Goal: Task Accomplishment & Management: Complete application form

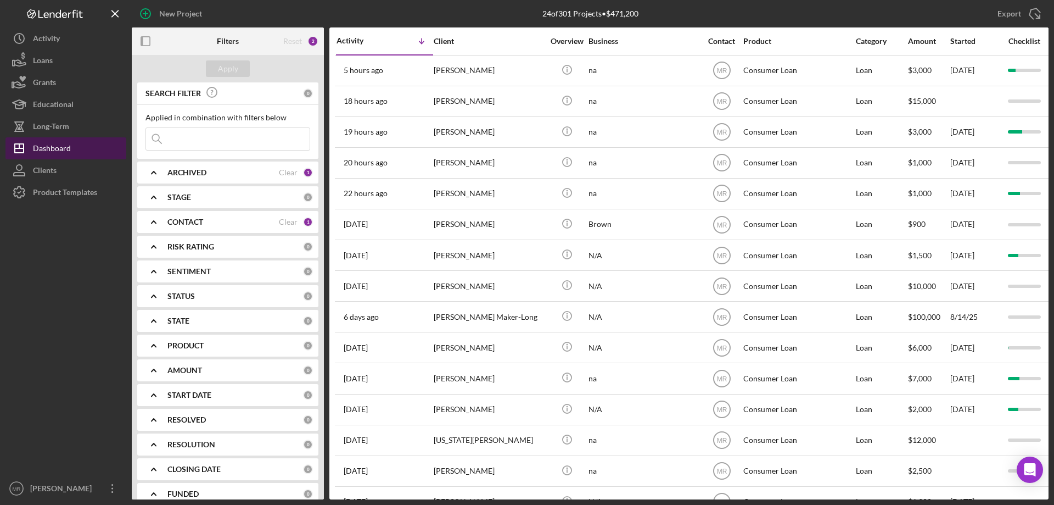
click at [47, 146] on div "Dashboard" at bounding box center [52, 149] width 38 height 25
click at [60, 132] on div "Long-Term" at bounding box center [51, 127] width 36 height 25
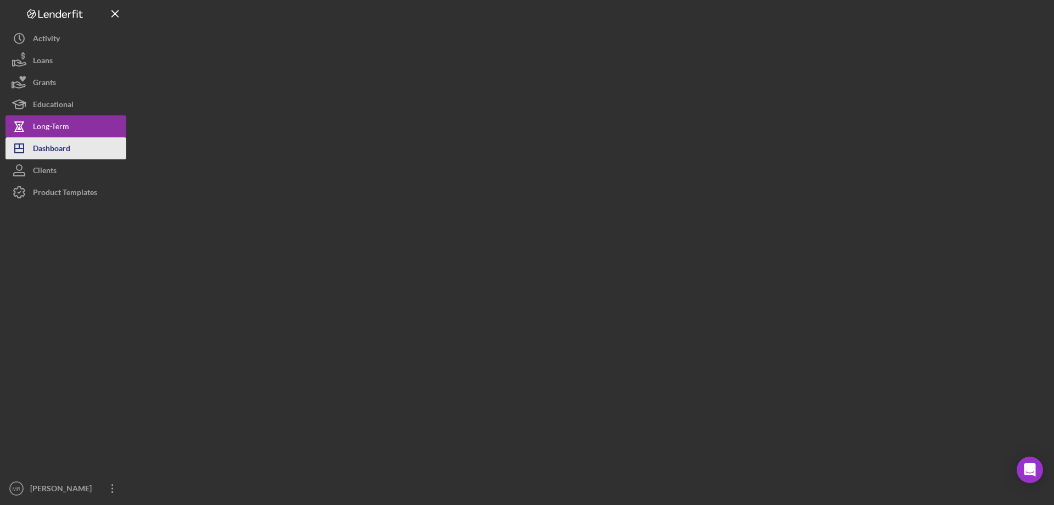
click at [60, 146] on div "Dashboard" at bounding box center [51, 149] width 37 height 25
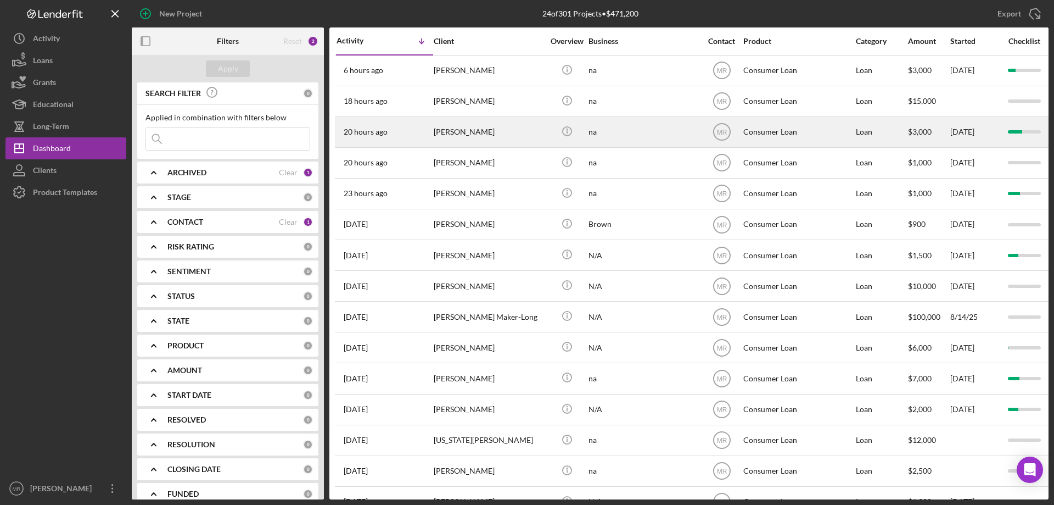
click at [517, 126] on div "[PERSON_NAME]" at bounding box center [489, 132] width 110 height 29
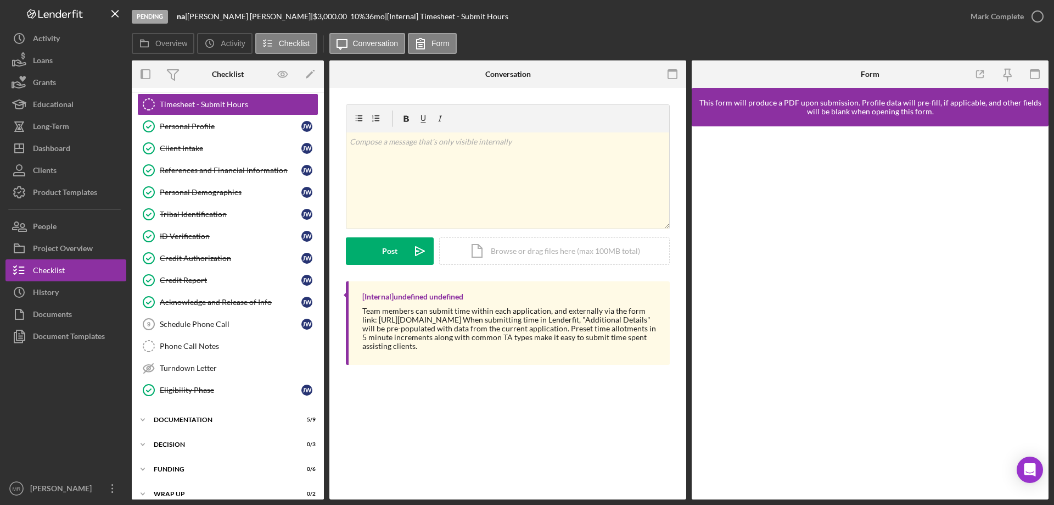
scroll to position [34, 0]
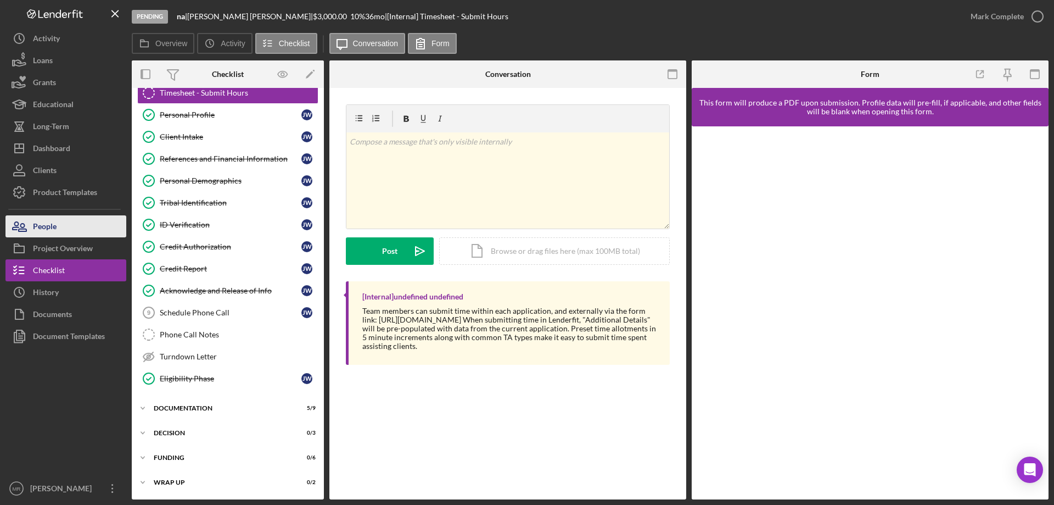
click at [47, 219] on div "People" at bounding box center [45, 227] width 24 height 25
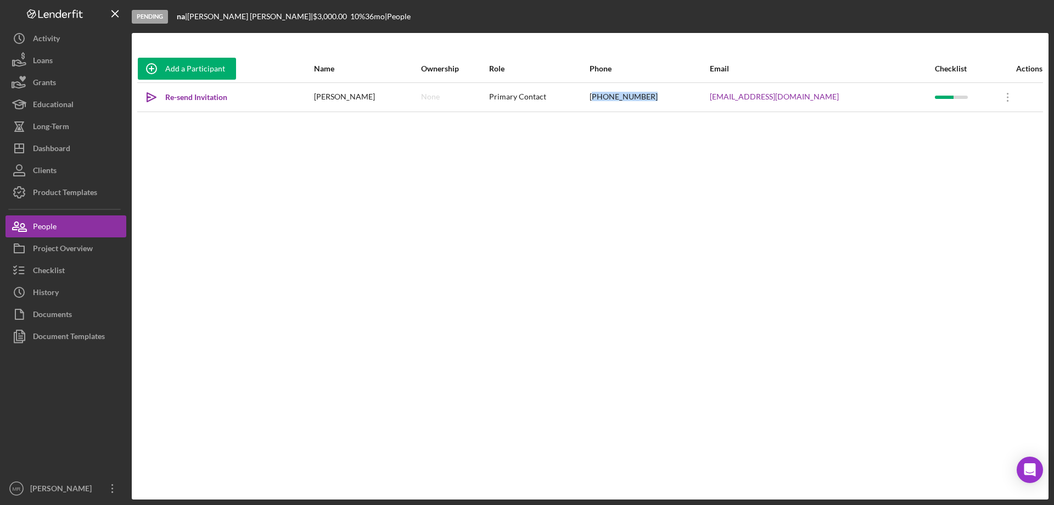
drag, startPoint x: 618, startPoint y: 97, endPoint x: 681, endPoint y: 103, distance: 63.4
click at [681, 103] on div "[PHONE_NUMBER]" at bounding box center [649, 96] width 119 height 27
copy div "918) 381-0175"
click at [41, 273] on div "Checklist" at bounding box center [49, 271] width 32 height 25
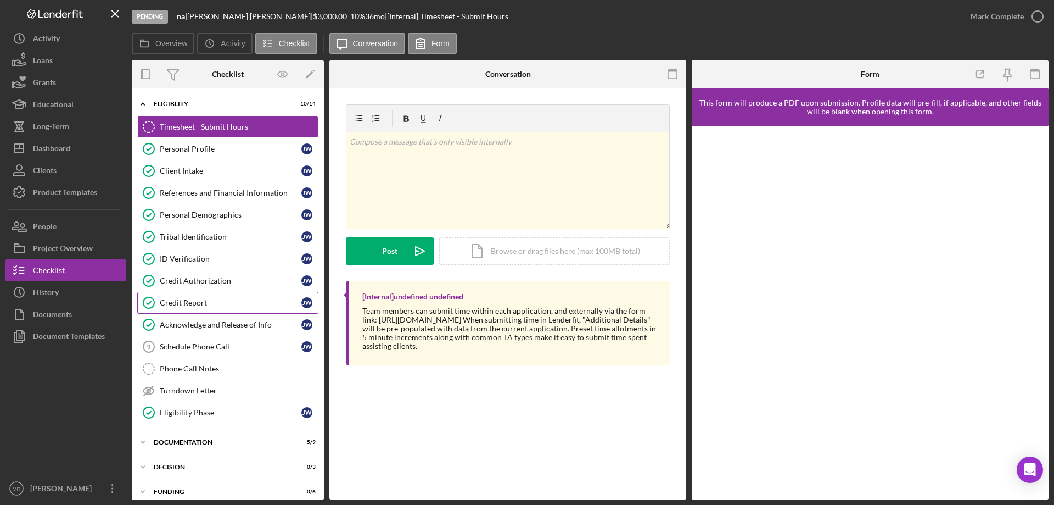
click at [173, 297] on link "Credit Report Credit Report [PERSON_NAME]" at bounding box center [227, 303] width 181 height 22
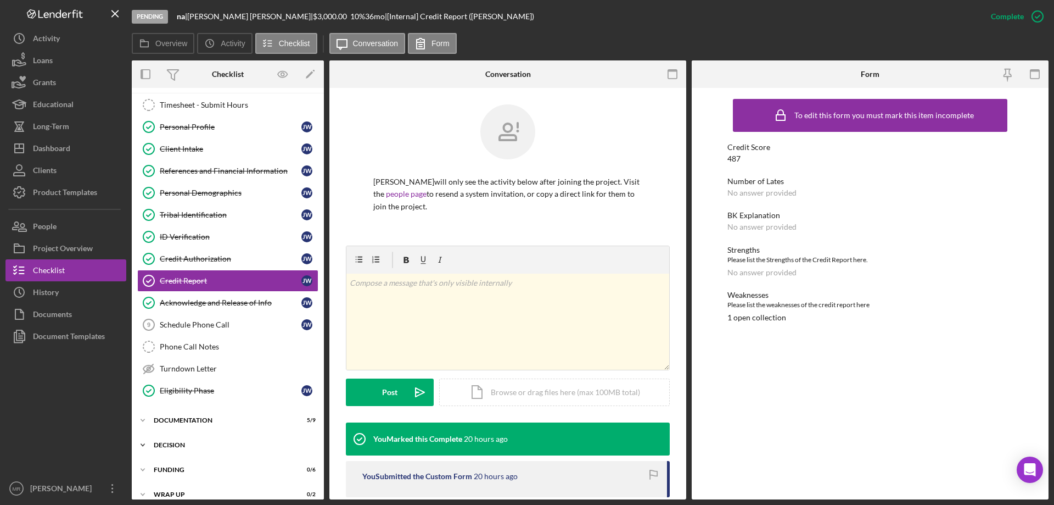
scroll to position [34, 0]
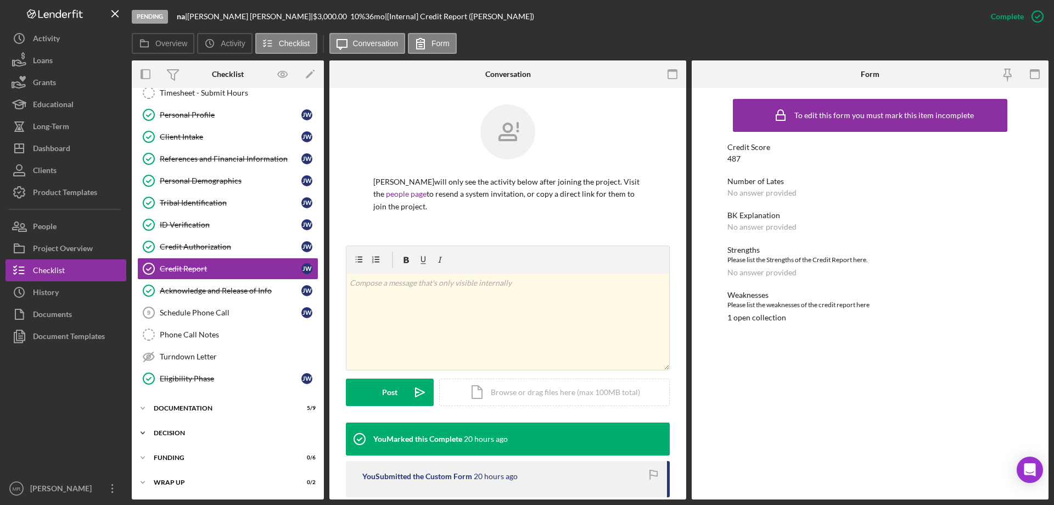
click at [169, 428] on div "Icon/Expander Decision 0 / 3" at bounding box center [228, 433] width 192 height 22
click at [191, 449] on link "Credit Memo Prep Credit Memo Prep" at bounding box center [227, 456] width 181 height 22
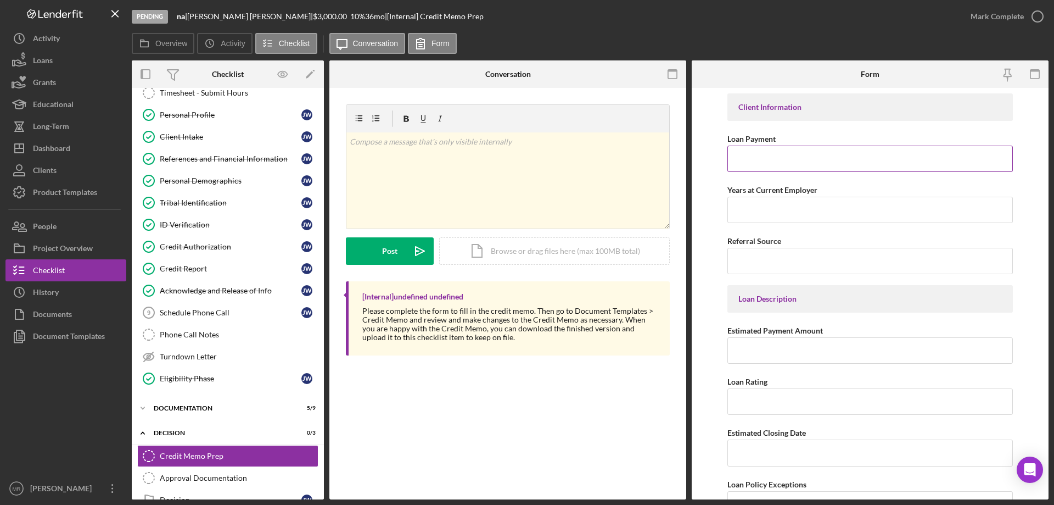
click at [763, 159] on input "Loan Payment" at bounding box center [871, 159] width 286 height 26
click at [754, 152] on input "Loan Payment" at bounding box center [871, 159] width 286 height 26
type input "$91.50"
type input "D"
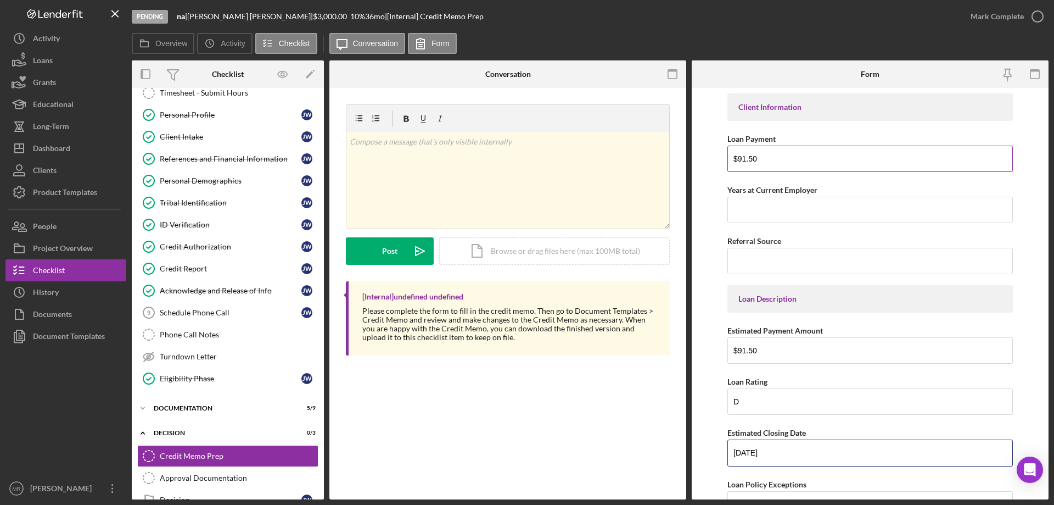
type input "[DATE]"
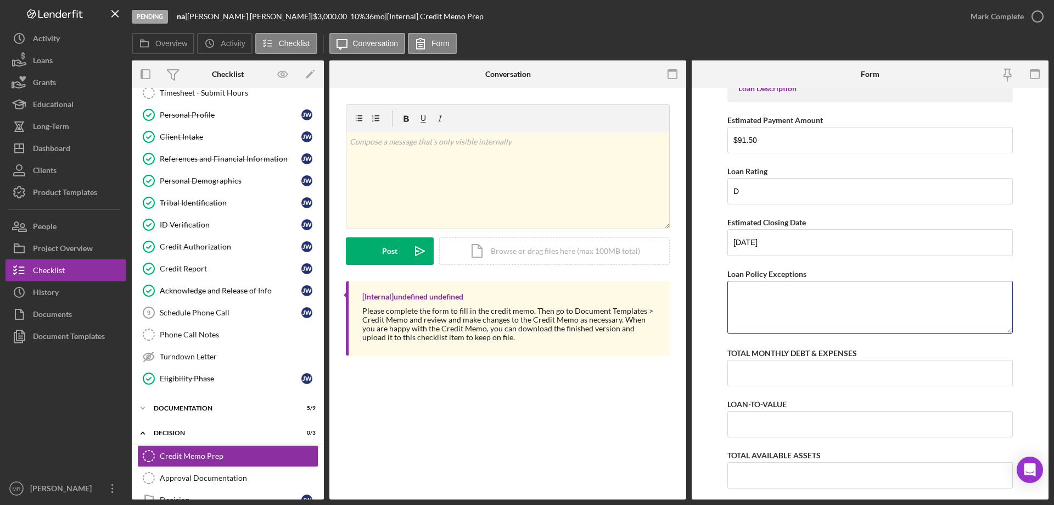
type textarea "S"
type textarea "c"
type textarea "Credit score under 500"
click at [755, 374] on input "TOTAL MONTHLY DEBT & EXPENSES" at bounding box center [871, 373] width 286 height 26
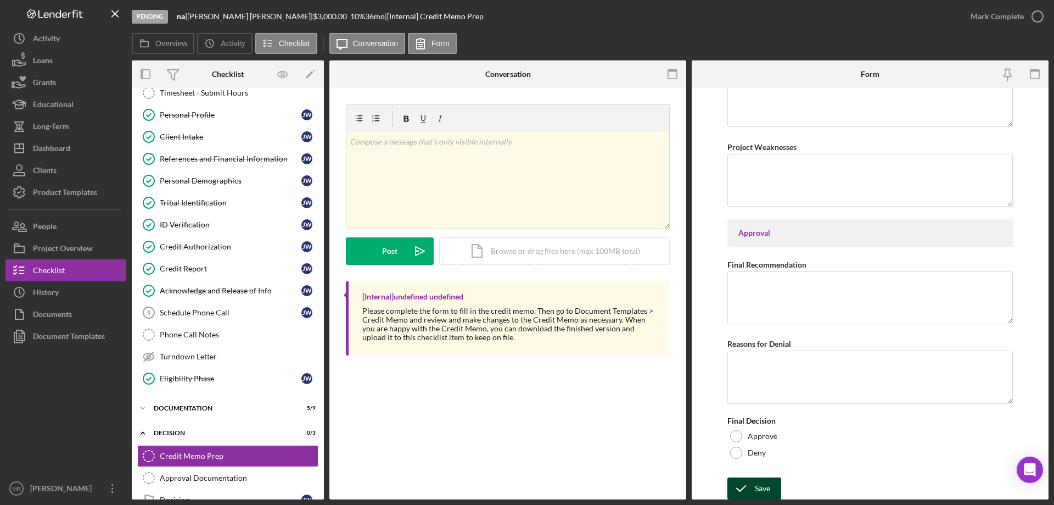
scroll to position [1724, 0]
click at [759, 482] on div "Save" at bounding box center [762, 486] width 15 height 22
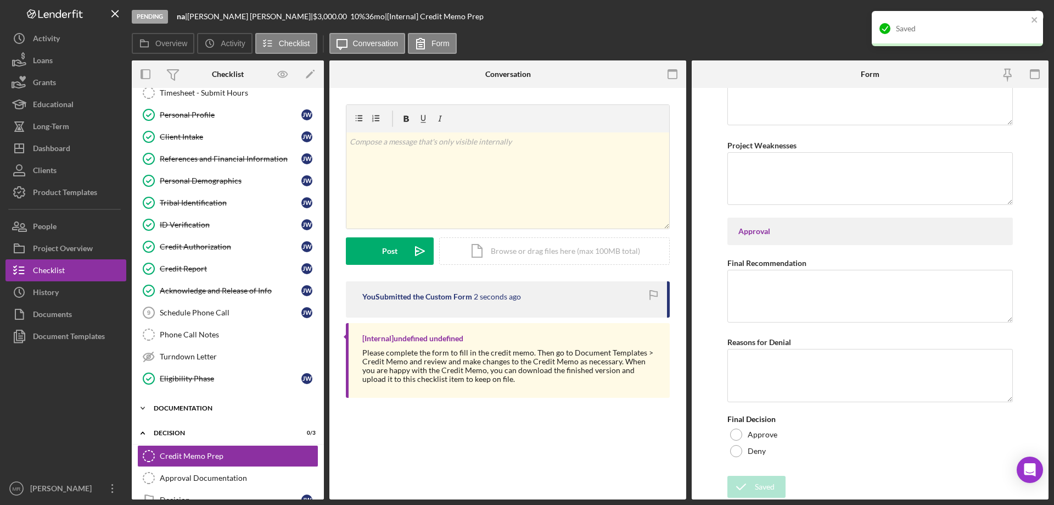
click at [187, 402] on div "Icon/Expander Documentation 5 / 9" at bounding box center [228, 408] width 192 height 22
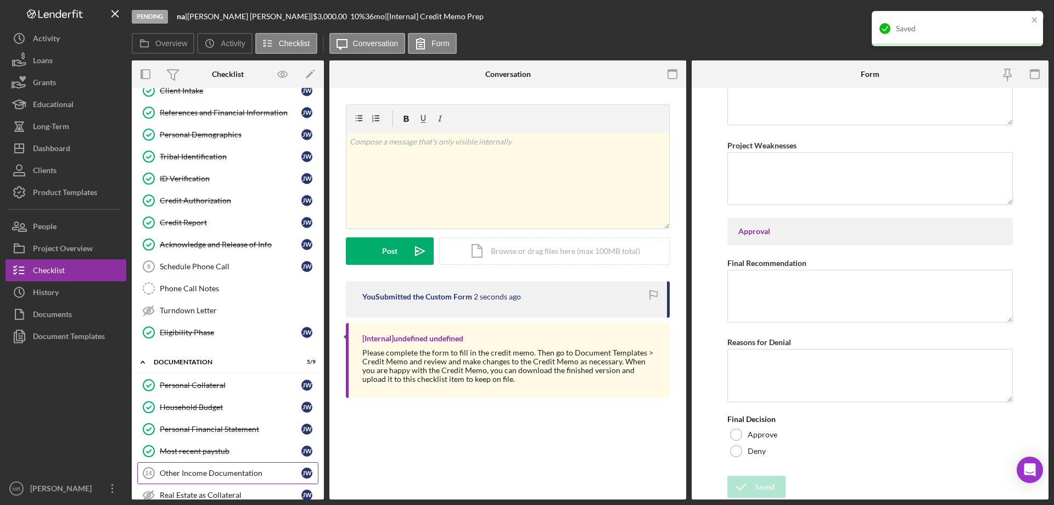
scroll to position [144, 0]
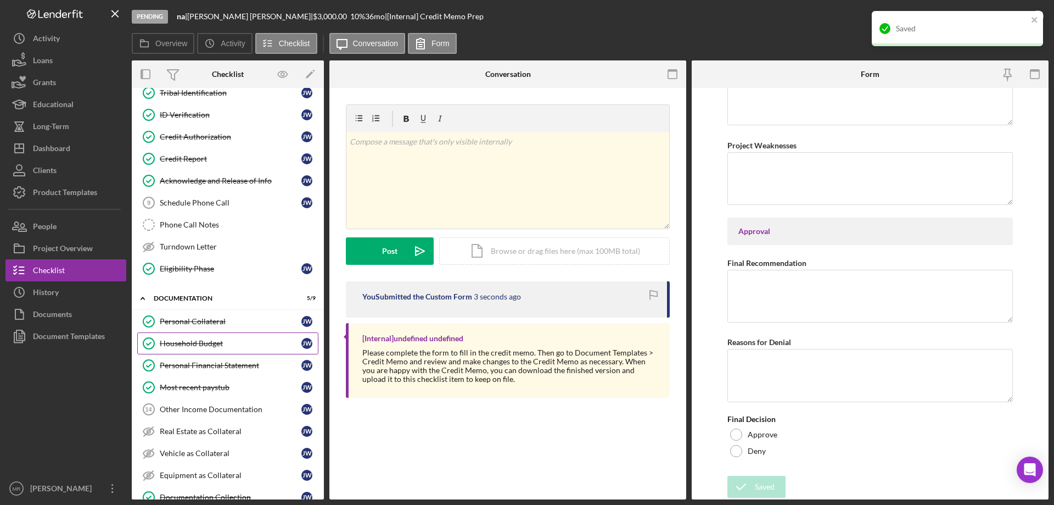
click at [199, 334] on link "Household Budget Household Budget [PERSON_NAME]" at bounding box center [227, 343] width 181 height 22
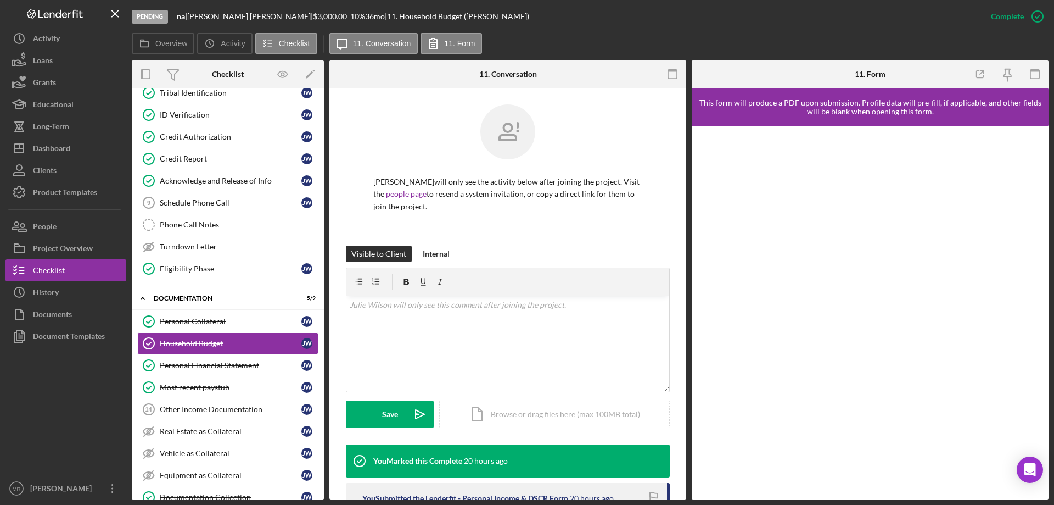
scroll to position [220, 0]
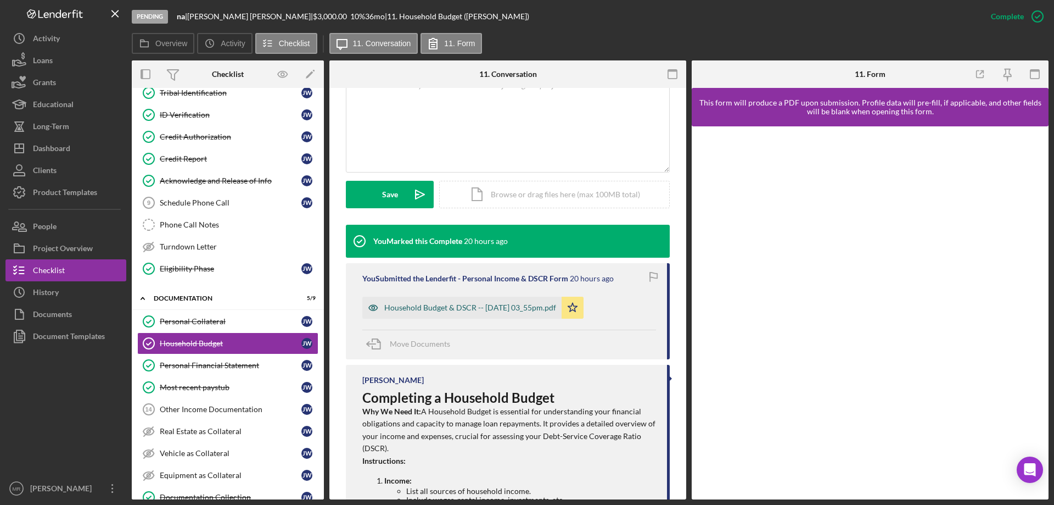
click at [469, 305] on div "Household Budget & DSCR -- [DATE] 03_55pm.pdf" at bounding box center [470, 307] width 172 height 9
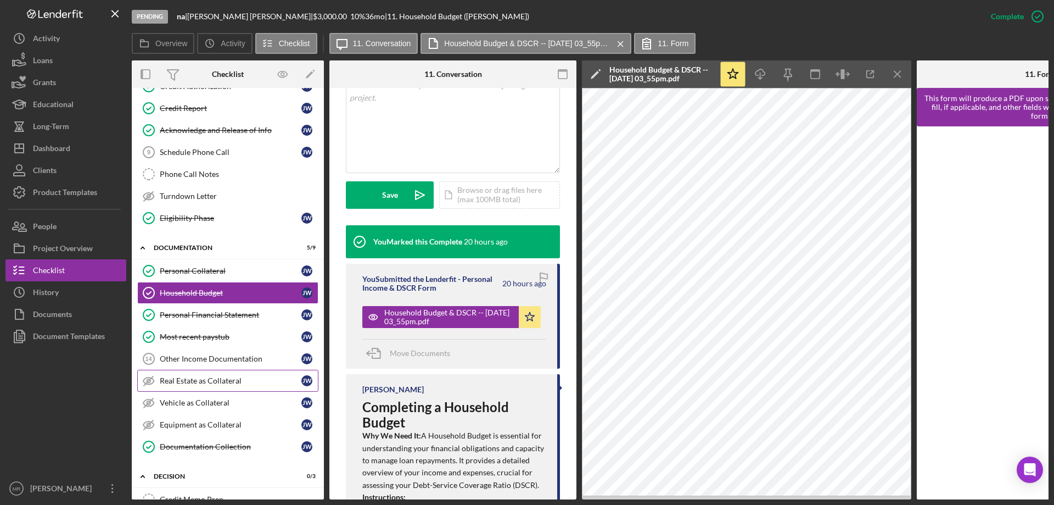
scroll to position [313, 0]
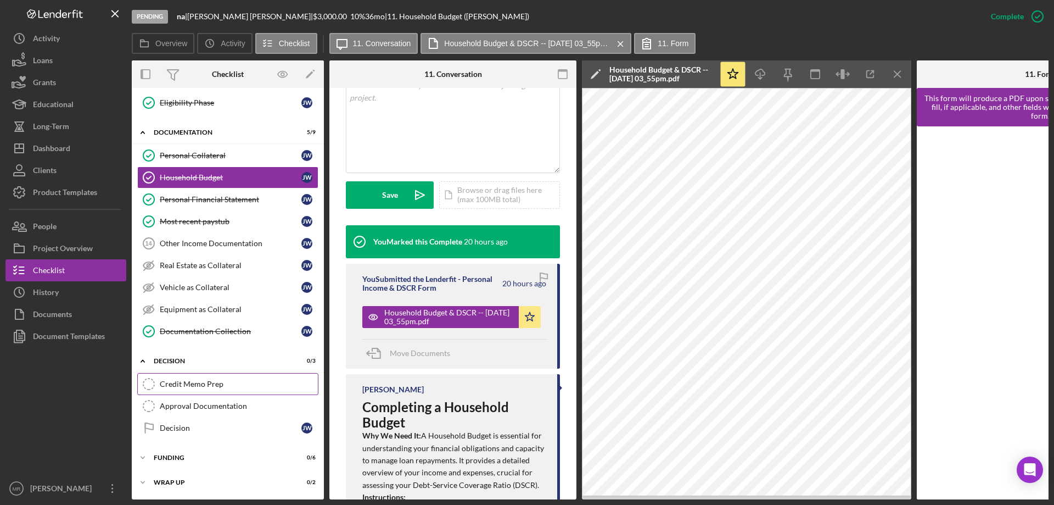
click at [181, 383] on div "Credit Memo Prep" at bounding box center [239, 383] width 158 height 9
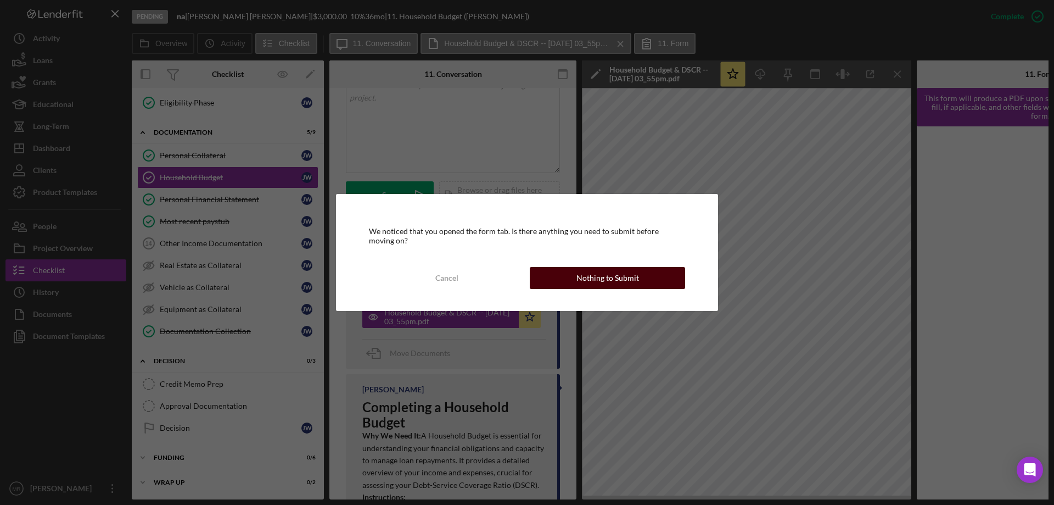
click at [605, 270] on div "Nothing to Submit" at bounding box center [608, 278] width 63 height 22
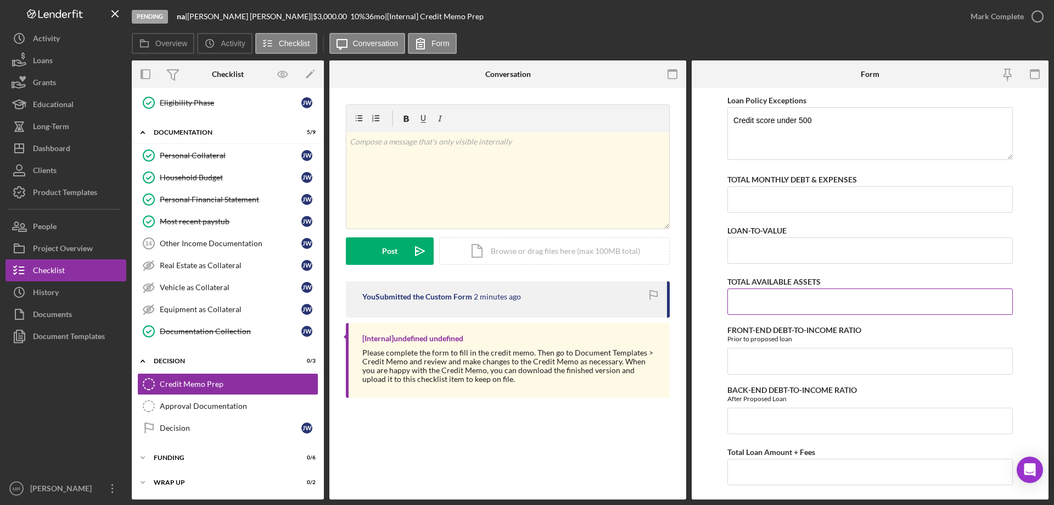
scroll to position [384, 0]
click at [784, 202] on input "TOTAL MONTHLY DEBT & EXPENSES" at bounding box center [871, 199] width 286 height 26
type input "$1,120"
type input "49.00000%"
type input "50.00000%"
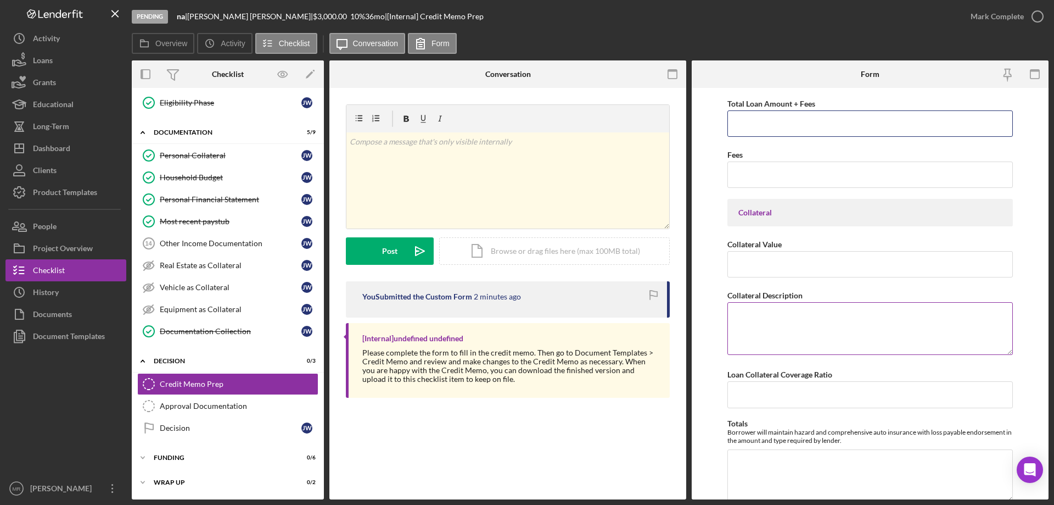
scroll to position [769, 0]
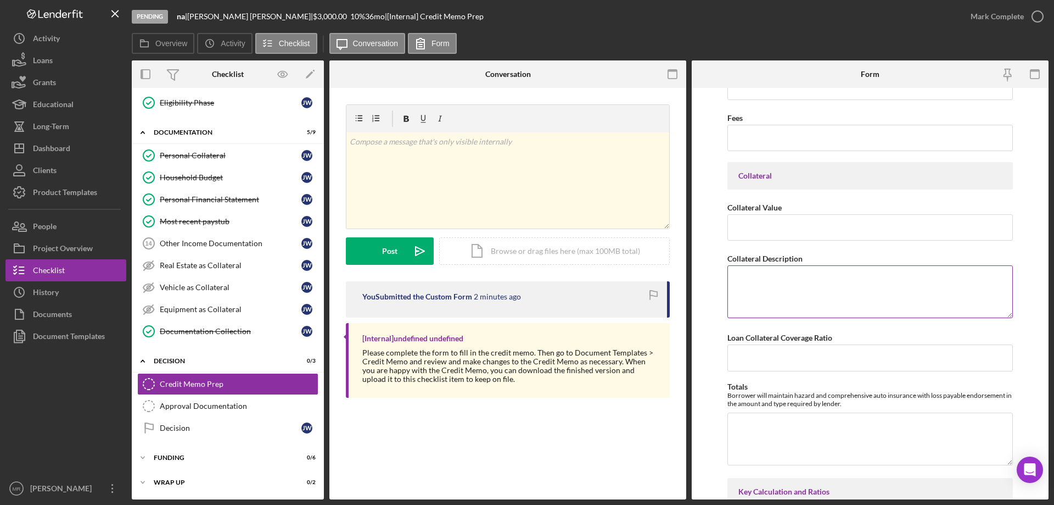
click at [765, 306] on textarea "Collateral Description" at bounding box center [871, 291] width 286 height 53
type textarea "na"
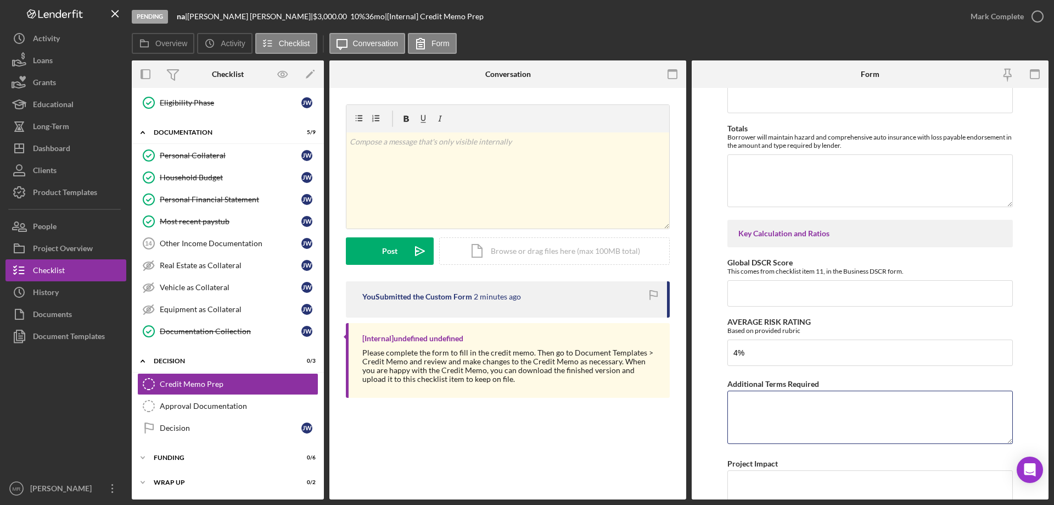
type input "4.00000%"
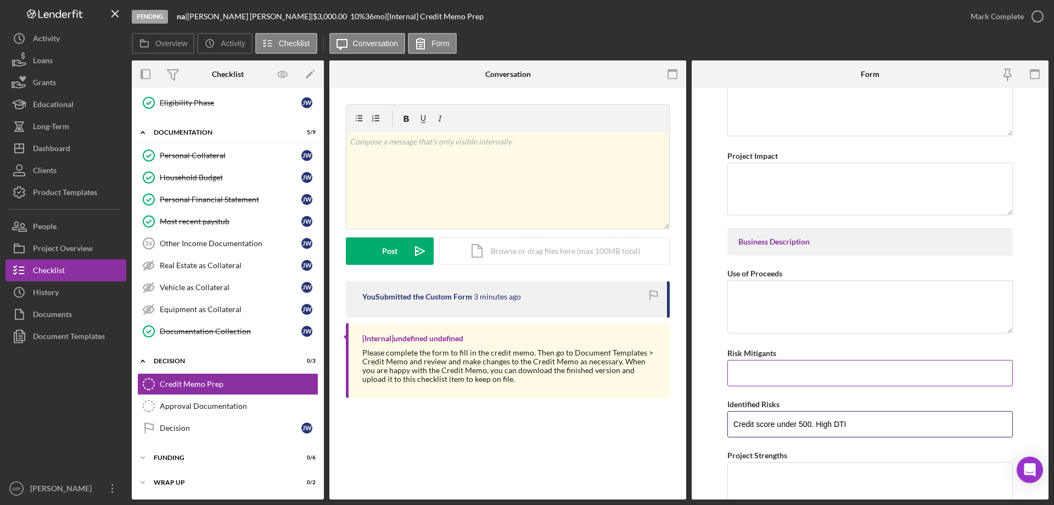
type input "Credit score under 500. High DTI"
click at [759, 366] on input "Risk Mitigants" at bounding box center [871, 373] width 286 height 26
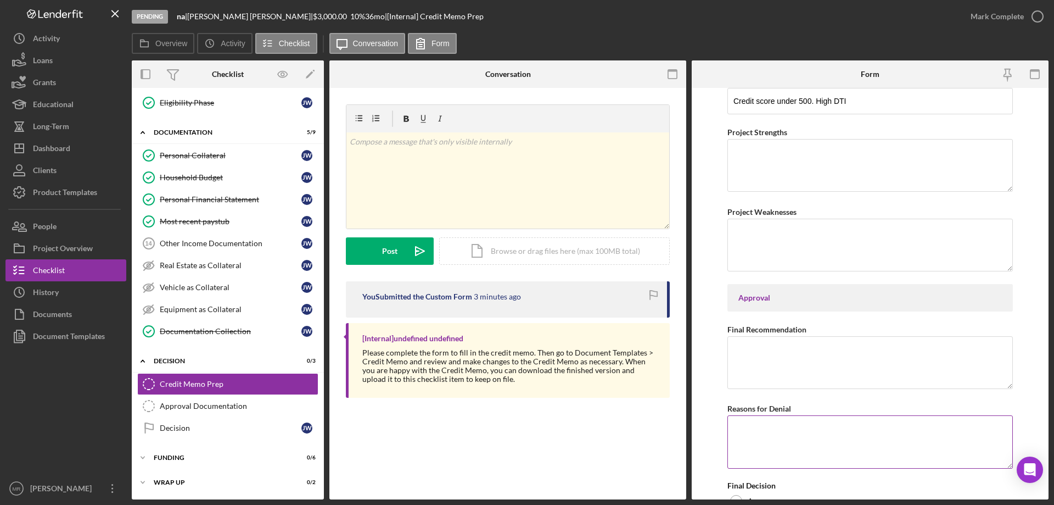
scroll to position [1664, 0]
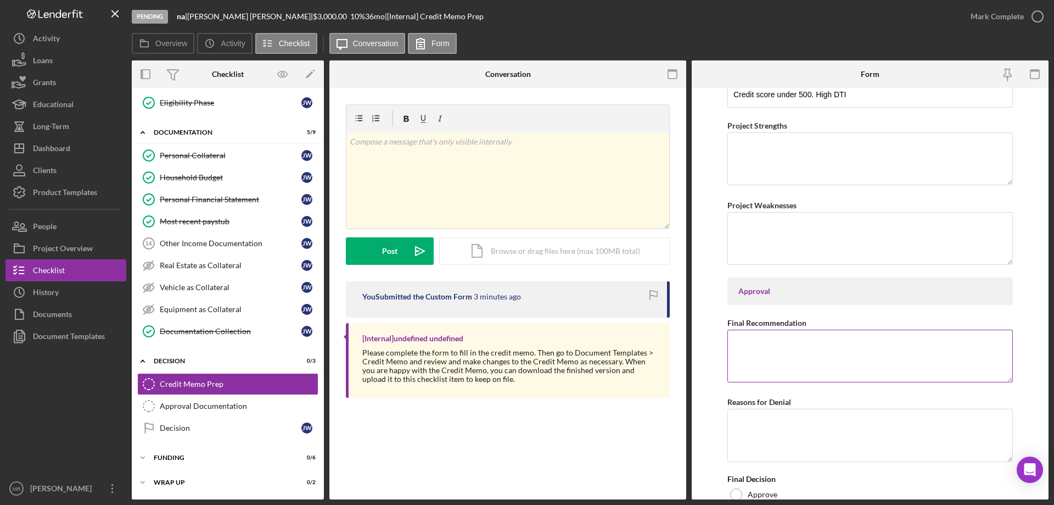
type input "Will pay off loan and keep DTI almost the same"
click at [755, 335] on textarea "Final Recommendation" at bounding box center [871, 355] width 286 height 53
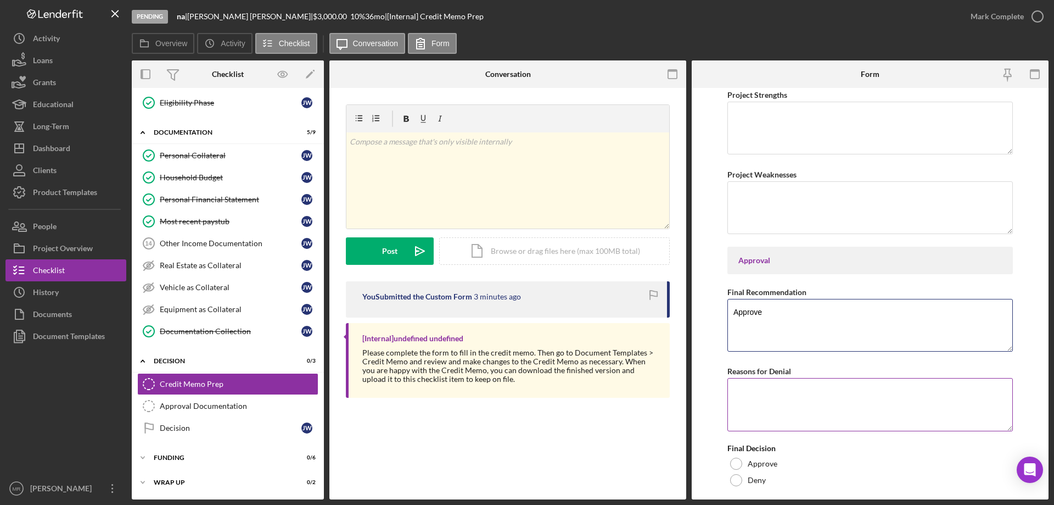
scroll to position [1724, 0]
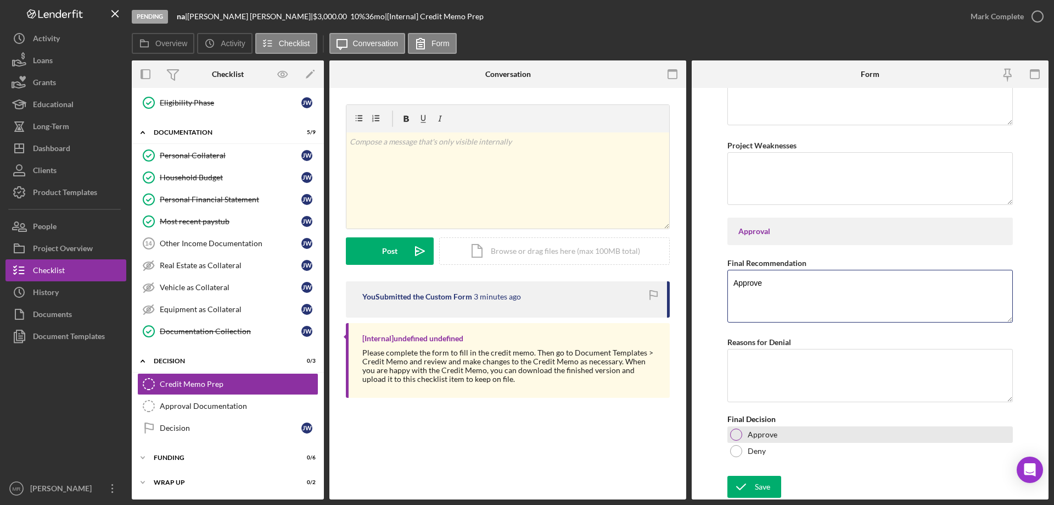
type textarea "Approve"
click at [738, 436] on div at bounding box center [736, 434] width 12 height 12
drag, startPoint x: 749, startPoint y: 488, endPoint x: 808, endPoint y: 468, distance: 61.5
click at [752, 487] on icon "submit" at bounding box center [741, 486] width 27 height 27
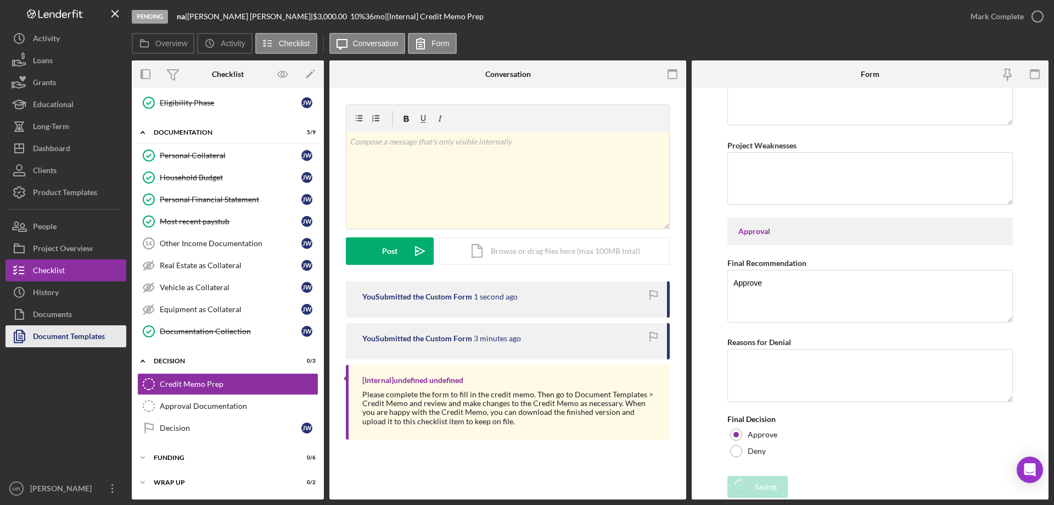
click at [53, 333] on div "Document Templates" at bounding box center [69, 337] width 72 height 25
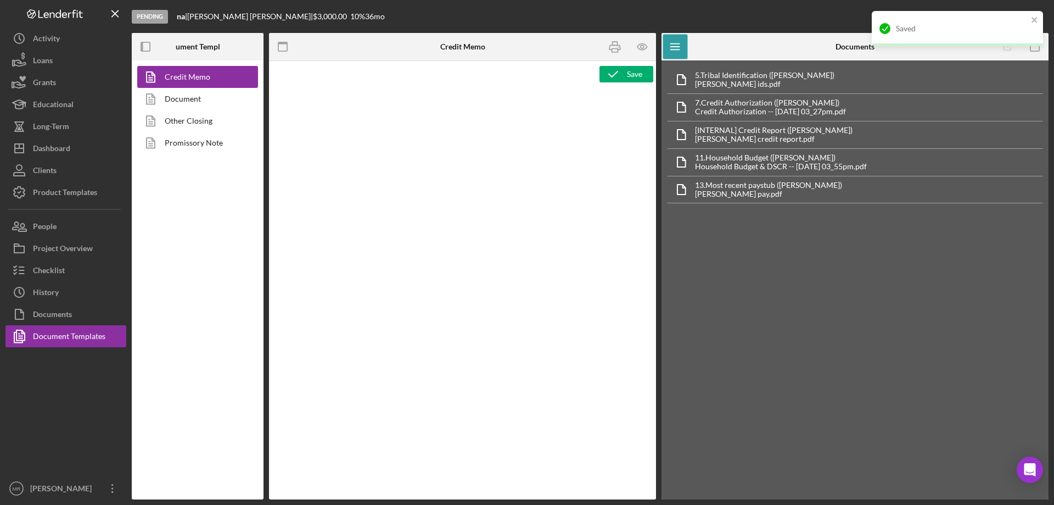
type textarea "<p style="margin: 0 0 10pt; line-height: 115%; font-size: 11pt; font-family: Ca…"
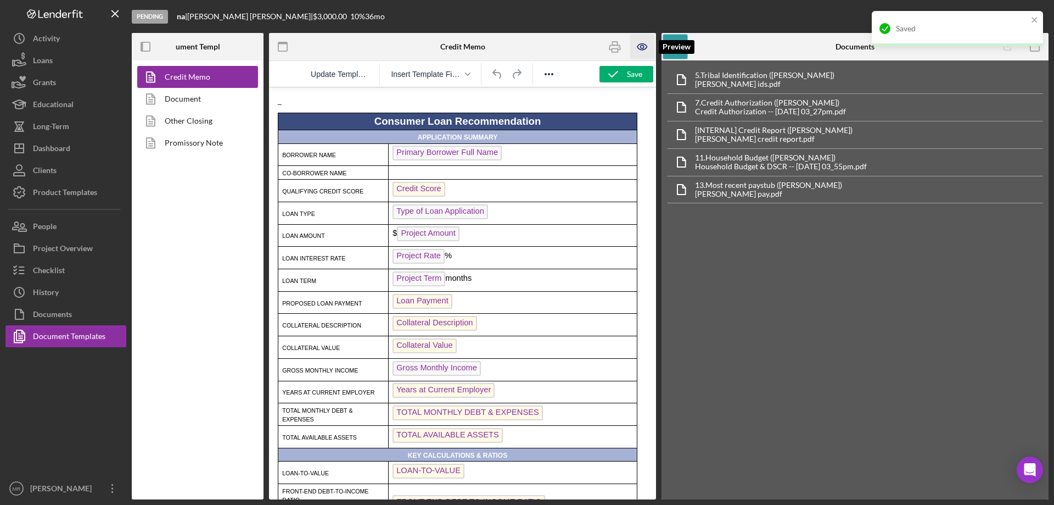
click at [642, 44] on icon "button" at bounding box center [641, 47] width 9 height 6
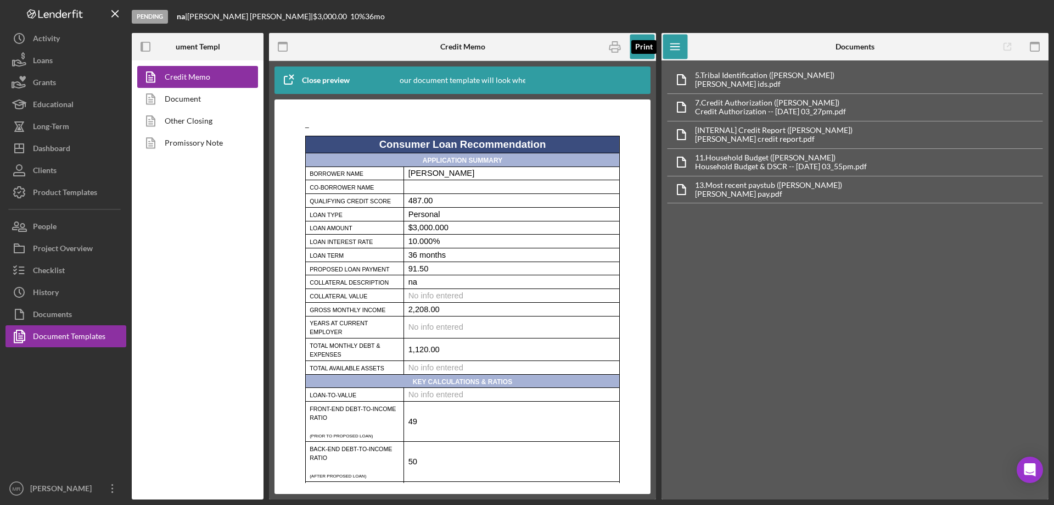
drag, startPoint x: 615, startPoint y: 43, endPoint x: 813, endPoint y: 428, distance: 433.2
click at [615, 42] on icon "button" at bounding box center [615, 47] width 25 height 25
drag, startPoint x: 612, startPoint y: 48, endPoint x: 651, endPoint y: 204, distance: 160.7
click at [612, 48] on icon "button" at bounding box center [615, 47] width 25 height 25
click at [187, 102] on link "Document" at bounding box center [194, 99] width 115 height 22
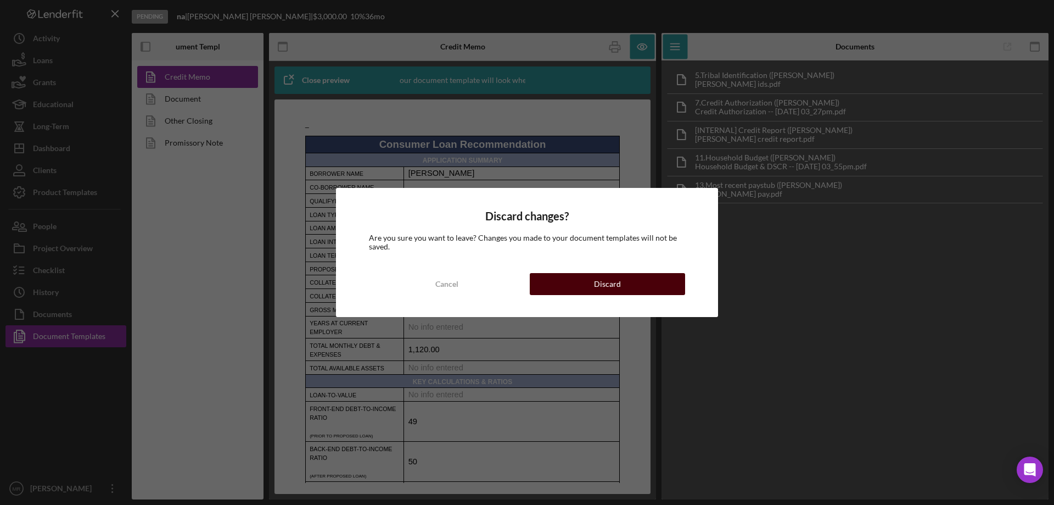
click at [608, 287] on div "Discard" at bounding box center [607, 284] width 27 height 22
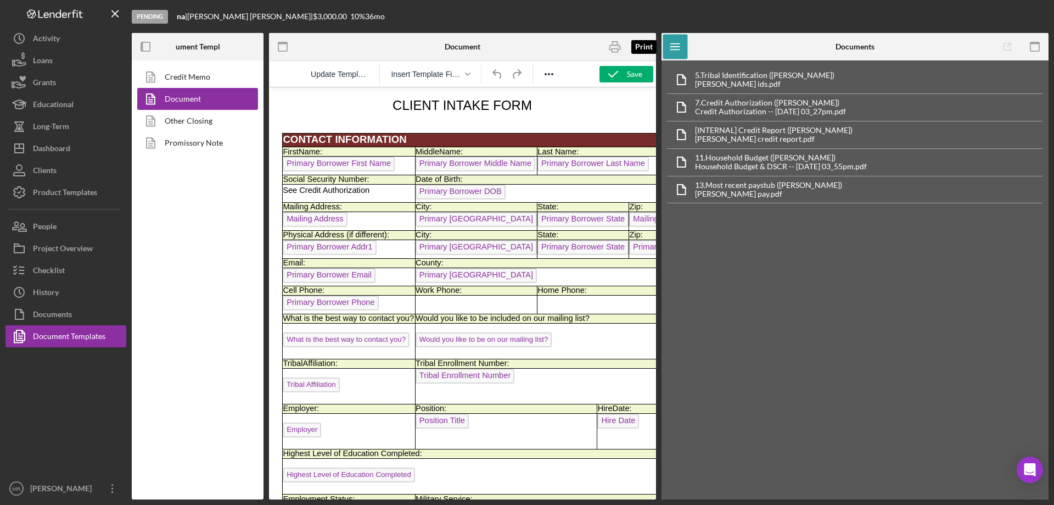
click at [609, 45] on icon "button" at bounding box center [615, 47] width 25 height 25
click at [53, 314] on div "Documents" at bounding box center [52, 315] width 39 height 25
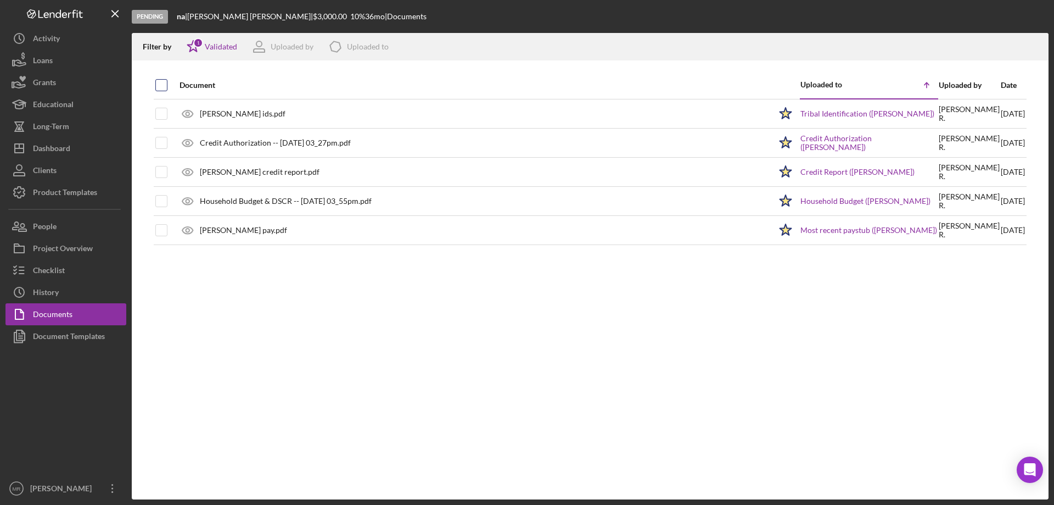
click at [160, 85] on input "checkbox" at bounding box center [161, 85] width 11 height 11
checkbox input "true"
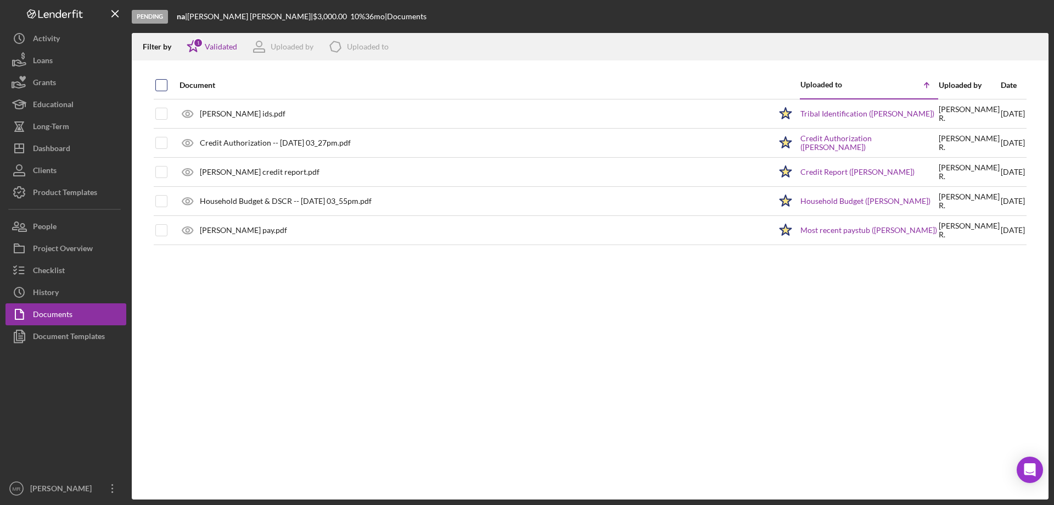
checkbox input "true"
click at [1035, 44] on icon "Icon/Download" at bounding box center [1035, 47] width 25 height 25
click at [71, 273] on button "Checklist" at bounding box center [65, 270] width 121 height 22
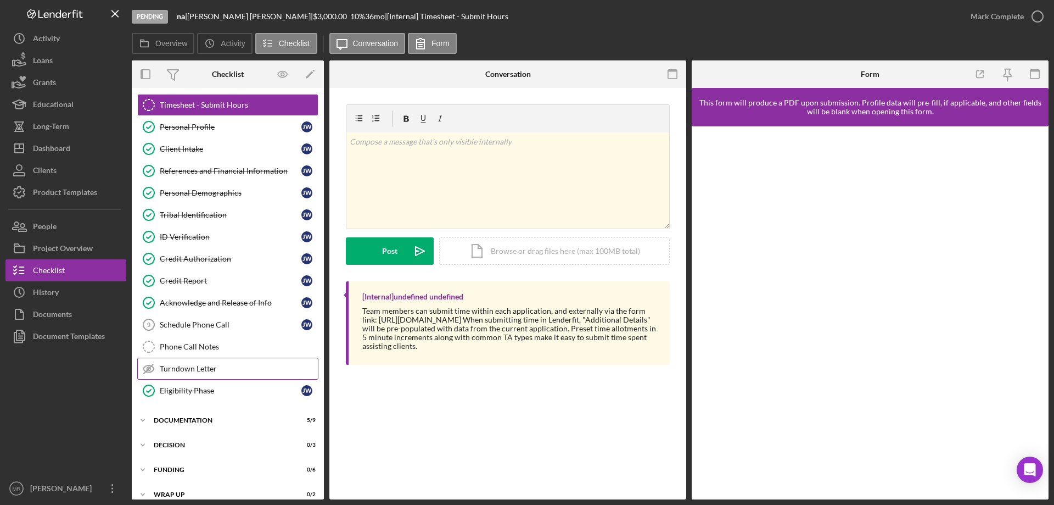
scroll to position [34, 0]
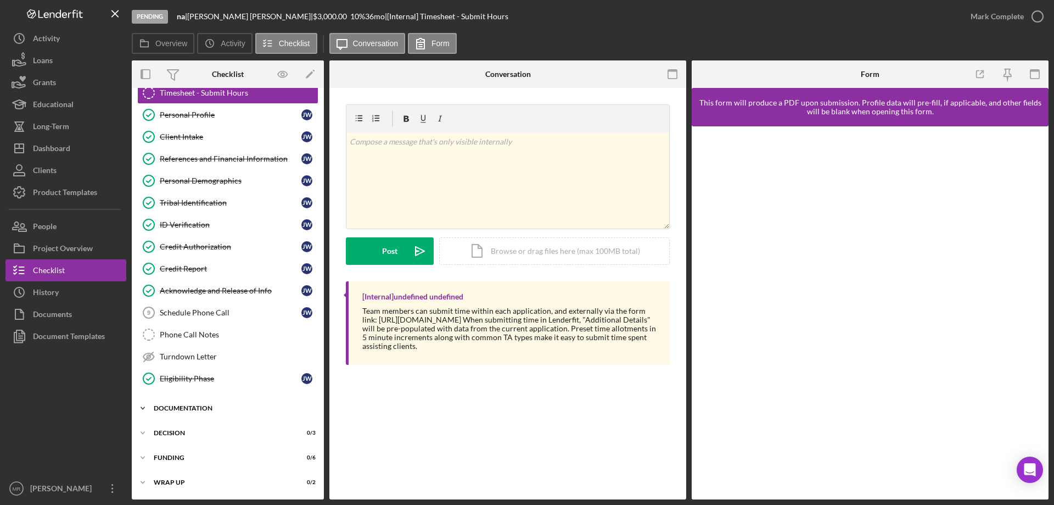
click at [220, 413] on div "Icon/Expander Documentation 5 / 9" at bounding box center [228, 408] width 192 height 22
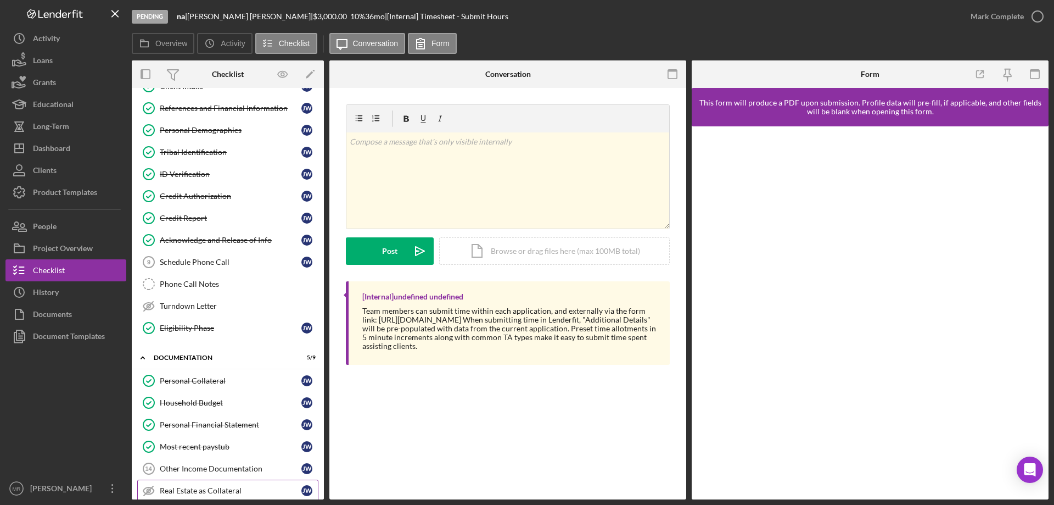
scroll to position [238, 0]
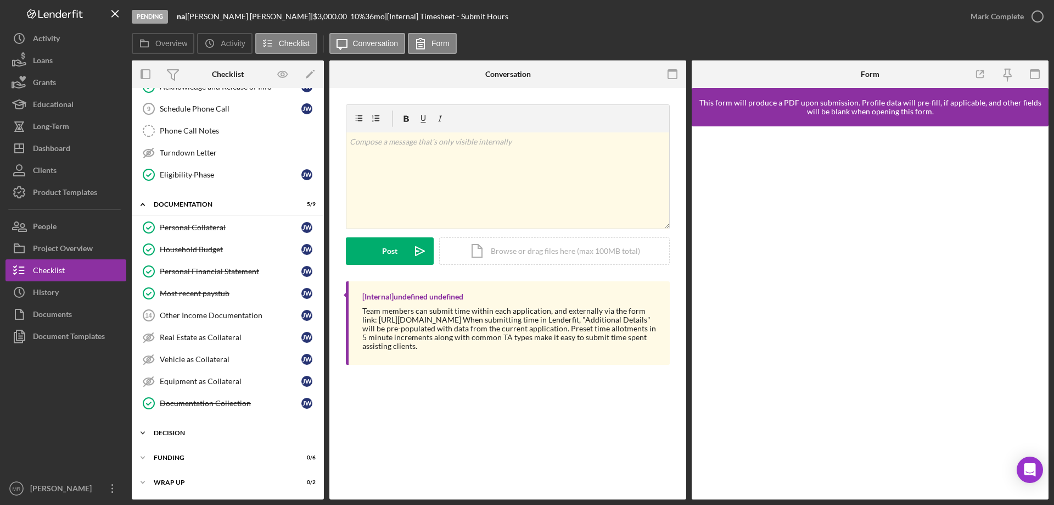
click at [178, 433] on div "Decision" at bounding box center [232, 432] width 156 height 7
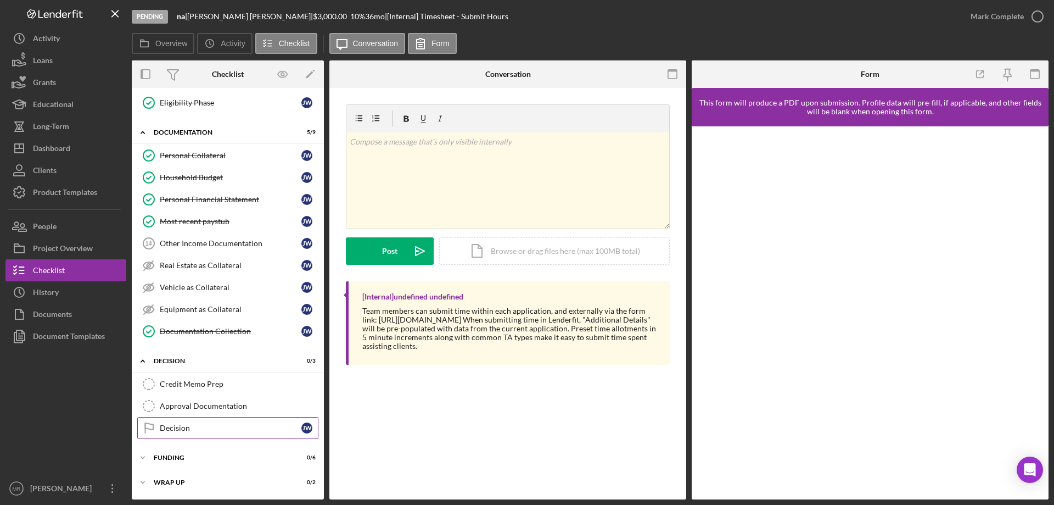
click at [187, 430] on div "Decision" at bounding box center [231, 427] width 142 height 9
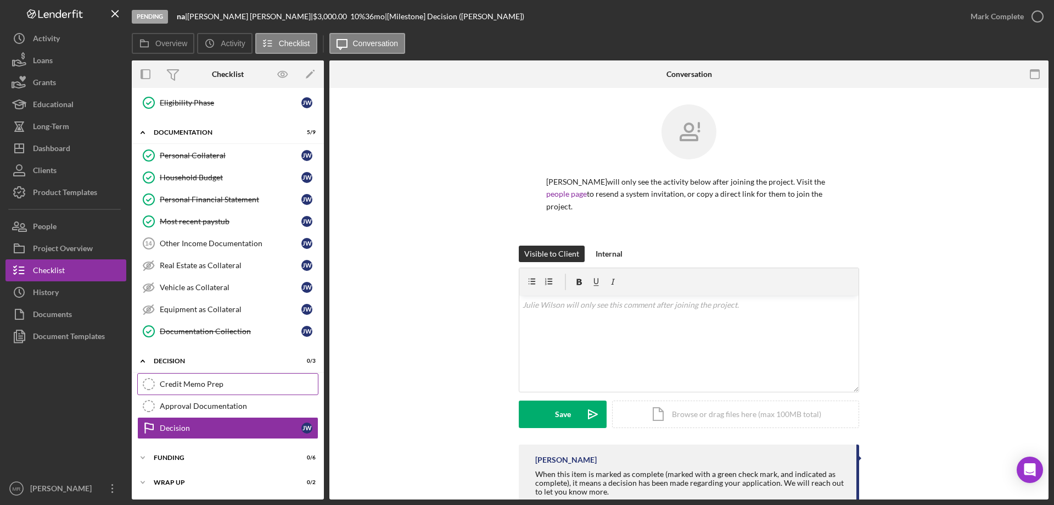
click at [212, 381] on div "Credit Memo Prep" at bounding box center [239, 383] width 158 height 9
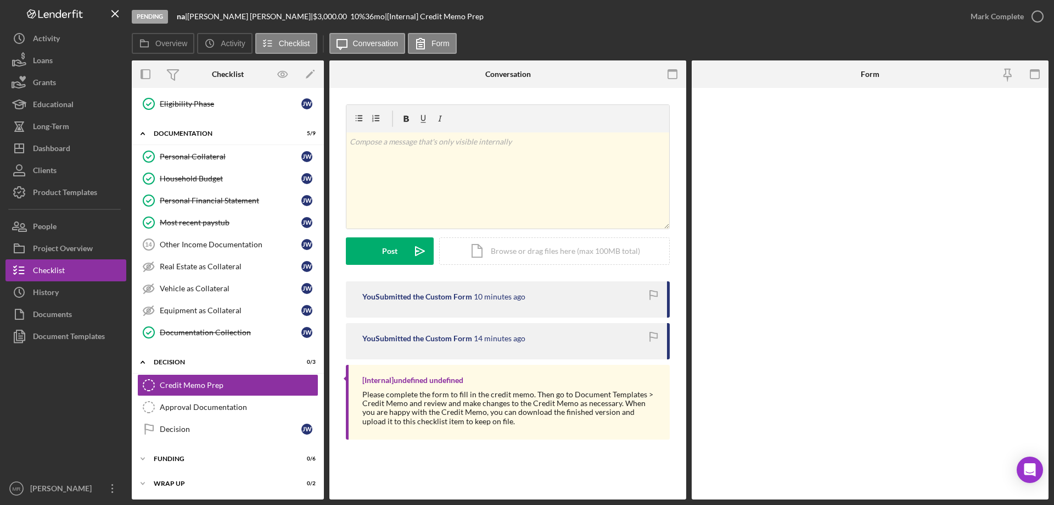
scroll to position [310, 0]
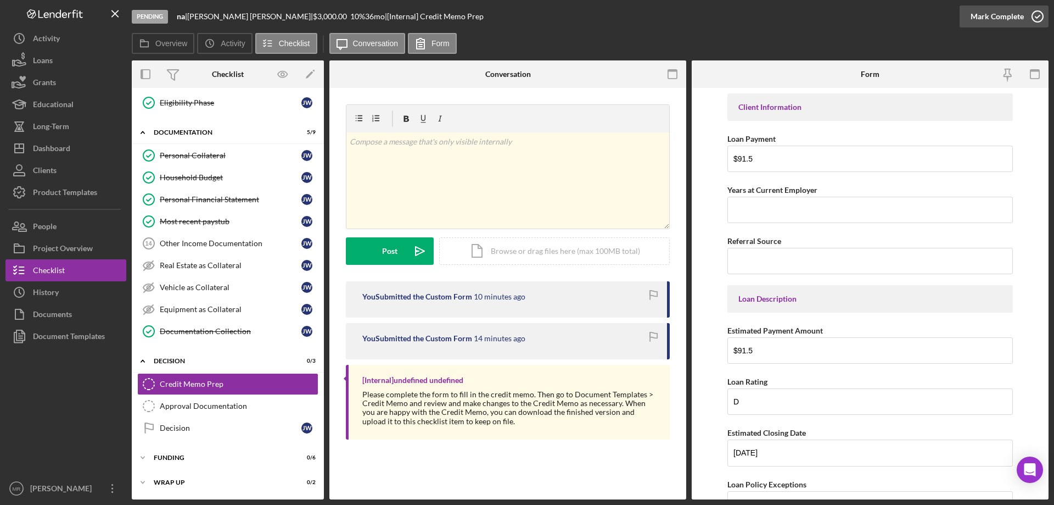
click at [1039, 18] on icon "button" at bounding box center [1037, 16] width 27 height 27
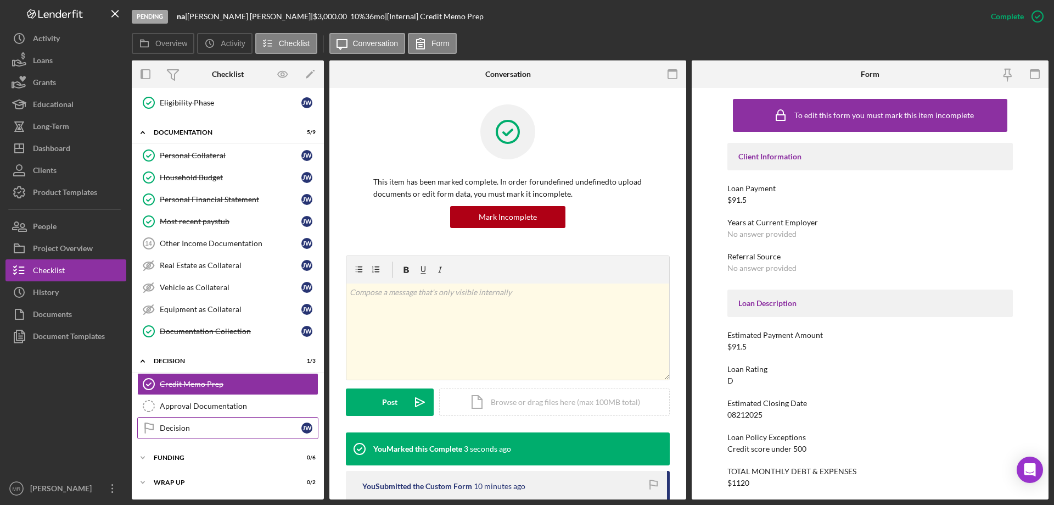
click at [166, 429] on div "Decision" at bounding box center [231, 427] width 142 height 9
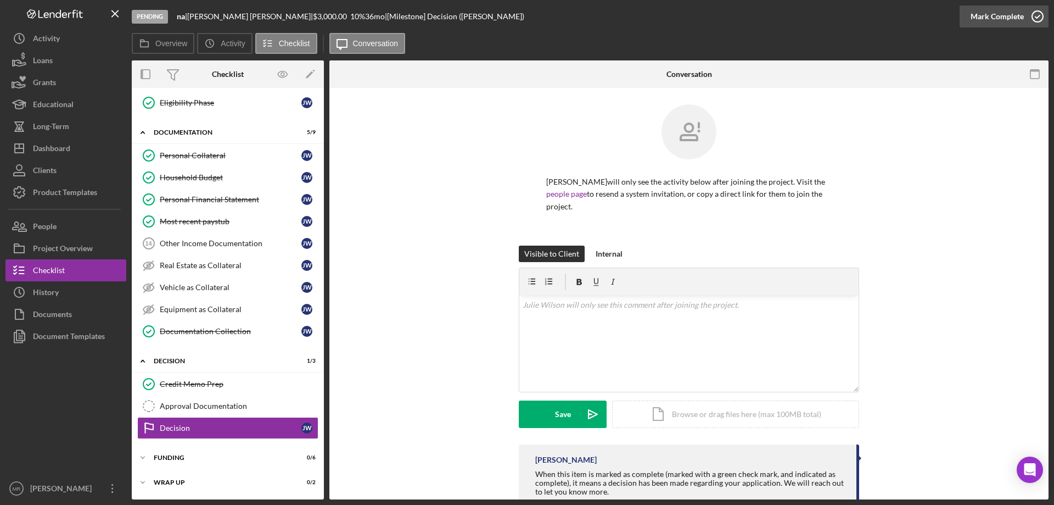
click at [1034, 19] on icon "button" at bounding box center [1037, 16] width 27 height 27
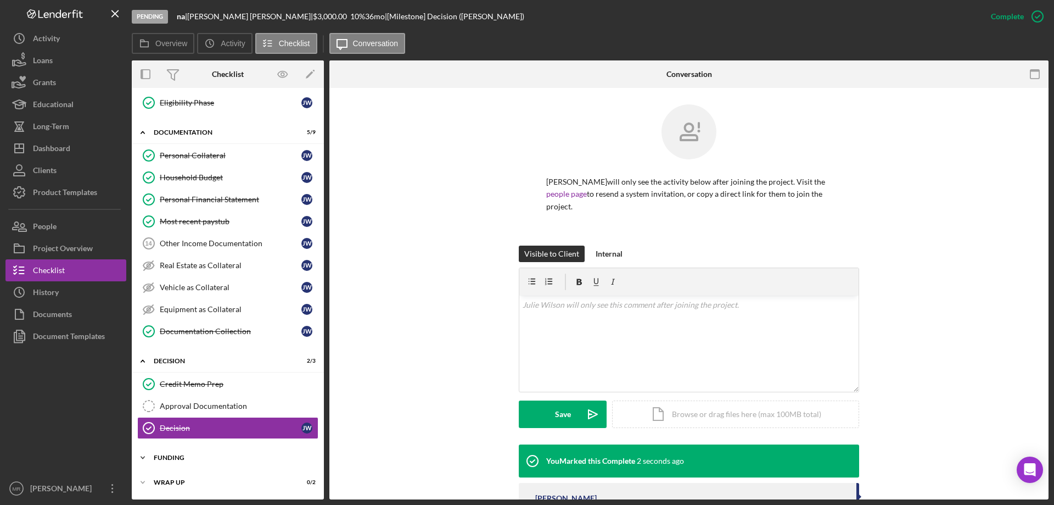
click at [197, 450] on div "Icon/Expander Funding 0 / 6" at bounding box center [228, 457] width 192 height 22
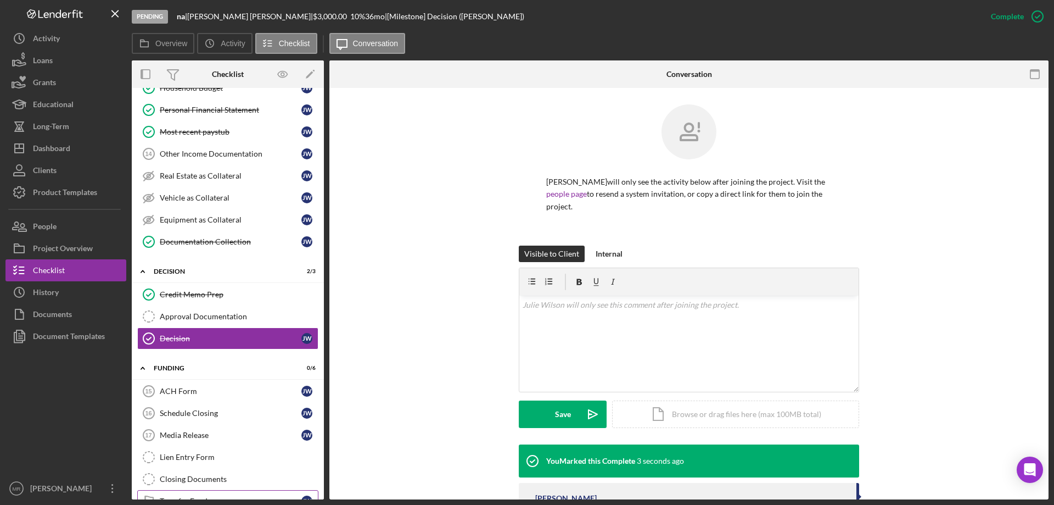
scroll to position [447, 0]
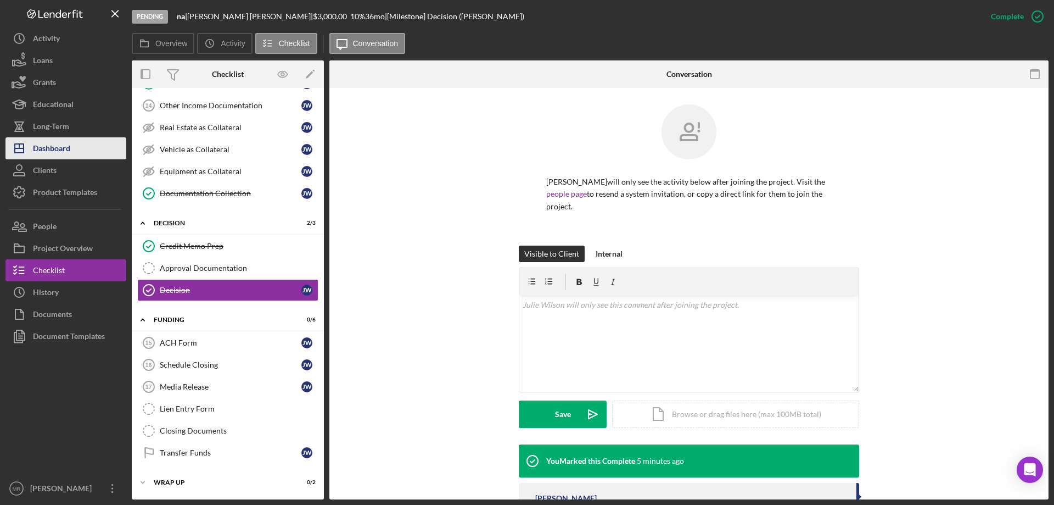
click at [57, 148] on div "Dashboard" at bounding box center [51, 149] width 37 height 25
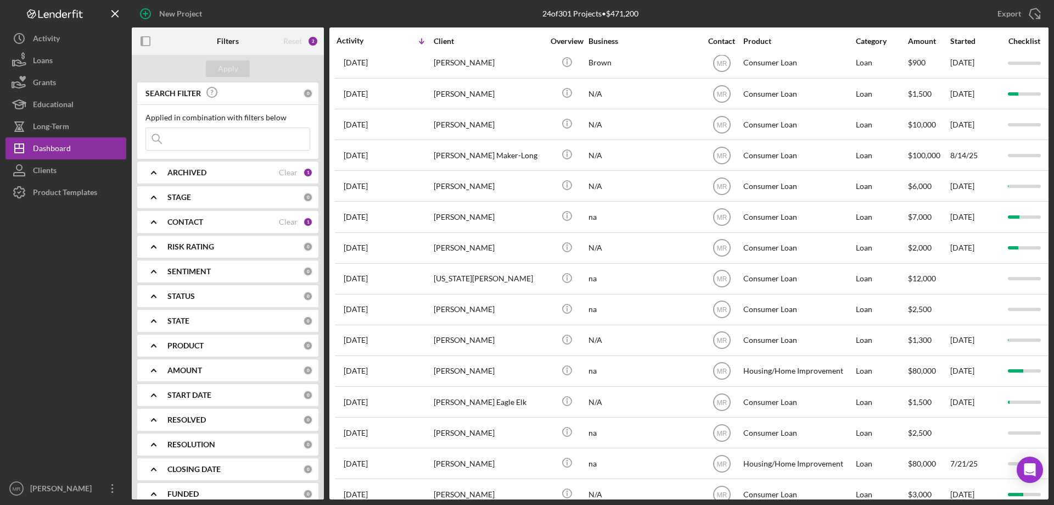
scroll to position [165, 0]
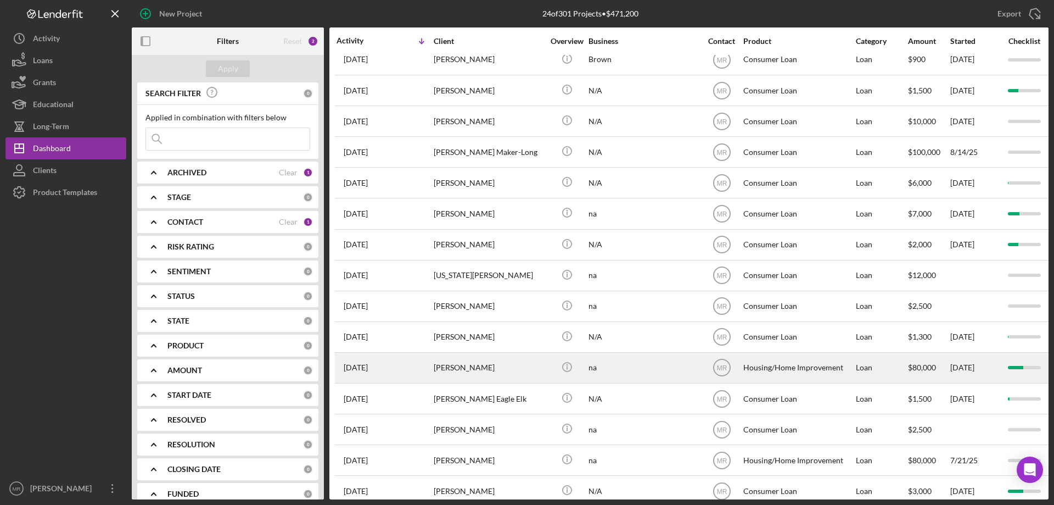
click at [651, 365] on div "na" at bounding box center [644, 367] width 110 height 29
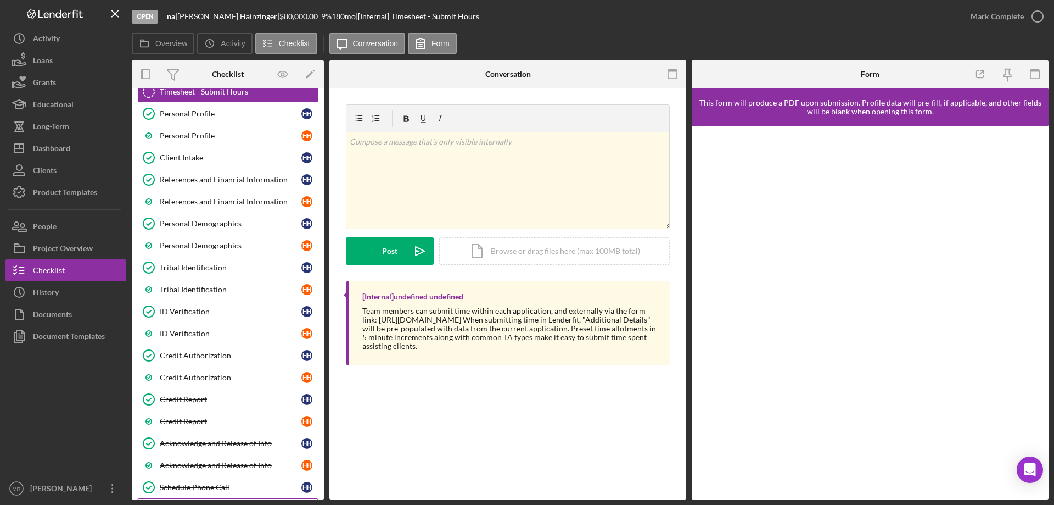
scroll to position [234, 0]
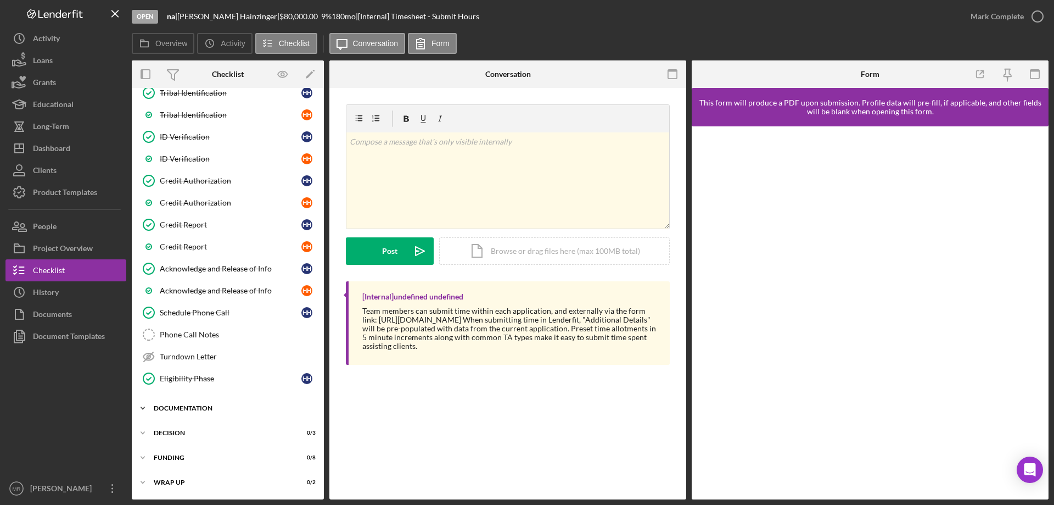
click at [201, 410] on div "Documentation" at bounding box center [232, 408] width 156 height 7
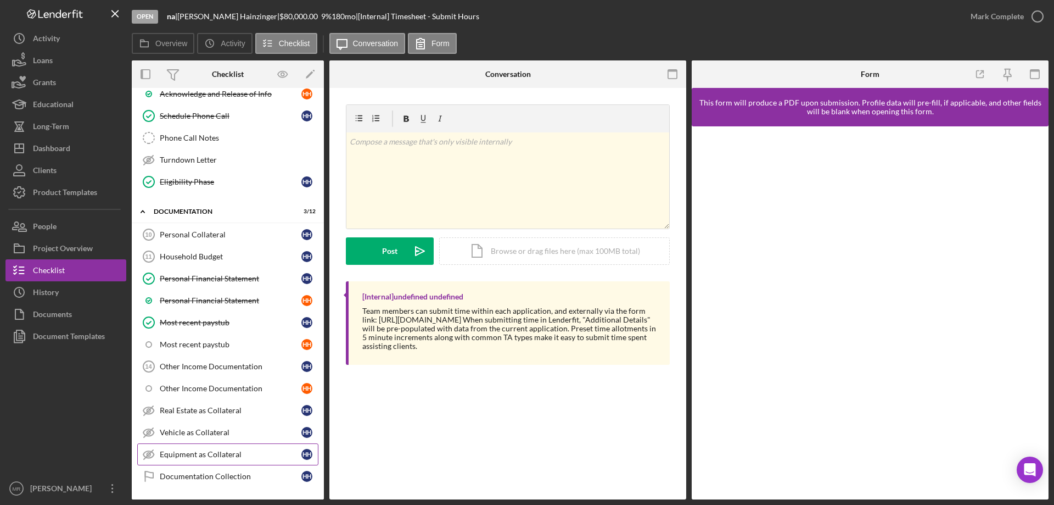
scroll to position [454, 0]
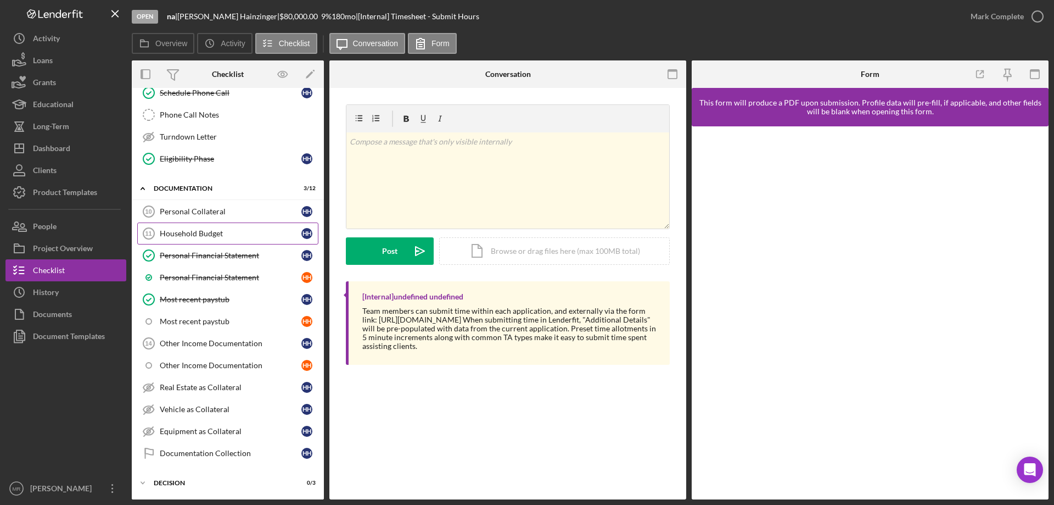
click at [200, 230] on div "Household Budget" at bounding box center [231, 233] width 142 height 9
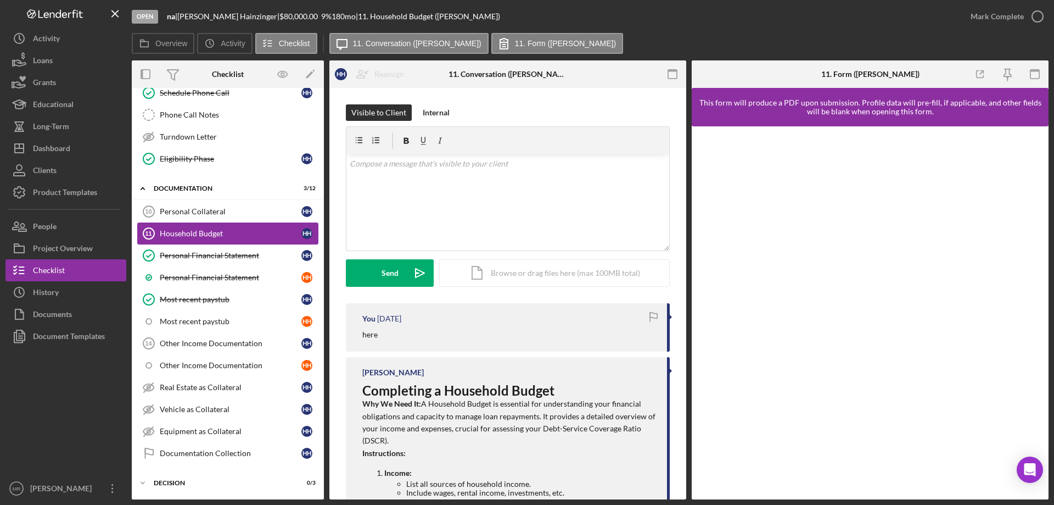
click at [188, 232] on div "Household Budget" at bounding box center [231, 233] width 142 height 9
click at [207, 319] on div "Most recent paystub" at bounding box center [231, 321] width 142 height 9
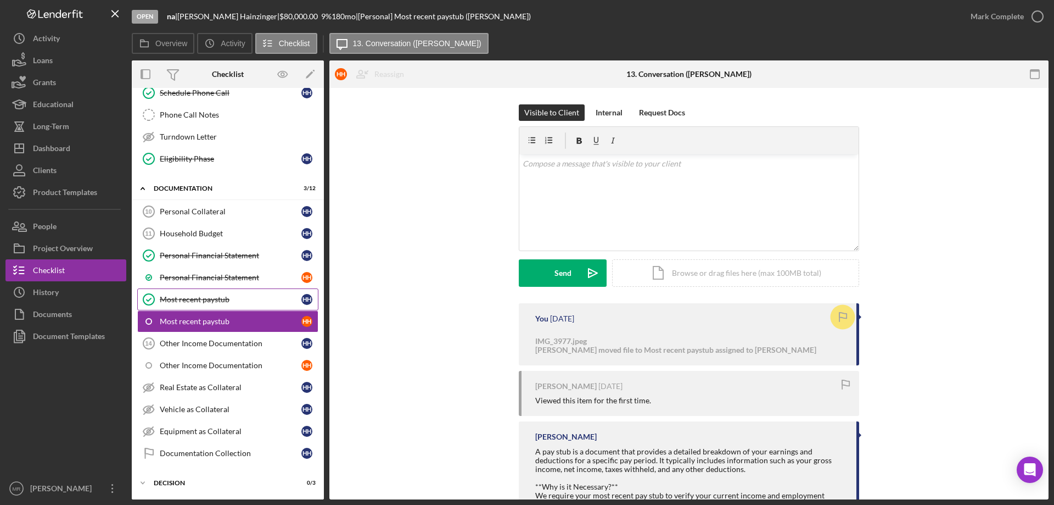
click at [206, 299] on div "Most recent paystub" at bounding box center [231, 299] width 142 height 9
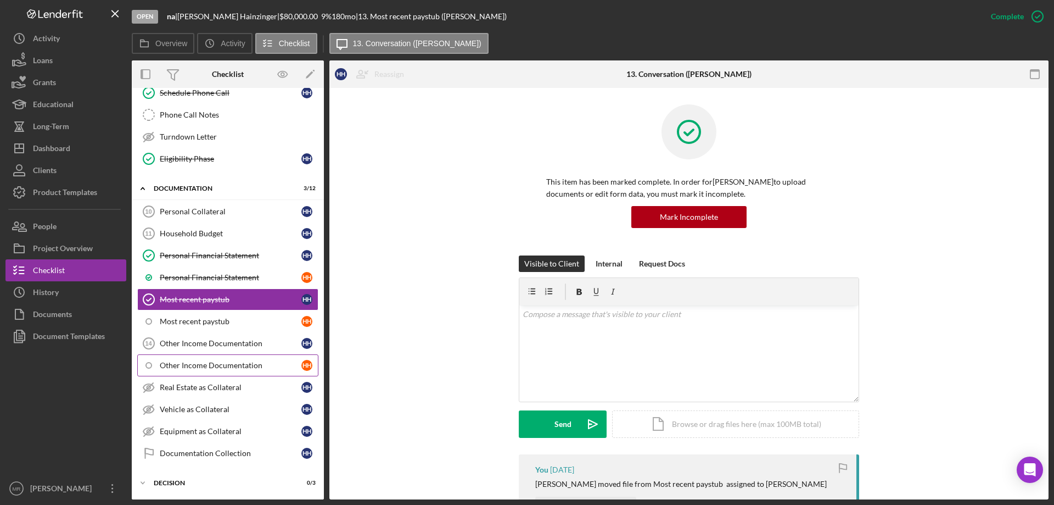
click at [209, 361] on div "Other Income Documentation" at bounding box center [231, 365] width 142 height 9
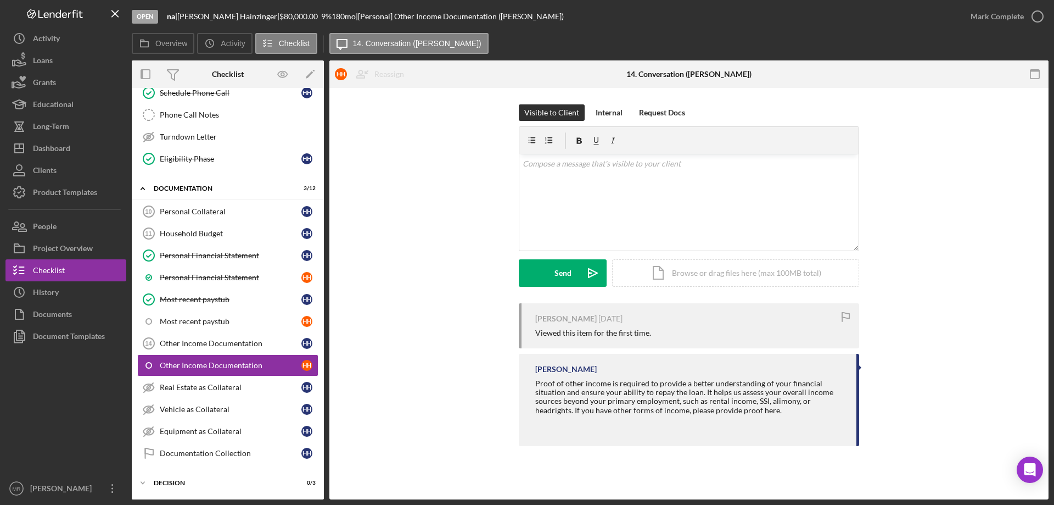
drag, startPoint x: 391, startPoint y: 199, endPoint x: 383, endPoint y: 217, distance: 19.2
click at [391, 200] on div "Visible to Client Internal Request Docs v Color teal Color pink Remove color Ad…" at bounding box center [689, 203] width 686 height 199
click at [211, 362] on div "Other Income Documentation" at bounding box center [231, 365] width 142 height 9
click at [682, 271] on div "Icon/Document Browse or drag files here (max 100MB total) Tap to choose files o…" at bounding box center [735, 272] width 247 height 27
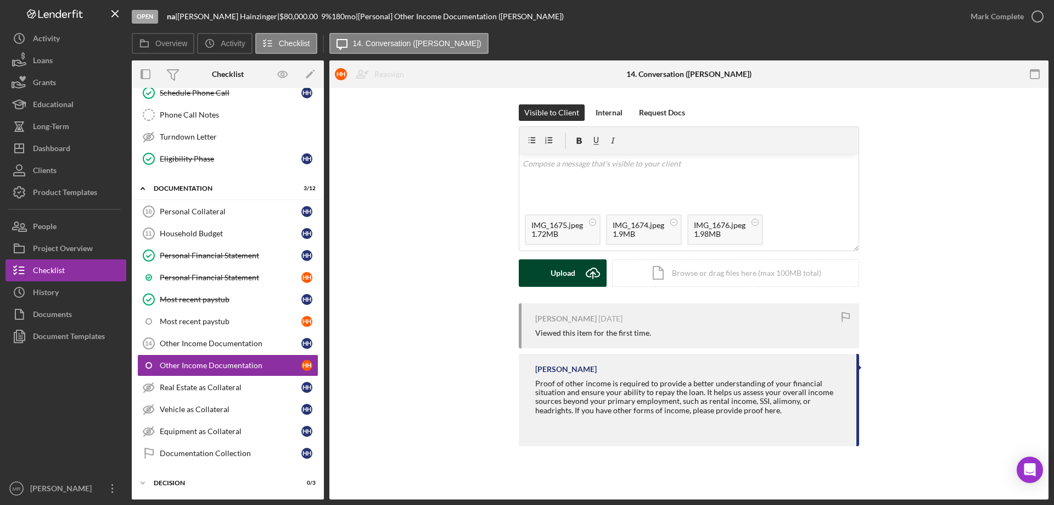
click at [568, 271] on div "Upload" at bounding box center [563, 272] width 25 height 27
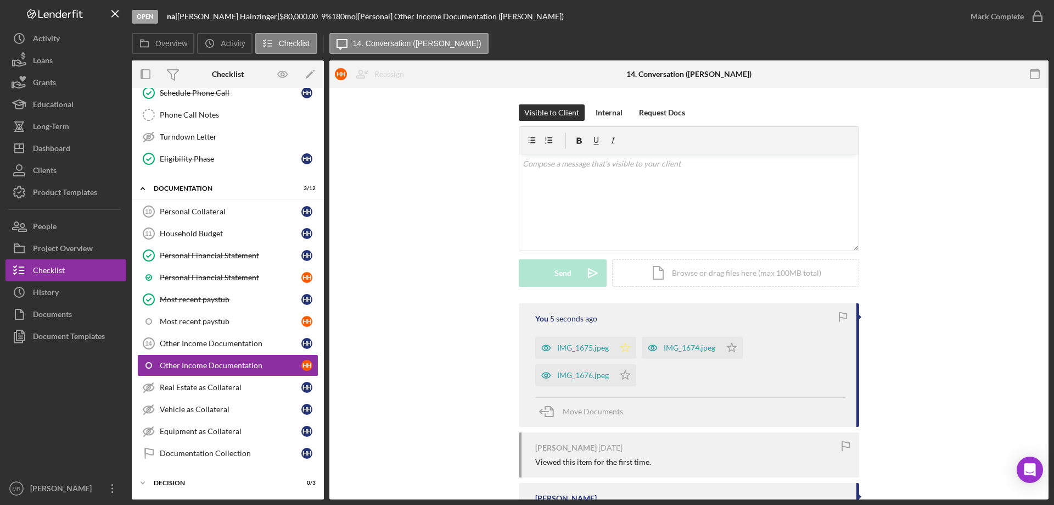
click at [626, 345] on icon "Icon/Star" at bounding box center [625, 348] width 22 height 22
click at [728, 351] on polygon "button" at bounding box center [732, 347] width 9 height 9
click at [736, 347] on icon "Icon/Star" at bounding box center [732, 348] width 22 height 22
drag, startPoint x: 1039, startPoint y: 16, endPoint x: 1005, endPoint y: 51, distance: 48.9
click at [0, 0] on icon "button" at bounding box center [0, 0] width 0 height 0
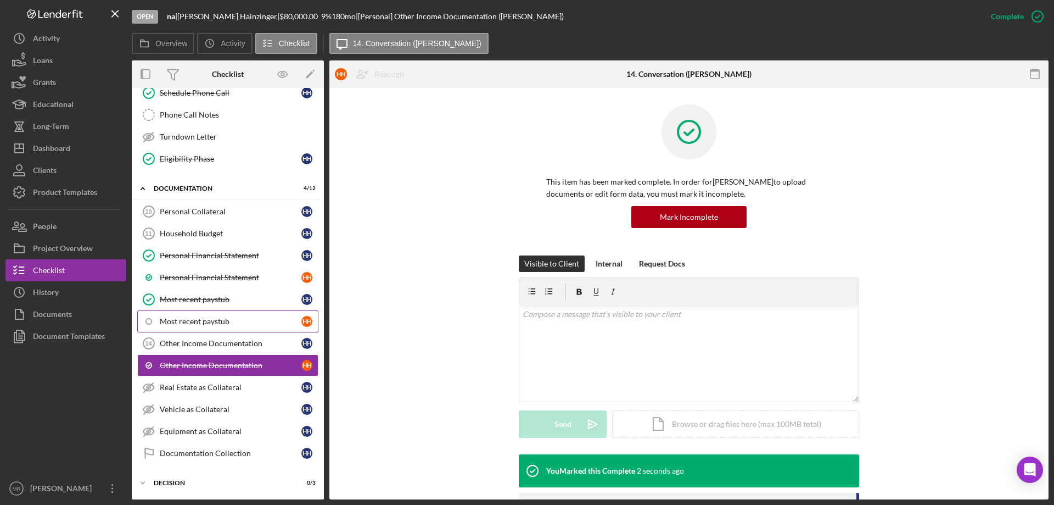
click at [185, 320] on div "Most recent paystub" at bounding box center [231, 321] width 142 height 9
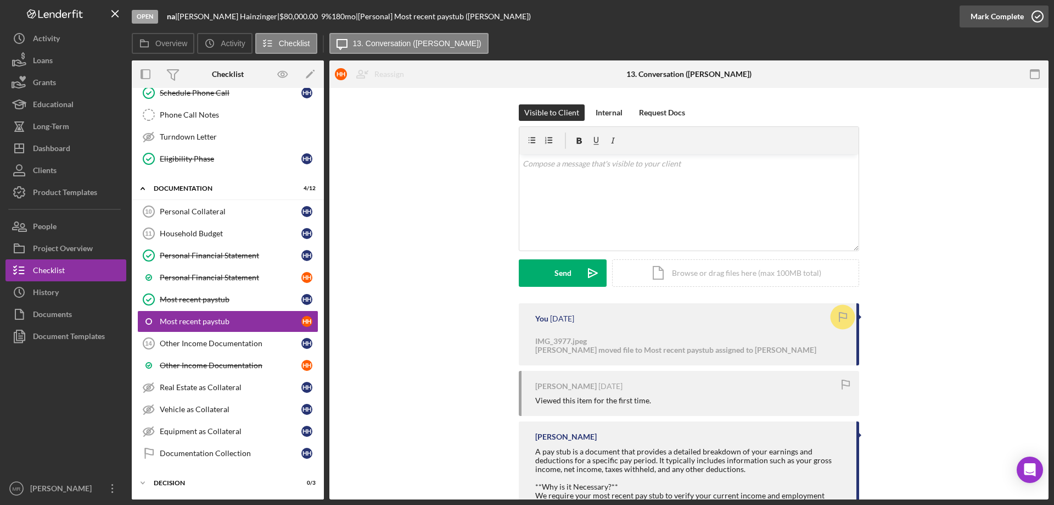
click at [1036, 14] on icon "button" at bounding box center [1037, 16] width 27 height 27
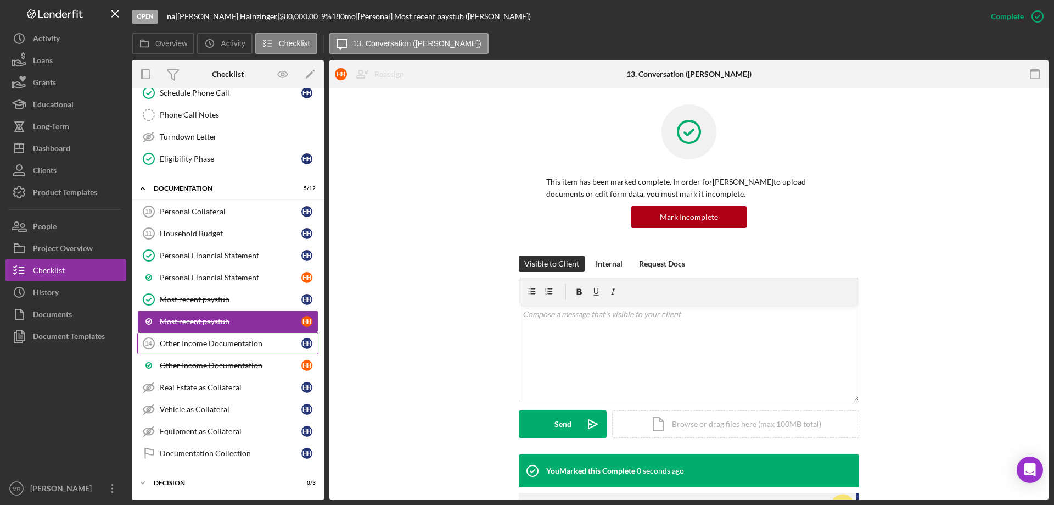
click at [190, 338] on link "Other Income Documentation 14 Other Income Documentation H H" at bounding box center [227, 343] width 181 height 22
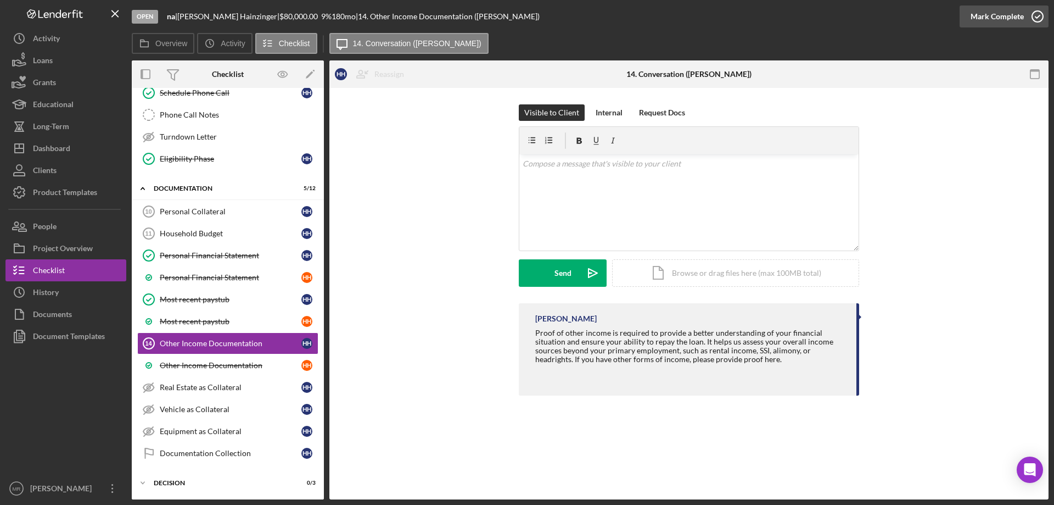
click at [1043, 12] on icon "button" at bounding box center [1037, 16] width 27 height 27
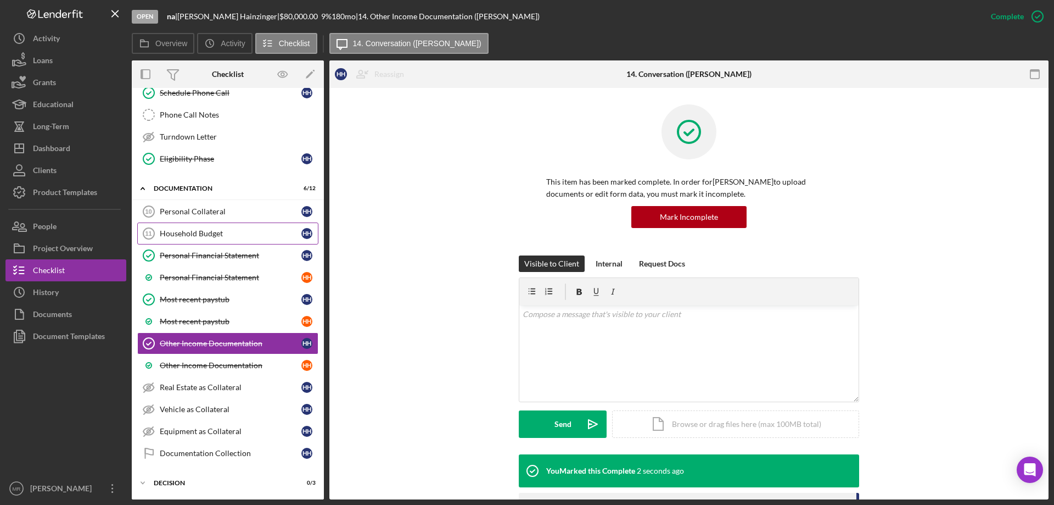
click at [173, 230] on div "Household Budget" at bounding box center [231, 233] width 142 height 9
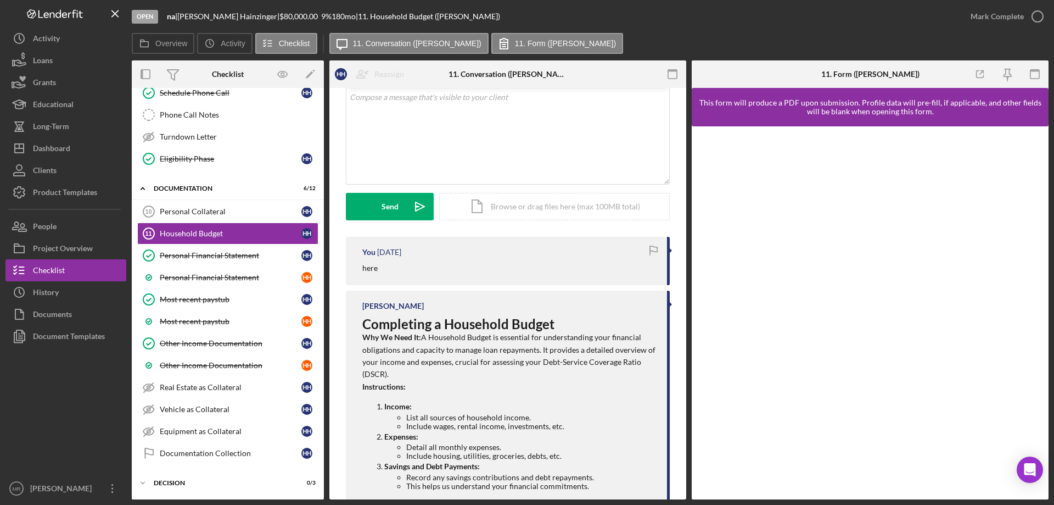
scroll to position [201, 0]
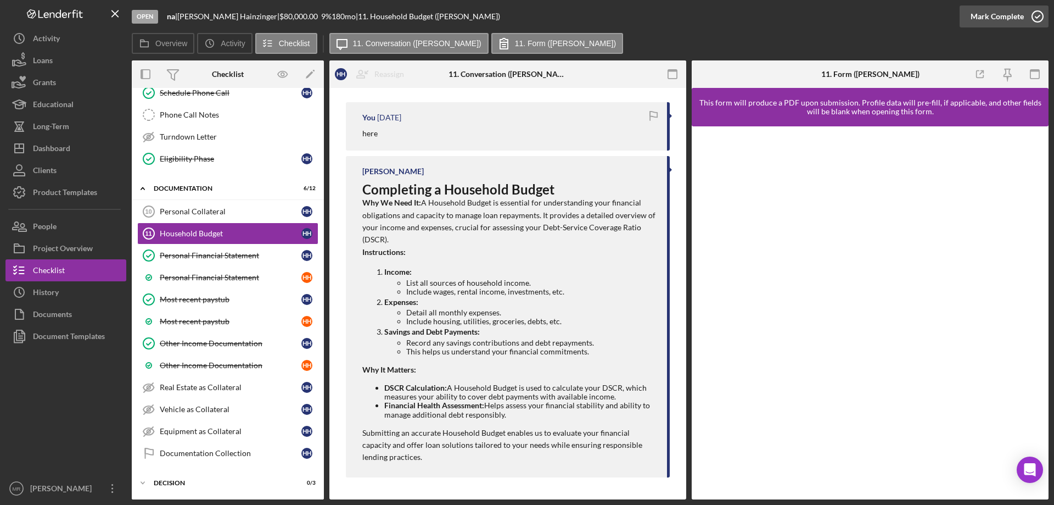
click at [1043, 15] on icon "button" at bounding box center [1037, 16] width 27 height 27
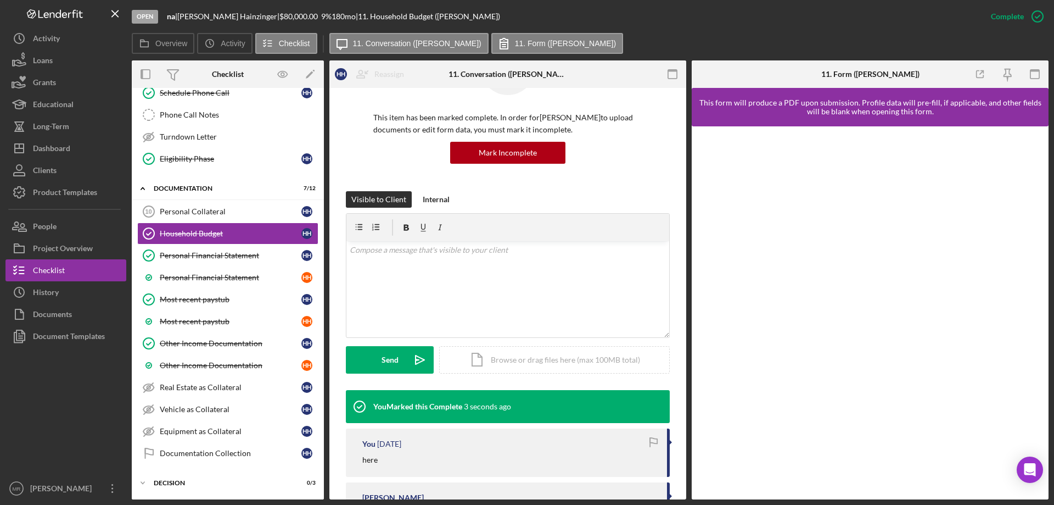
scroll to position [165, 0]
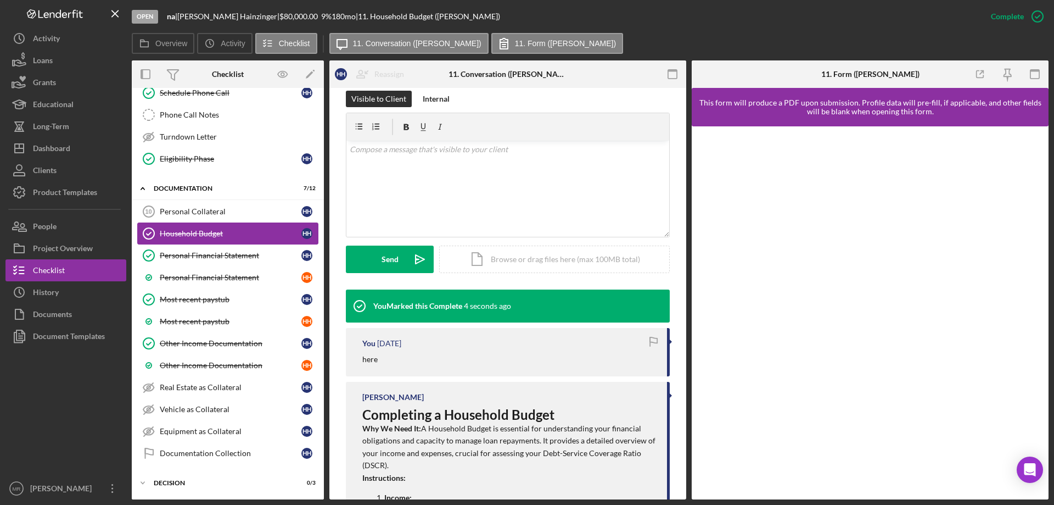
click at [183, 230] on div "Household Budget" at bounding box center [231, 233] width 142 height 9
click at [188, 211] on div "Personal Collateral" at bounding box center [231, 211] width 142 height 9
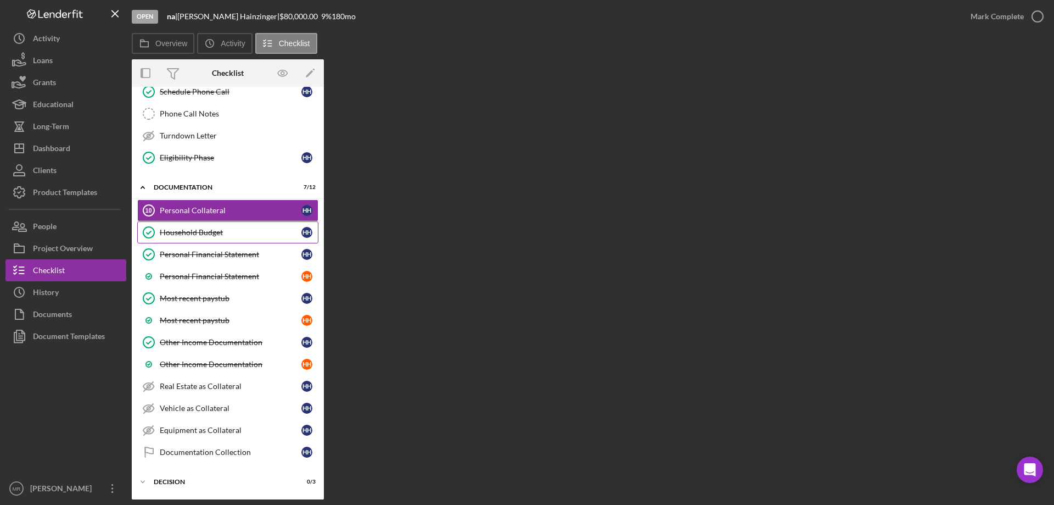
click at [188, 230] on div "Household Budget" at bounding box center [231, 232] width 142 height 9
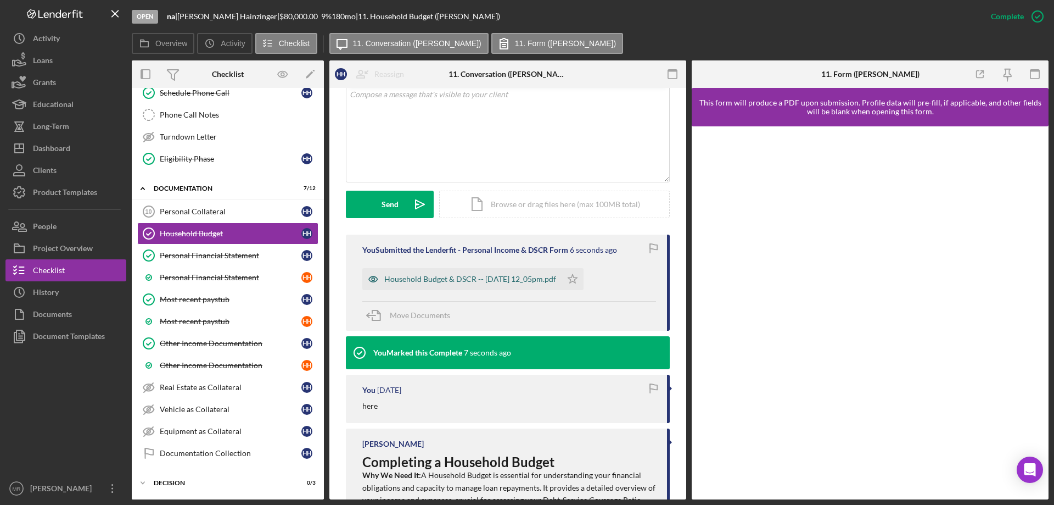
click at [474, 277] on div "Household Budget & DSCR -- [DATE] 12_05pm.pdf" at bounding box center [470, 279] width 172 height 9
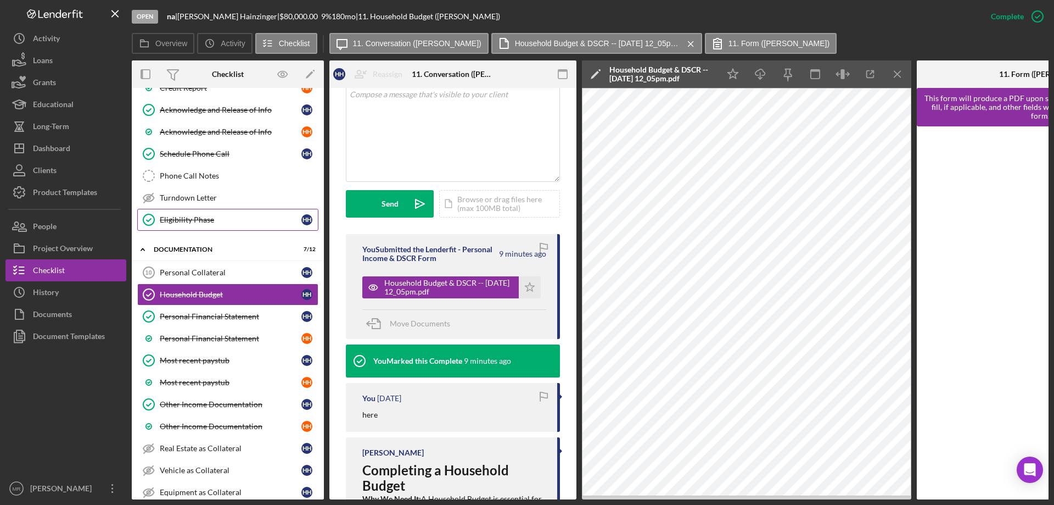
scroll to position [179, 0]
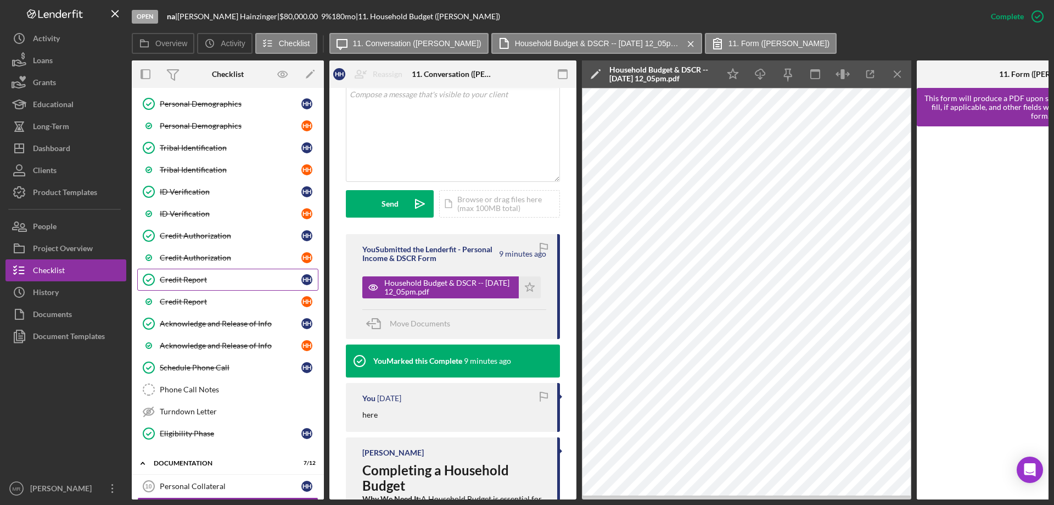
click at [201, 277] on div "Credit Report" at bounding box center [231, 279] width 142 height 9
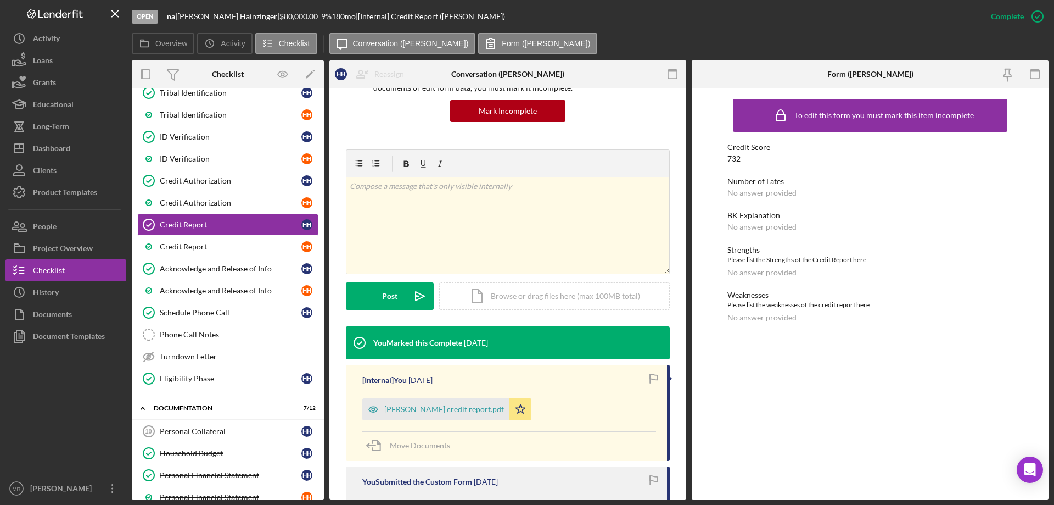
scroll to position [110, 0]
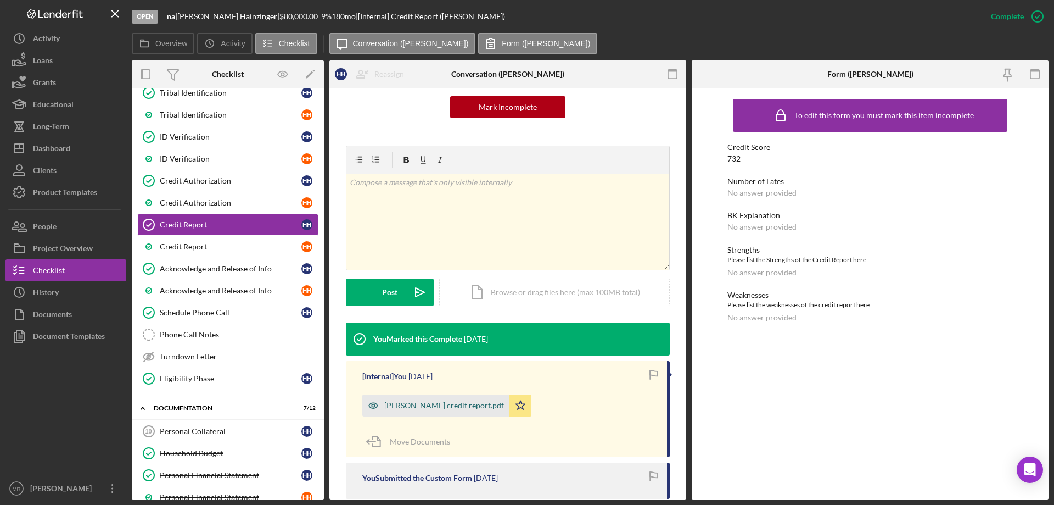
click at [422, 402] on div "[PERSON_NAME] credit report.pdf" at bounding box center [444, 405] width 120 height 9
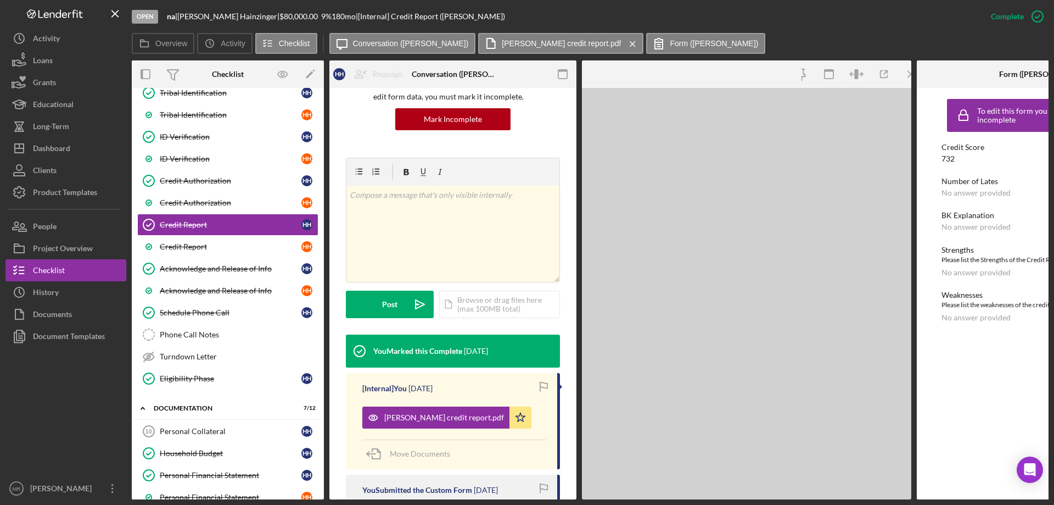
scroll to position [122, 0]
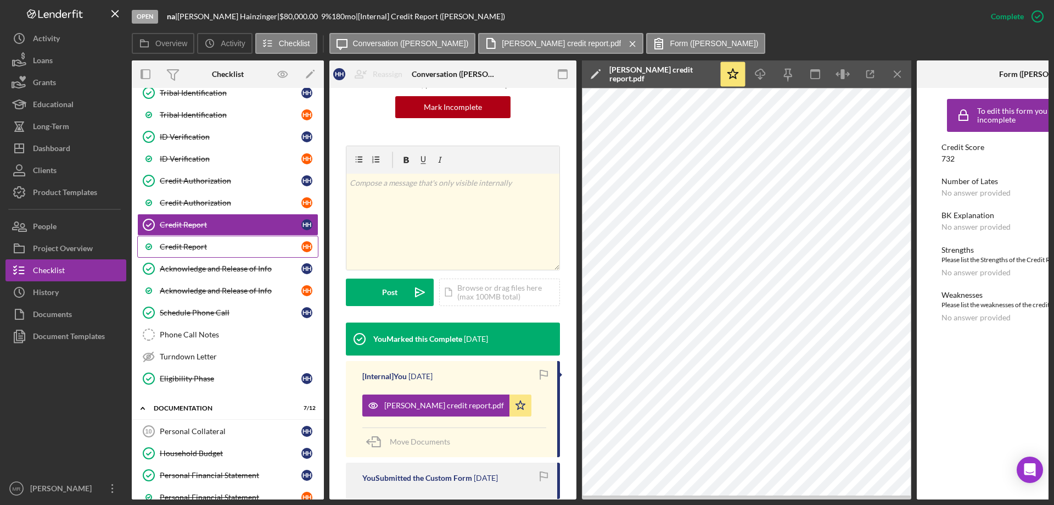
click at [190, 243] on div "Credit Report" at bounding box center [231, 246] width 142 height 9
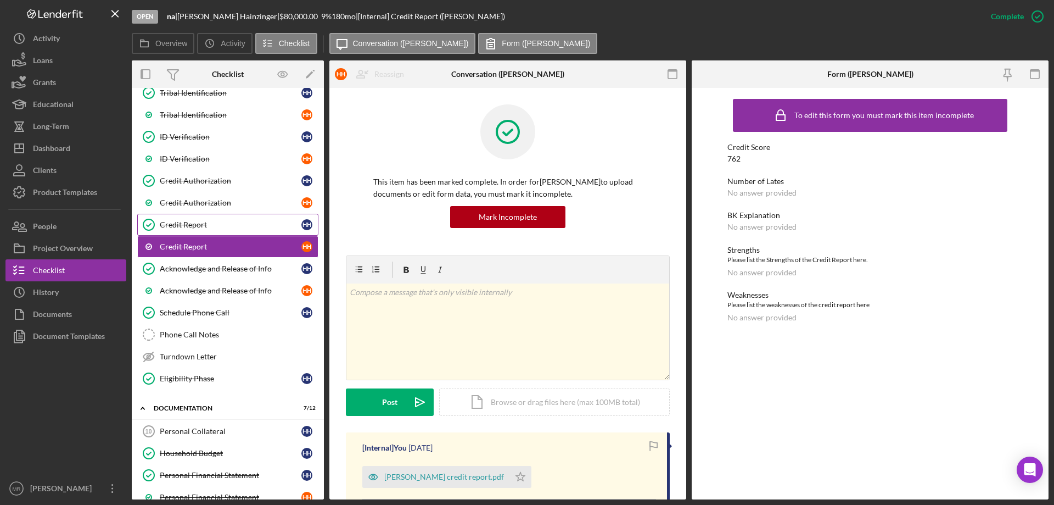
click at [184, 222] on div "Credit Report" at bounding box center [231, 224] width 142 height 9
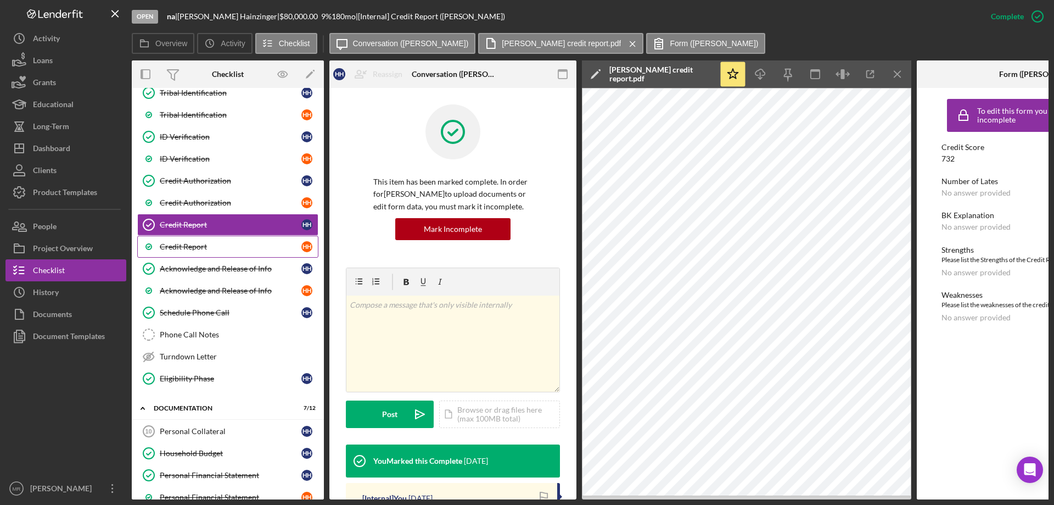
click at [191, 244] on div "Credit Report" at bounding box center [231, 246] width 142 height 9
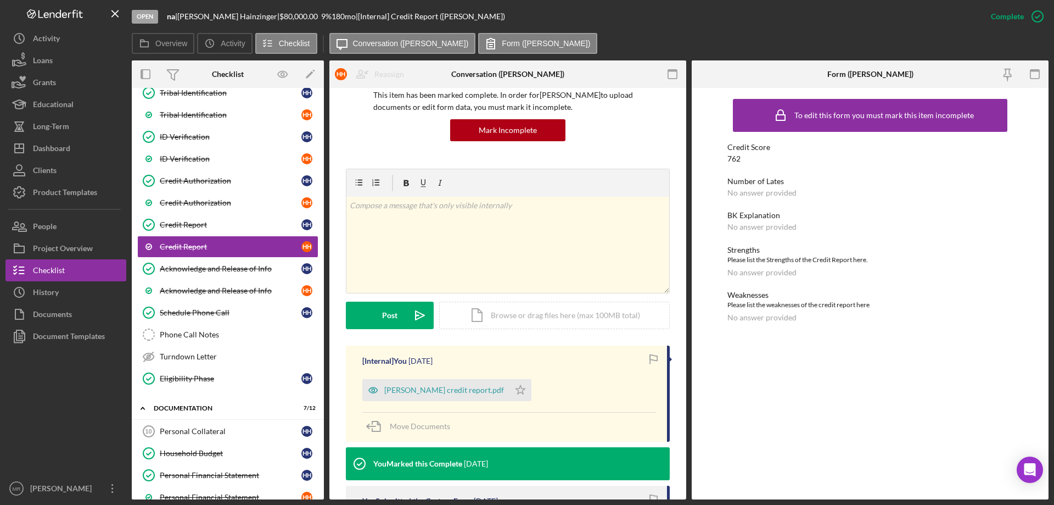
scroll to position [110, 0]
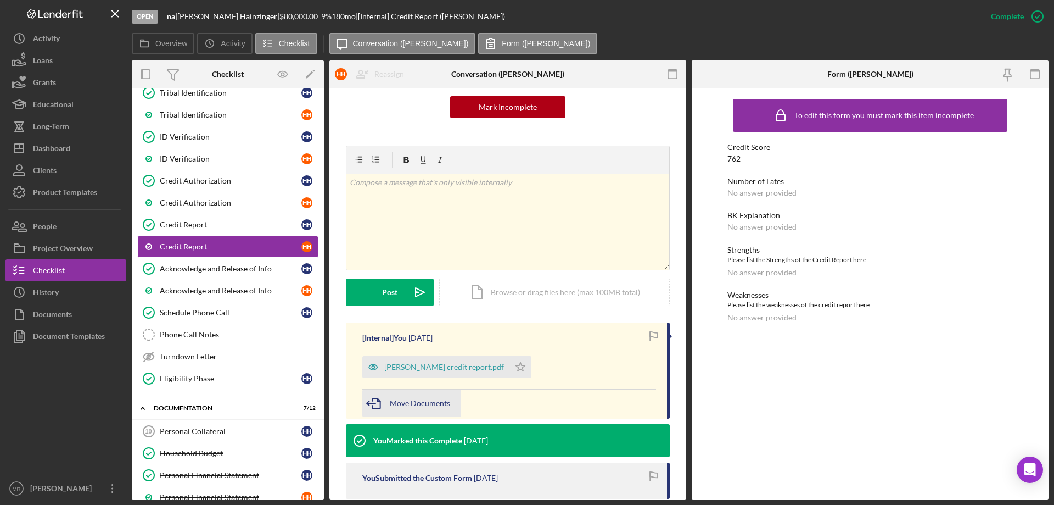
click at [415, 400] on span "Move Documents" at bounding box center [420, 402] width 60 height 9
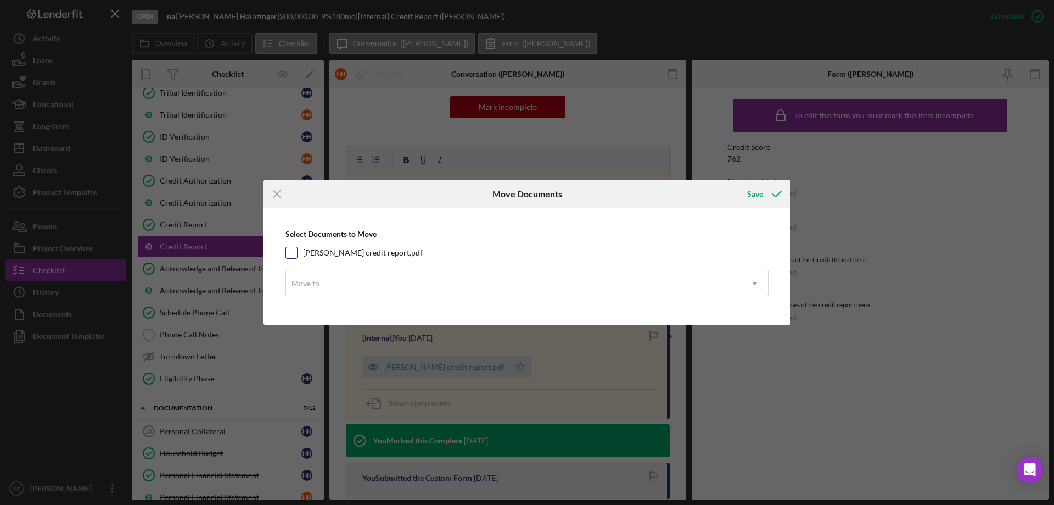
click at [288, 252] on input "[PERSON_NAME] credit report.pdf" at bounding box center [291, 252] width 11 height 11
checkbox input "true"
click at [359, 289] on div "Move to" at bounding box center [514, 283] width 456 height 25
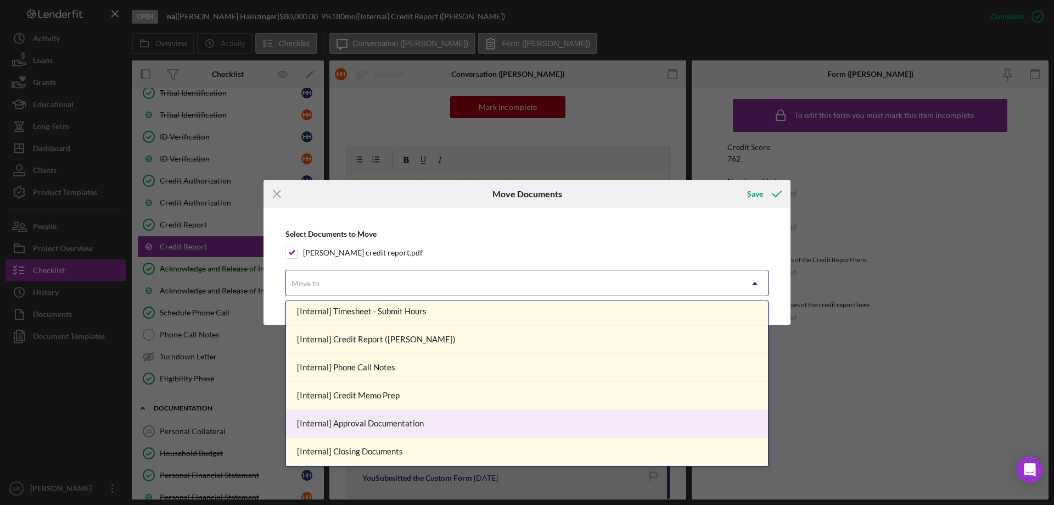
scroll to position [0, 0]
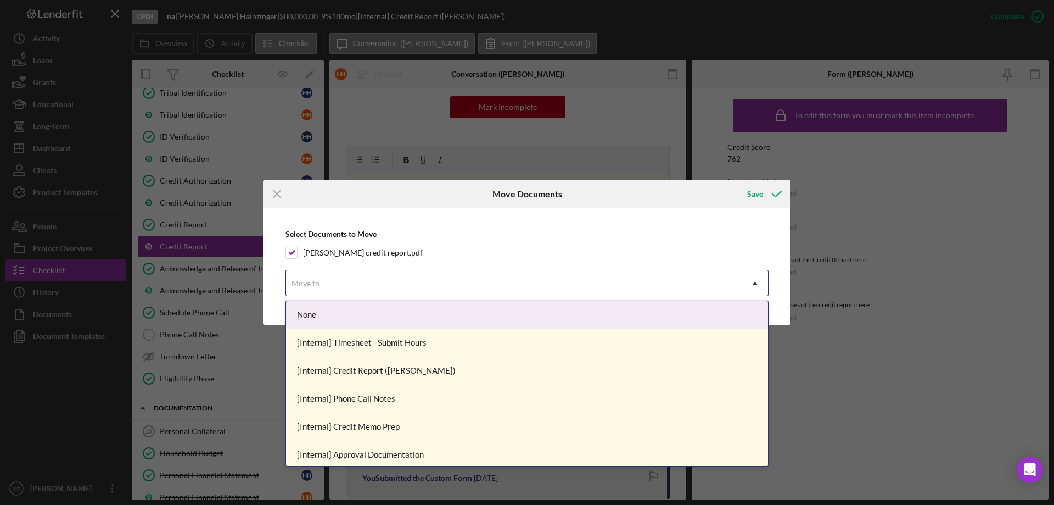
click at [861, 340] on div "Icon/Menu Close Move Documents Save Select Documents to Move [PERSON_NAME] cred…" at bounding box center [527, 252] width 1054 height 505
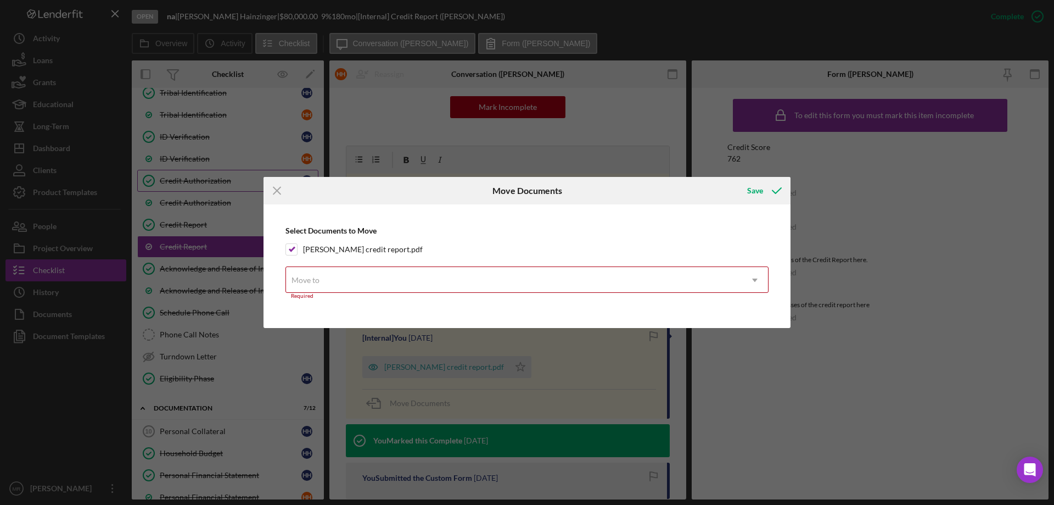
click at [269, 189] on icon "Icon/Menu Close" at bounding box center [277, 190] width 27 height 27
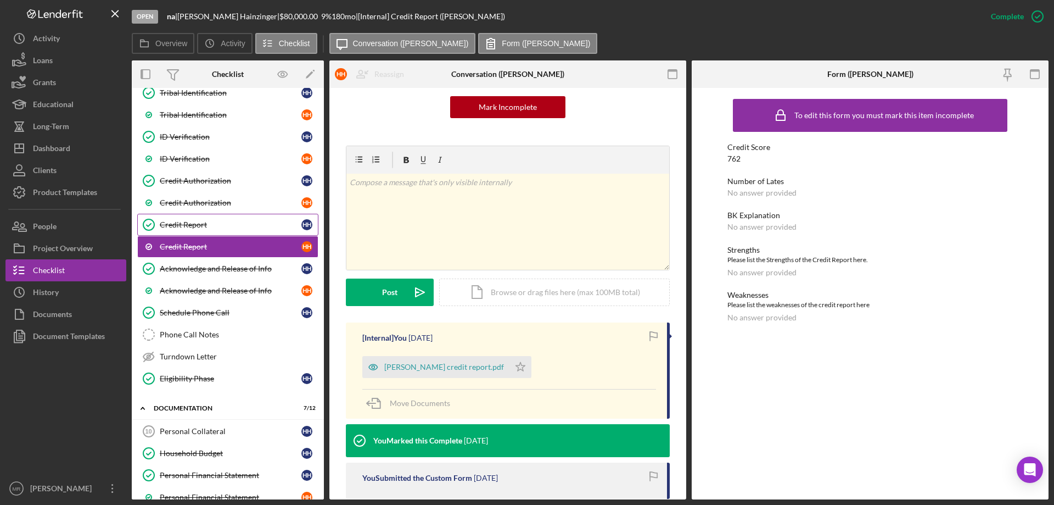
click at [191, 219] on link "Credit Report Credit Report H H" at bounding box center [227, 225] width 181 height 22
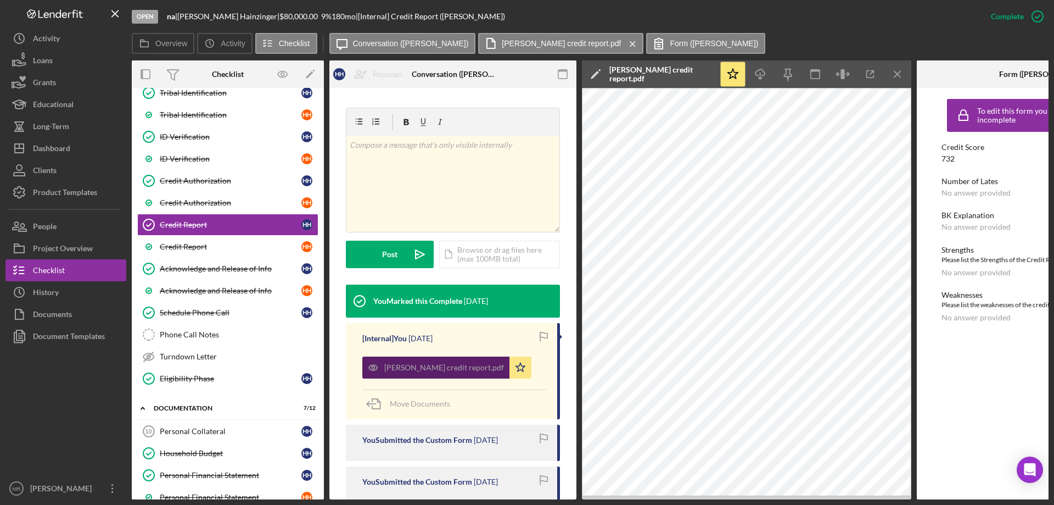
scroll to position [165, 0]
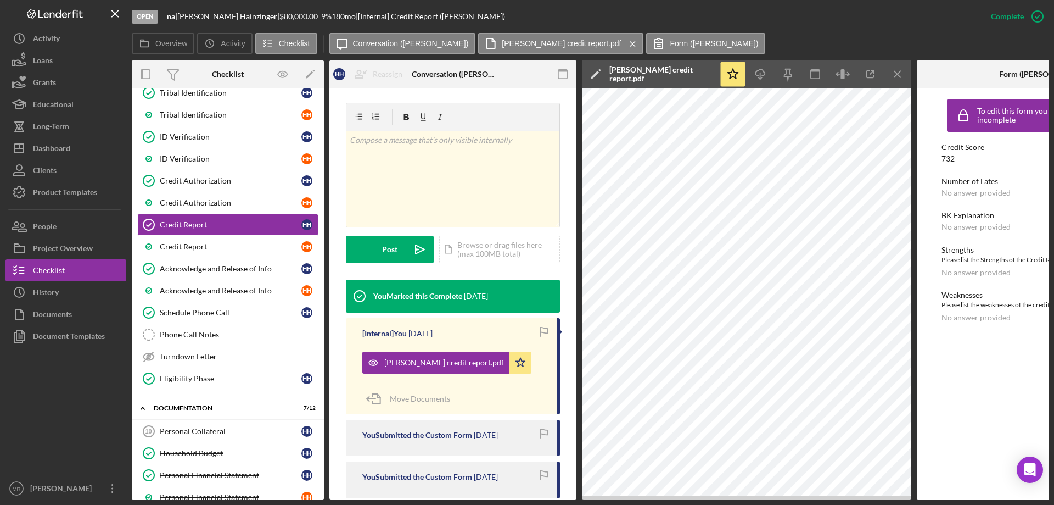
drag, startPoint x: 517, startPoint y: 361, endPoint x: 512, endPoint y: 379, distance: 18.8
click at [517, 361] on icon "Icon/Star" at bounding box center [521, 362] width 22 height 22
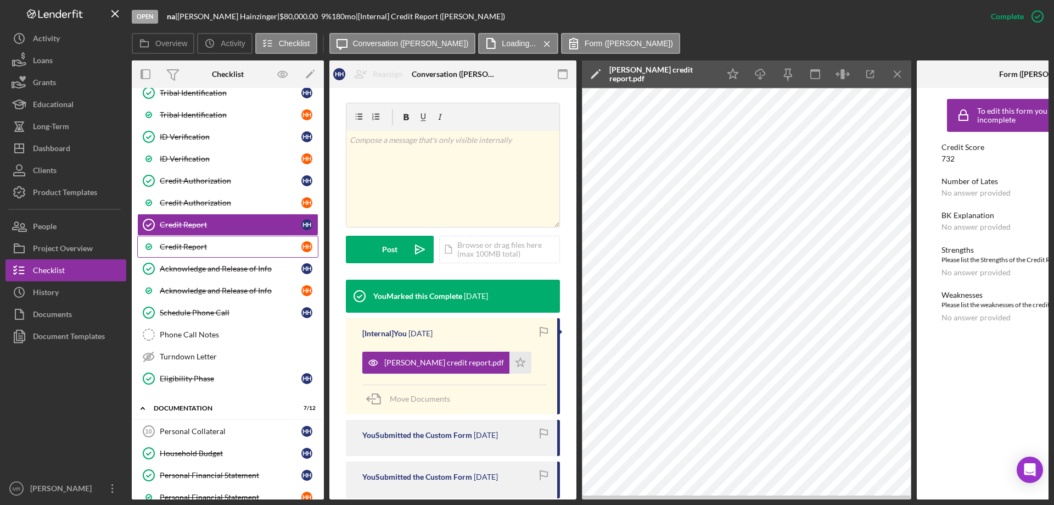
click at [231, 242] on div "Credit Report" at bounding box center [231, 246] width 142 height 9
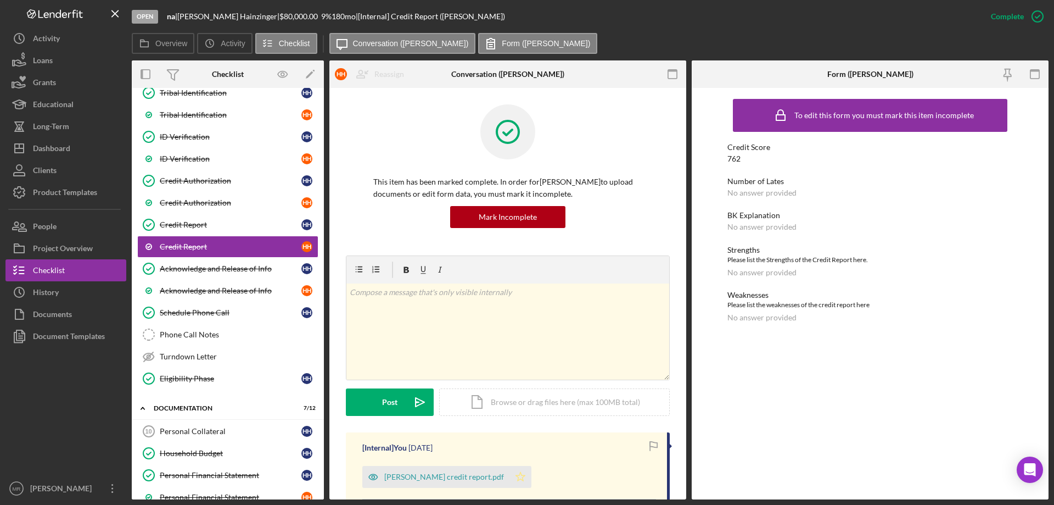
click at [517, 479] on icon "Icon/Star" at bounding box center [521, 477] width 22 height 22
click at [188, 227] on div "Credit Report" at bounding box center [231, 224] width 142 height 9
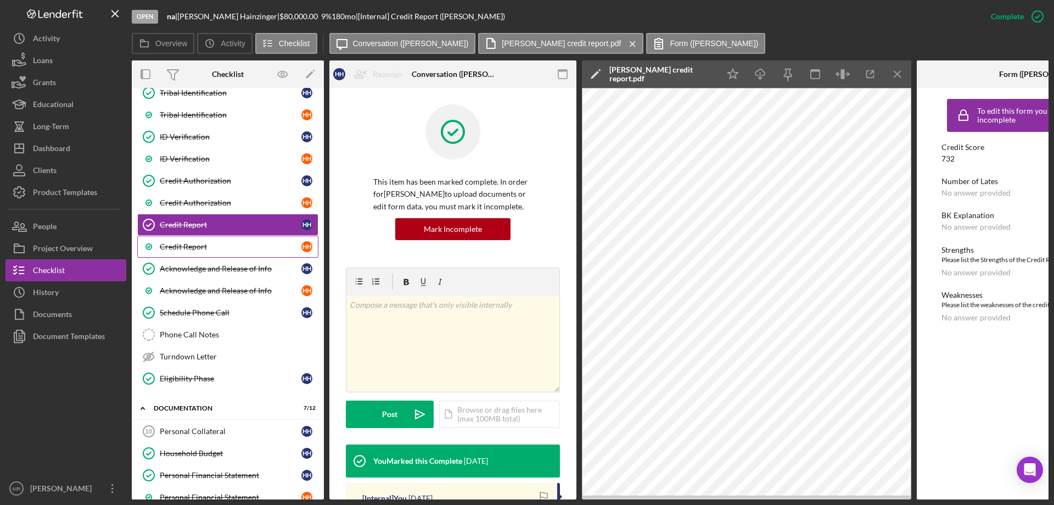
click at [180, 243] on div "Credit Report" at bounding box center [231, 246] width 142 height 9
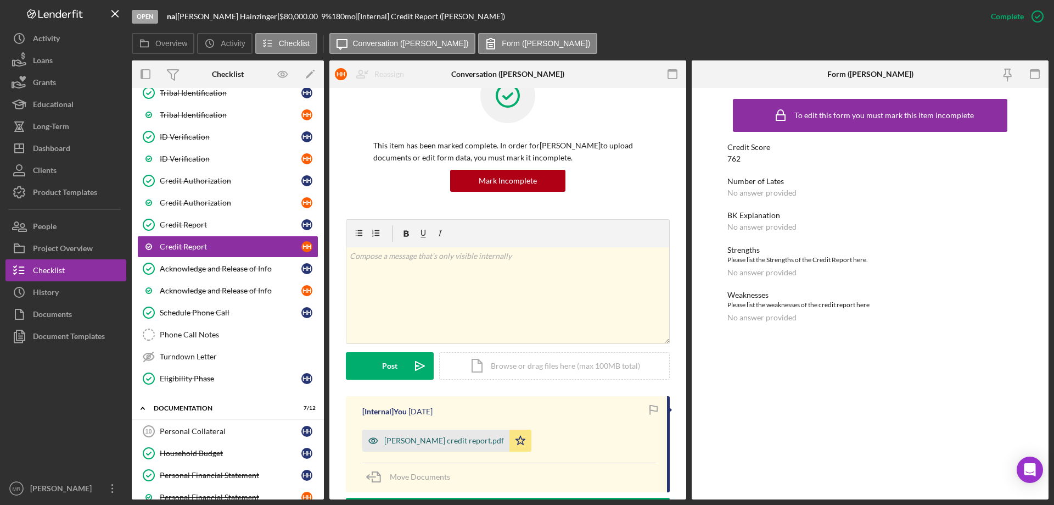
scroll to position [110, 0]
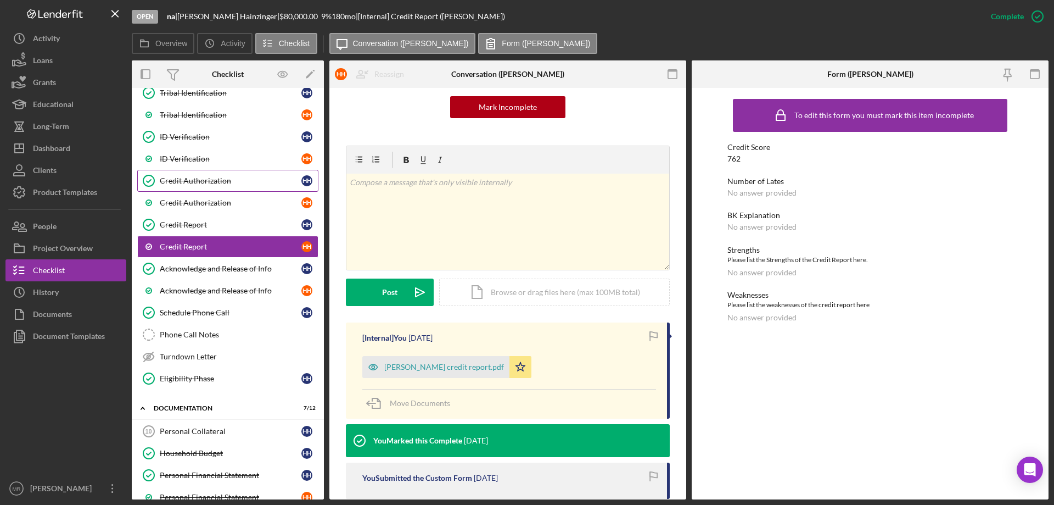
click at [194, 182] on div "Credit Authorization" at bounding box center [231, 180] width 142 height 9
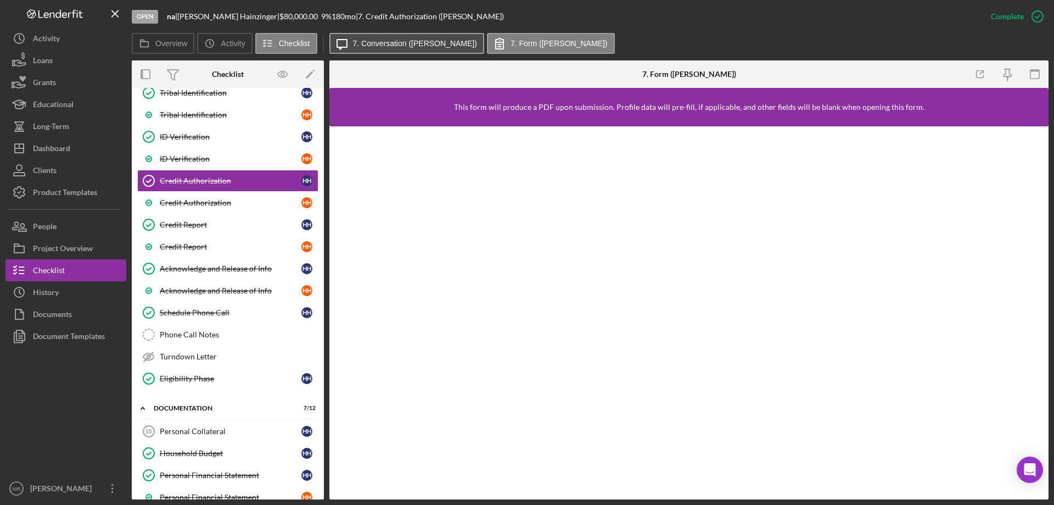
click at [427, 49] on button "Icon/Message 7. Conversation ([PERSON_NAME])" at bounding box center [406, 43] width 155 height 21
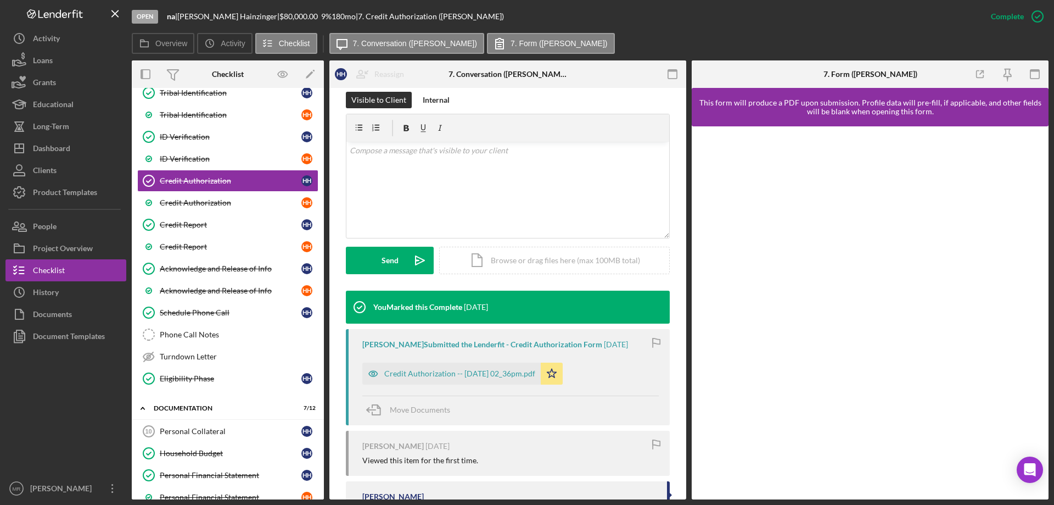
scroll to position [165, 0]
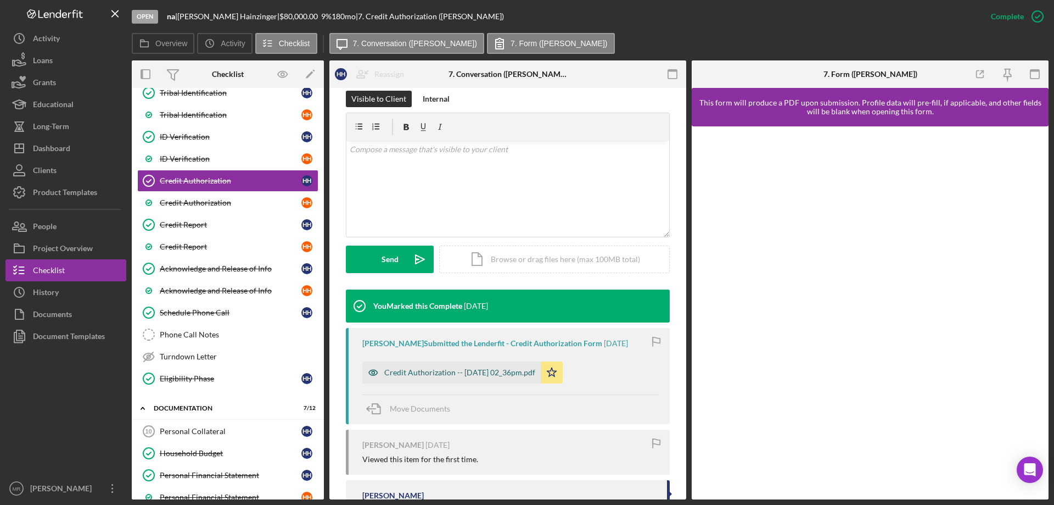
click at [467, 373] on div "Credit Authorization -- [DATE] 02_36pm.pdf" at bounding box center [459, 372] width 151 height 9
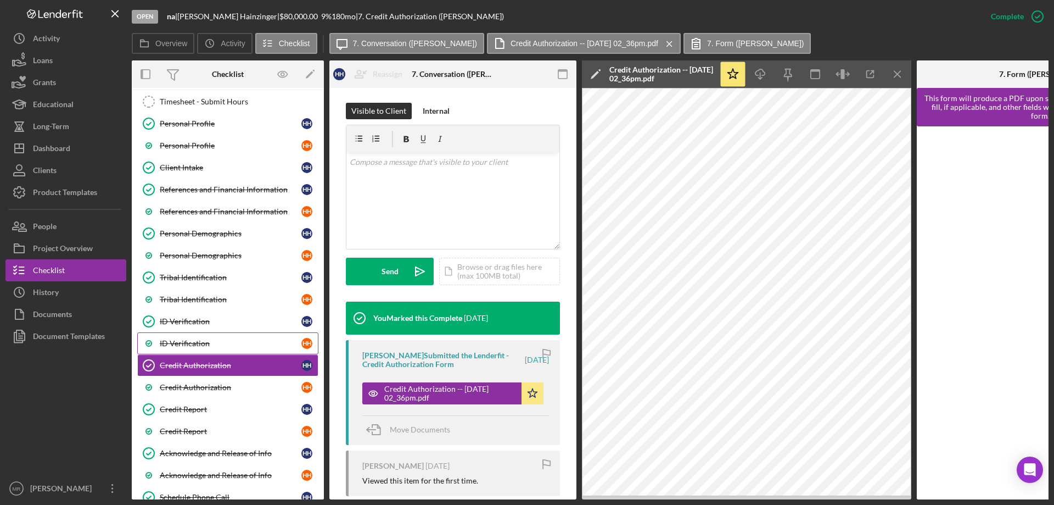
scroll to position [0, 0]
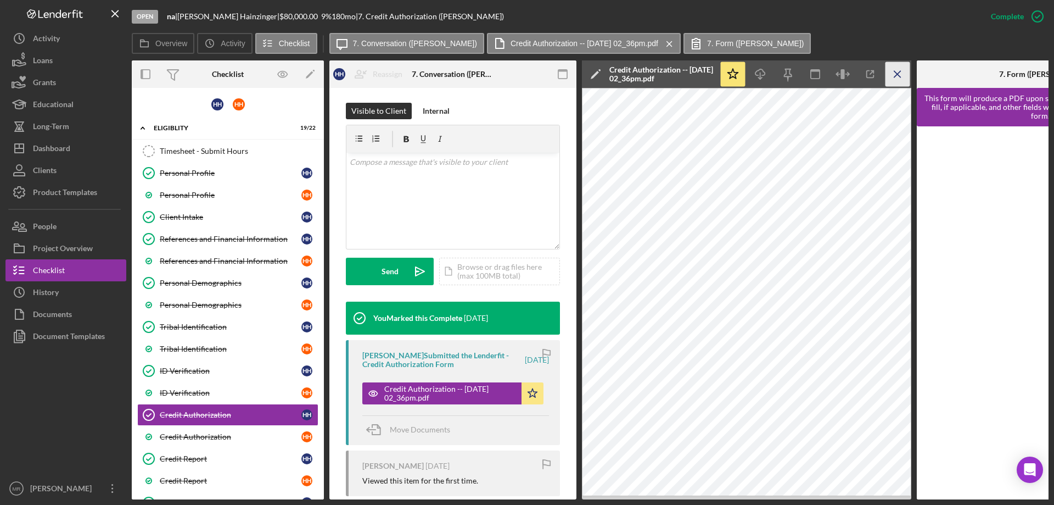
click at [897, 72] on icon "Icon/Menu Close" at bounding box center [898, 74] width 25 height 25
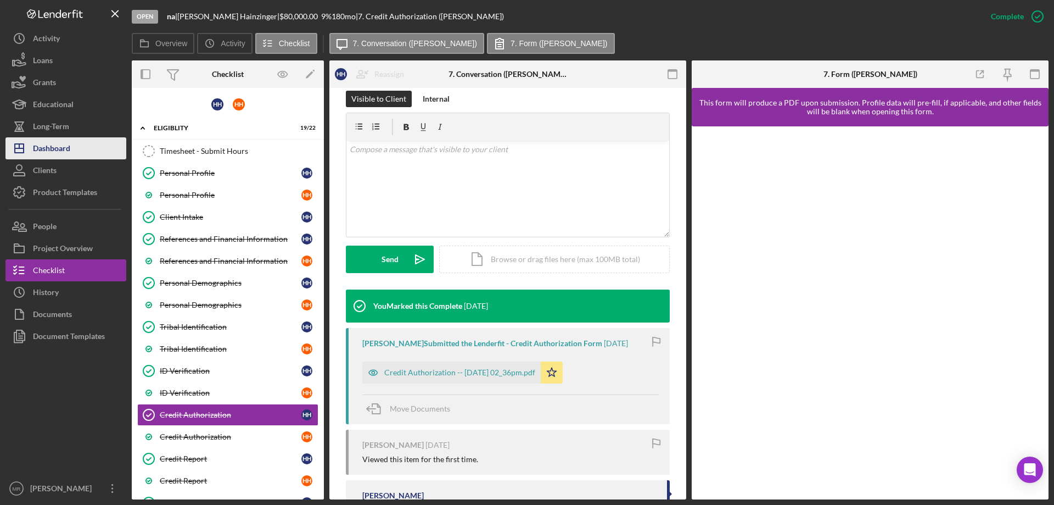
click at [50, 143] on div "Dashboard" at bounding box center [51, 149] width 37 height 25
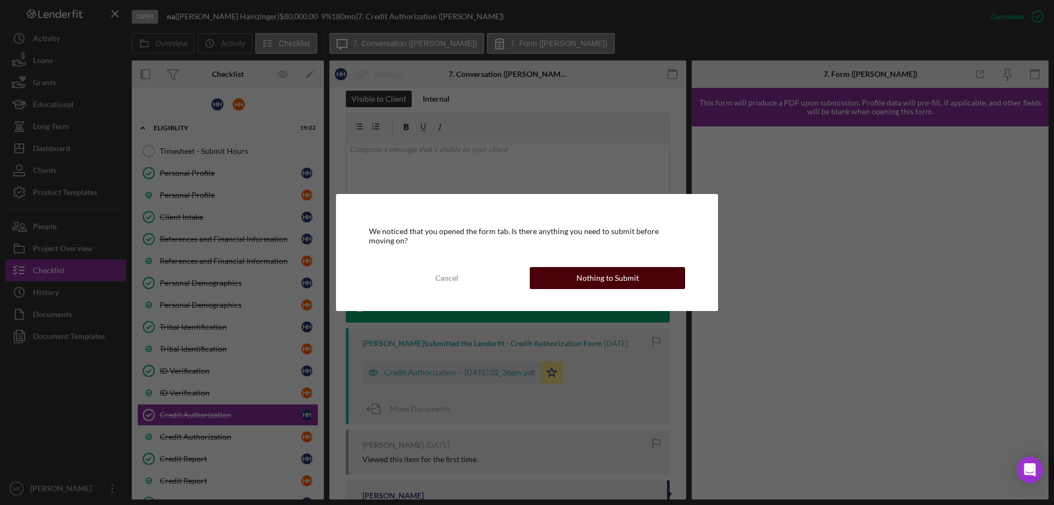
click at [604, 271] on div "Nothing to Submit" at bounding box center [608, 278] width 63 height 22
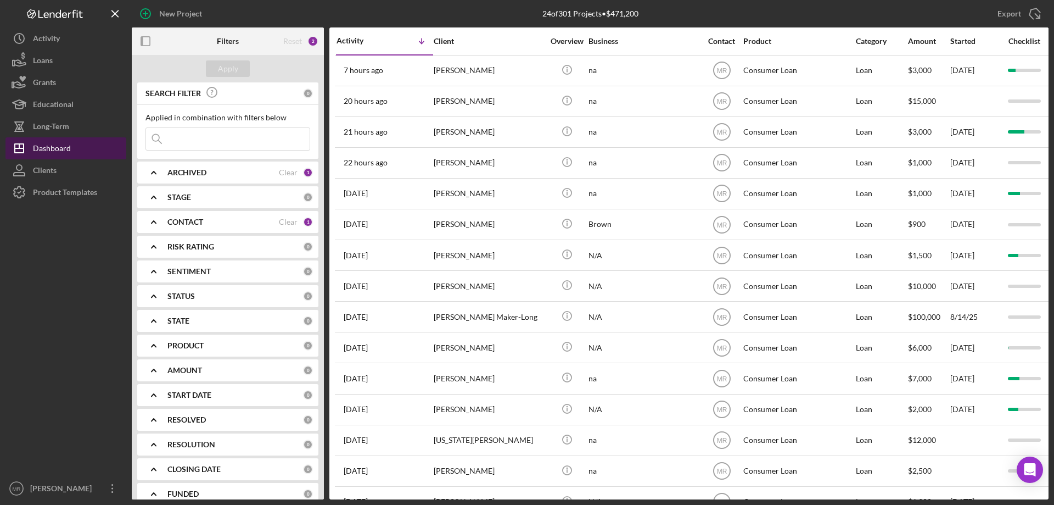
click at [45, 144] on div "Dashboard" at bounding box center [52, 149] width 38 height 25
click at [55, 132] on div "Long-Term" at bounding box center [51, 127] width 36 height 25
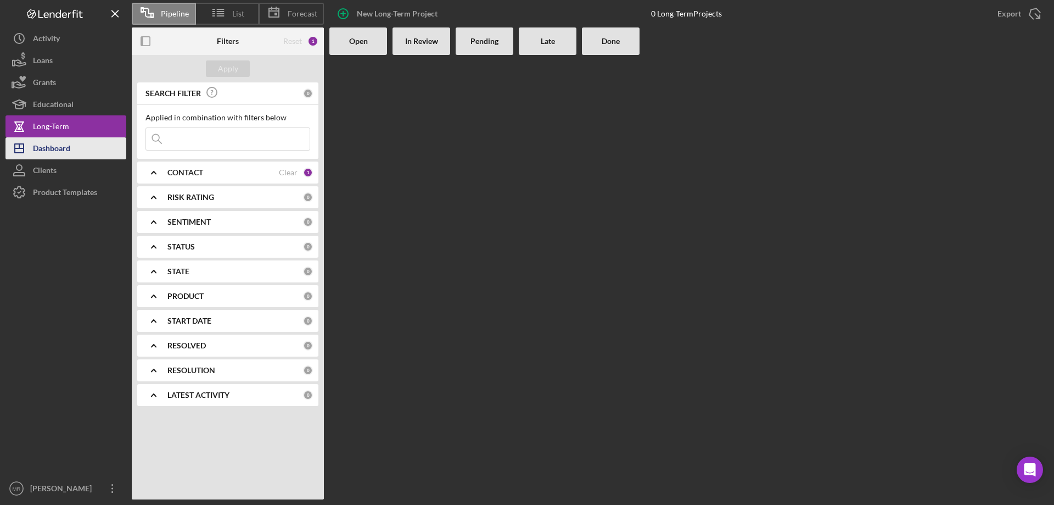
click at [53, 150] on div "Dashboard" at bounding box center [51, 149] width 37 height 25
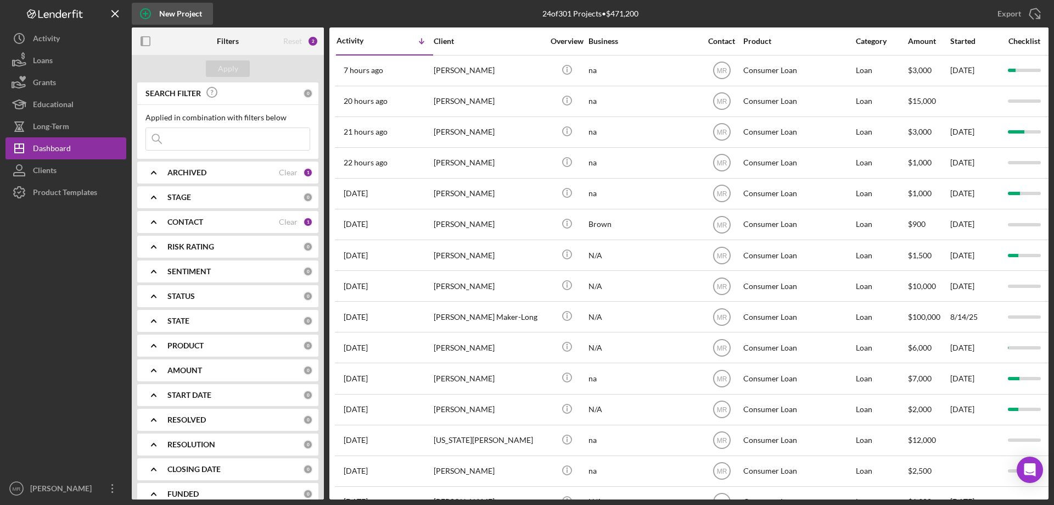
click at [164, 14] on div "New Project" at bounding box center [180, 14] width 43 height 22
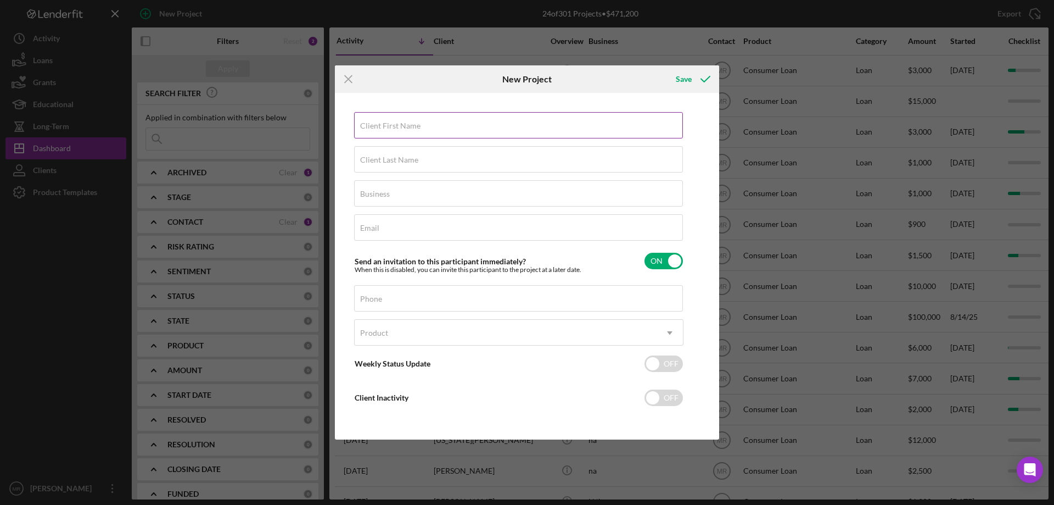
click at [386, 127] on label "Client First Name" at bounding box center [390, 125] width 60 height 9
click at [386, 127] on input "Client First Name" at bounding box center [518, 125] width 329 height 26
type input "J"
type input "[PERSON_NAME]"
type input "[PERSON_NAME], SR"
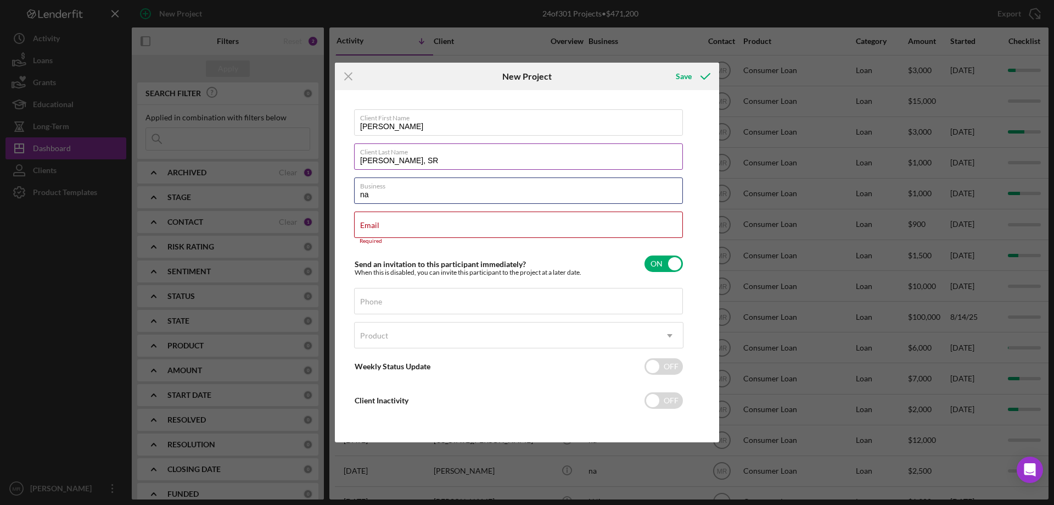
type input "na"
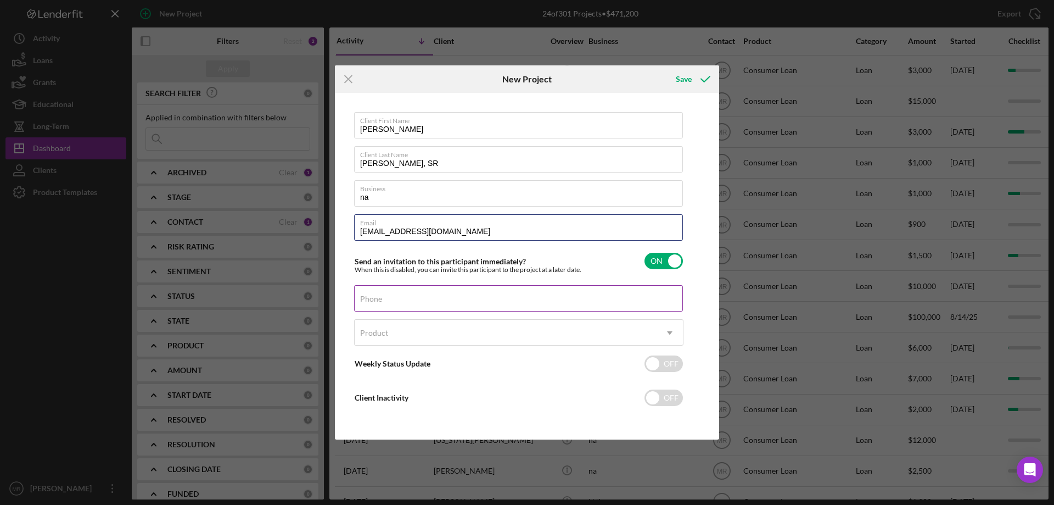
type input "[EMAIL_ADDRESS][DOMAIN_NAME]"
click at [383, 299] on div "Phone" at bounding box center [518, 298] width 329 height 27
type input "[PHONE_NUMBER]"
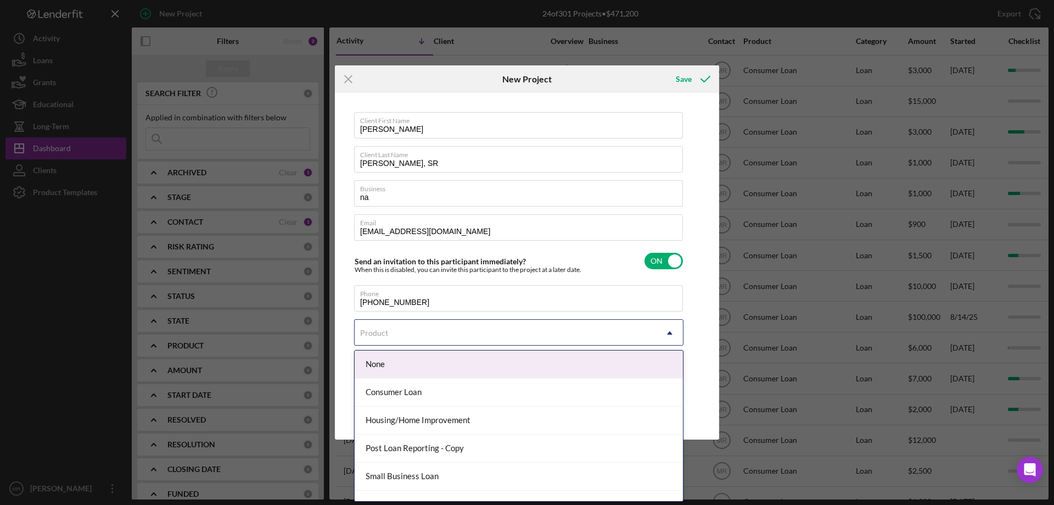
drag, startPoint x: 481, startPoint y: 333, endPoint x: 488, endPoint y: 334, distance: 7.2
click at [483, 333] on div "Product" at bounding box center [506, 332] width 302 height 25
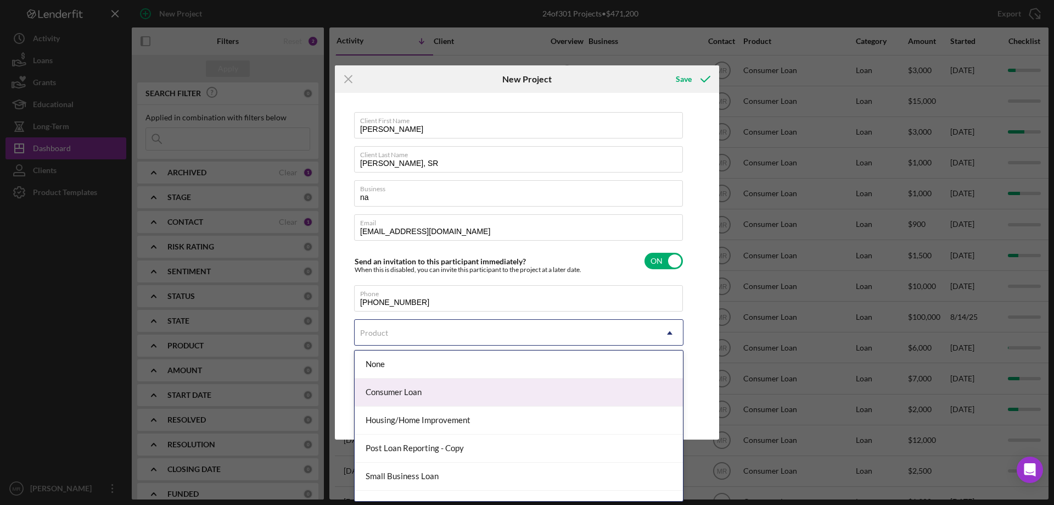
click at [417, 396] on div "Consumer Loan" at bounding box center [519, 392] width 328 height 28
checkbox input "true"
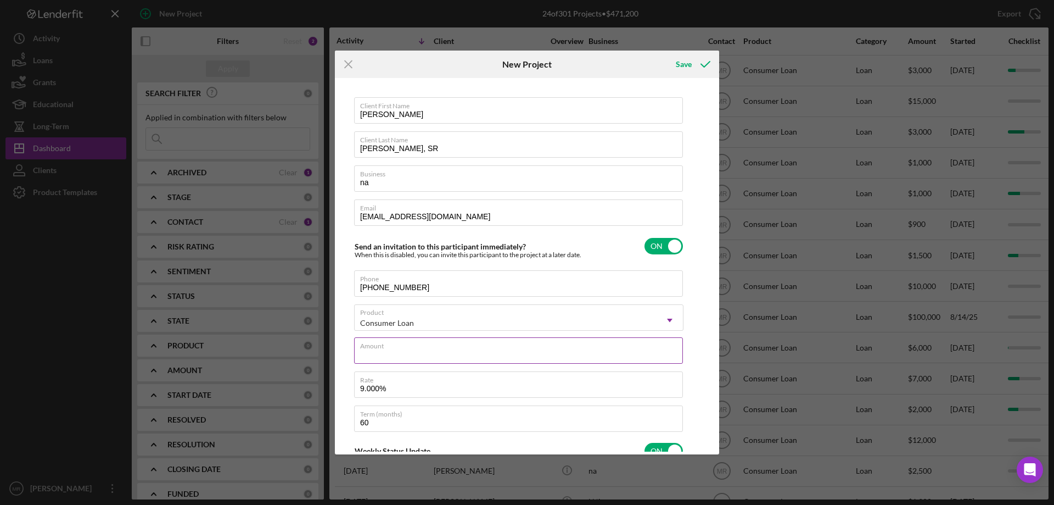
click at [434, 349] on div "Amount" at bounding box center [518, 350] width 329 height 27
type input "$1"
type textarea "Here's a snapshot of information that has been fully approved, as well as the i…"
type input "$10"
type textarea "Here's a snapshot of information that has been fully approved, as well as the i…"
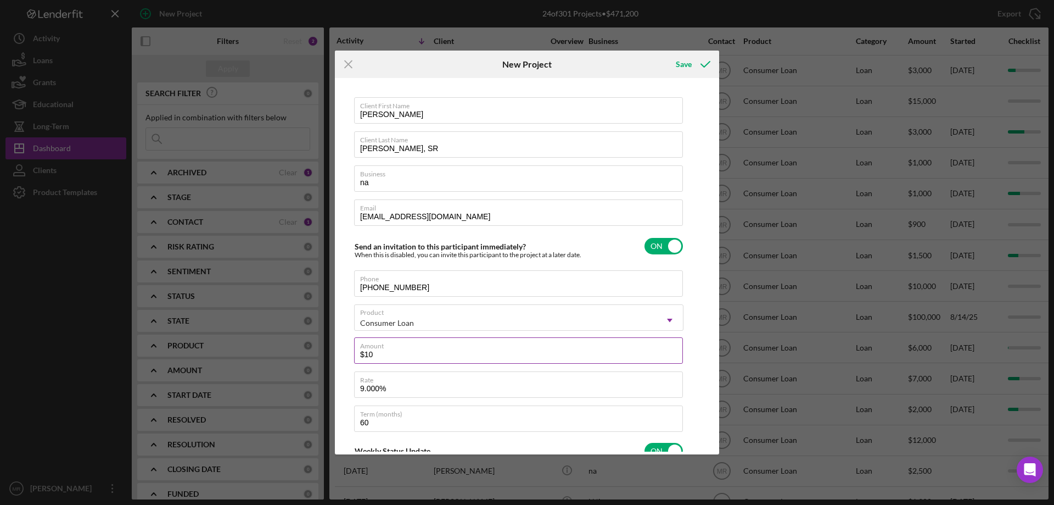
type input "$100"
type textarea "Here's a snapshot of information that has been fully approved, as well as the i…"
type input "$1,000"
type textarea "Here's a snapshot of information that has been fully approved, as well as the i…"
type input "$1,000"
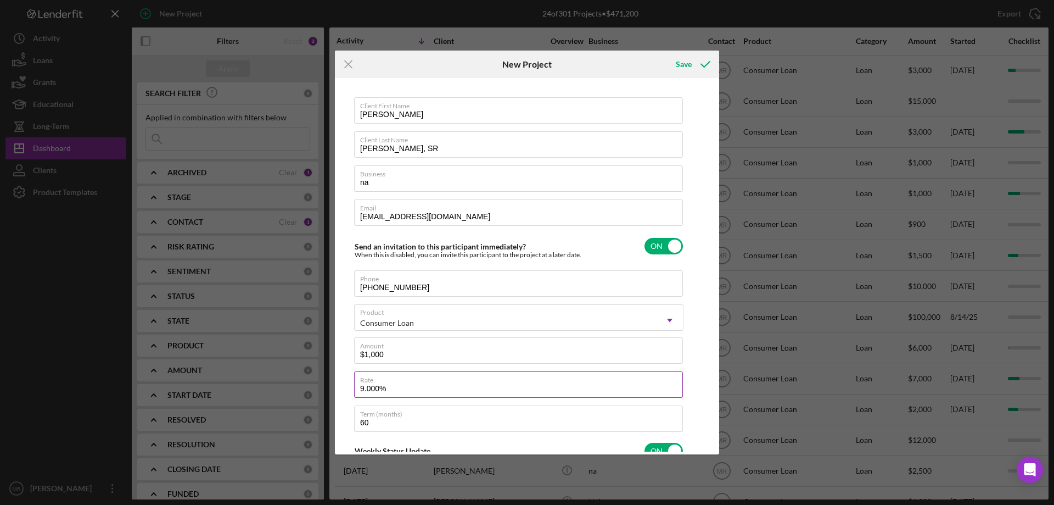
type textarea "Here's a snapshot of information that has been fully approved, as well as the i…"
drag, startPoint x: 383, startPoint y: 390, endPoint x: 344, endPoint y: 394, distance: 39.2
click at [347, 393] on div "Client First Name [PERSON_NAME] Client Last Name [PERSON_NAME], SR Business na …" at bounding box center [527, 266] width 379 height 371
type input "1%"
type textarea "Here's a snapshot of information that has been fully approved, as well as the i…"
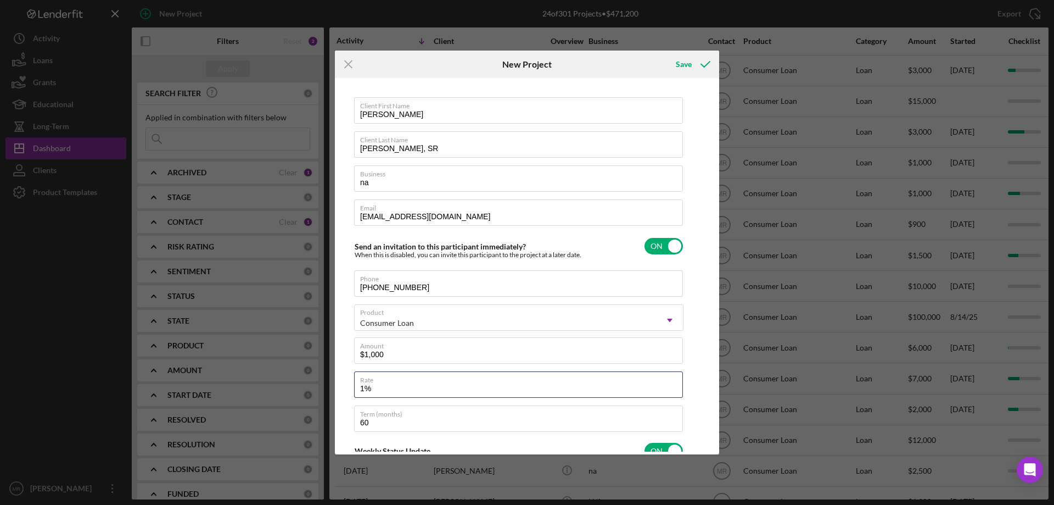
type input "10%"
type textarea "Here's a snapshot of information that has been fully approved, as well as the i…"
type input "10.000%"
type textarea "Here's a snapshot of information that has been fully approved, as well as the i…"
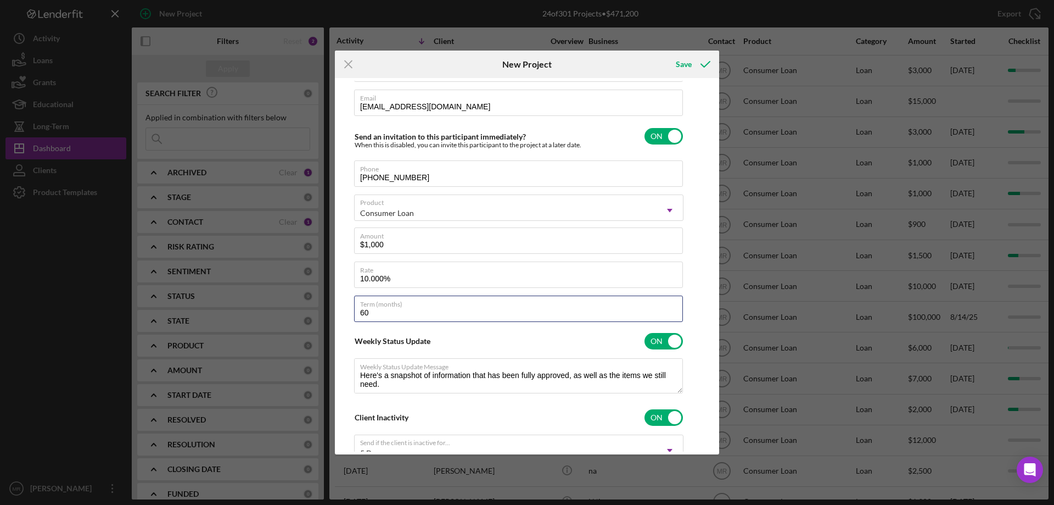
type input "1"
type textarea "Here's a snapshot of information that has been fully approved, as well as the i…"
type input "12"
type textarea "Here's a snapshot of information that has been fully approved, as well as the i…"
type input "12"
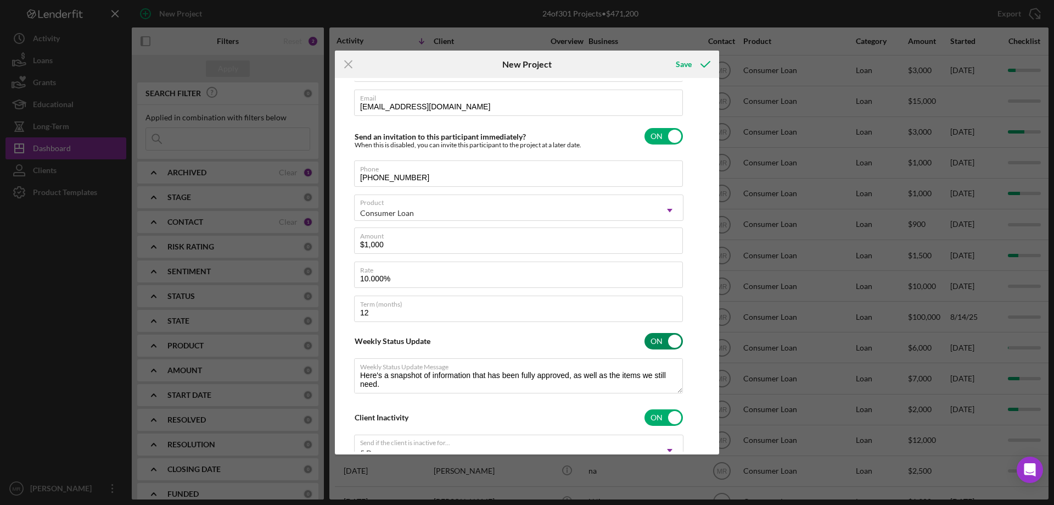
type textarea "Here's a snapshot of information that has been fully approved, as well as the i…"
click at [568, 331] on div "Weekly Status Update ON" at bounding box center [518, 340] width 329 height 23
checkbox input "false"
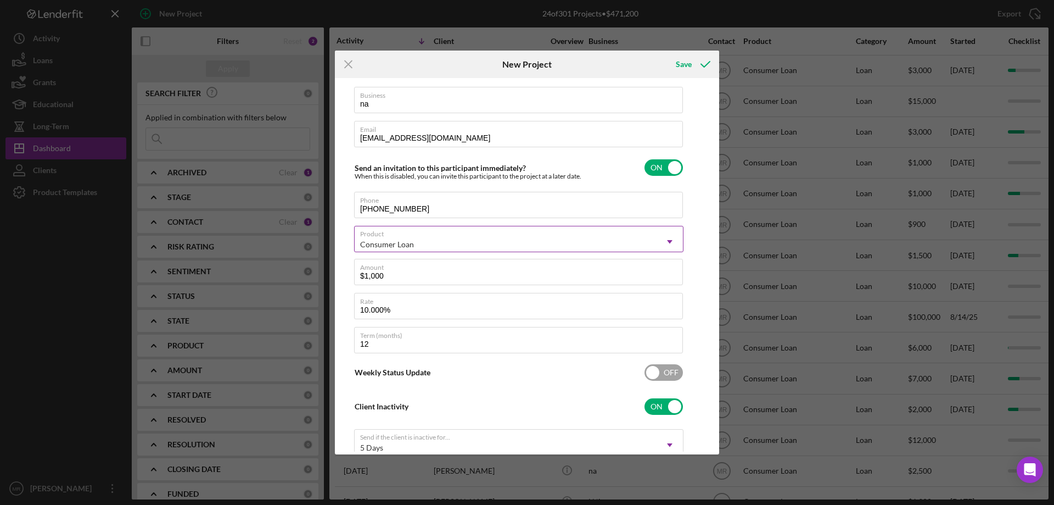
scroll to position [0, 0]
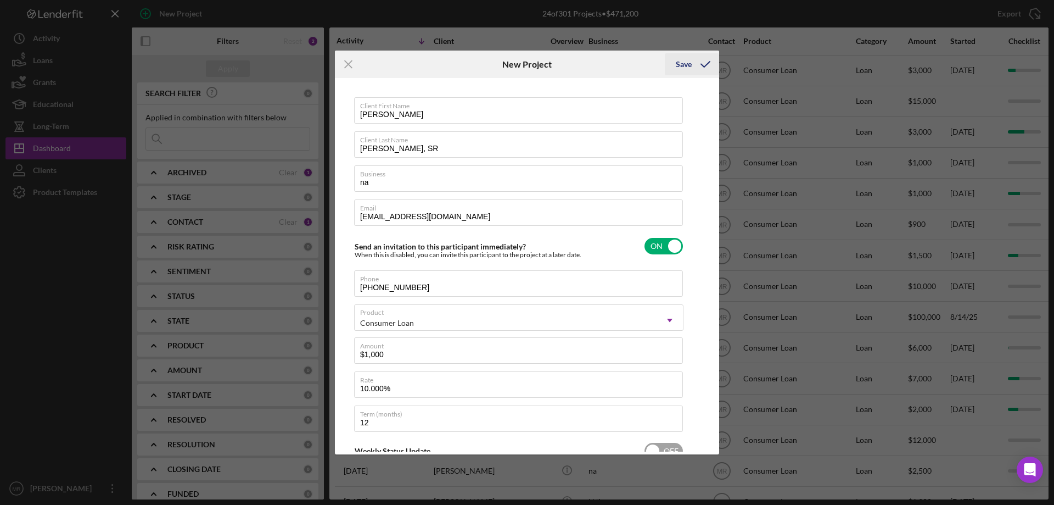
click at [682, 68] on div "Save" at bounding box center [684, 64] width 16 height 22
checkbox input "false"
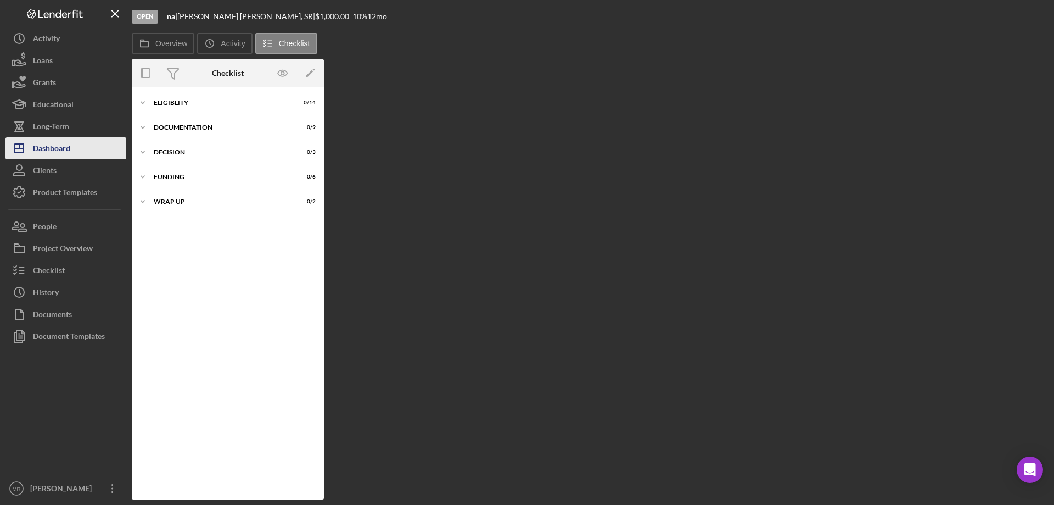
click at [57, 142] on div "Dashboard" at bounding box center [51, 149] width 37 height 25
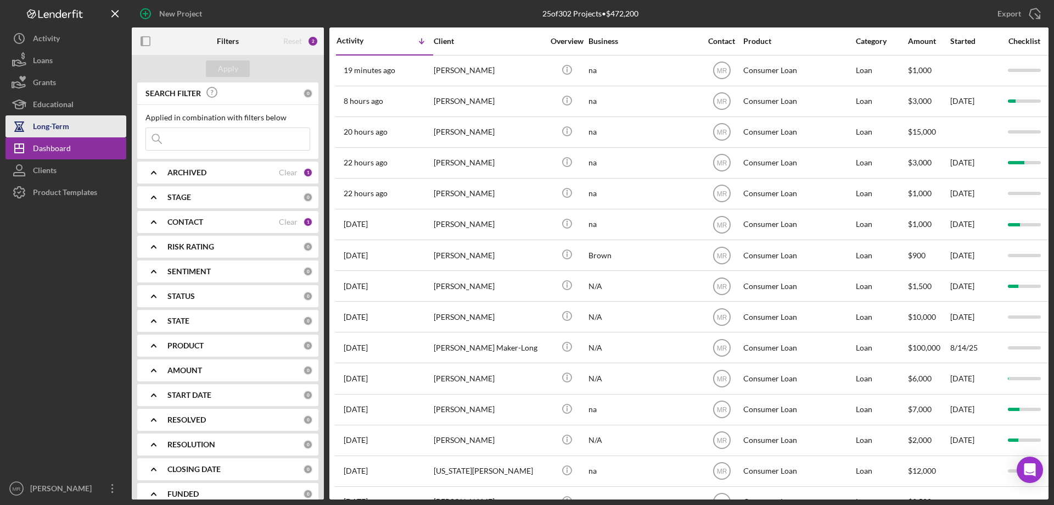
click at [46, 118] on div "Long-Term" at bounding box center [51, 127] width 36 height 25
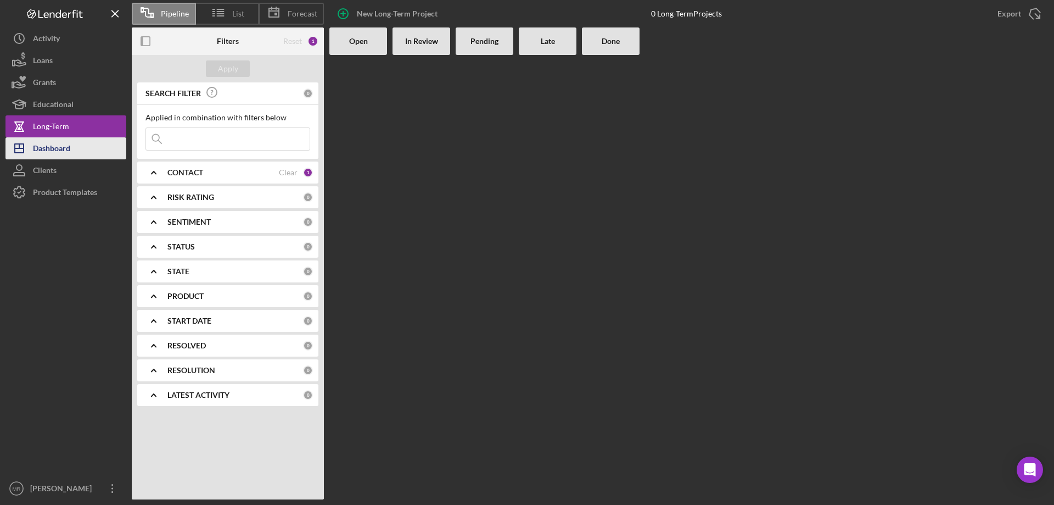
click at [48, 141] on div "Dashboard" at bounding box center [51, 149] width 37 height 25
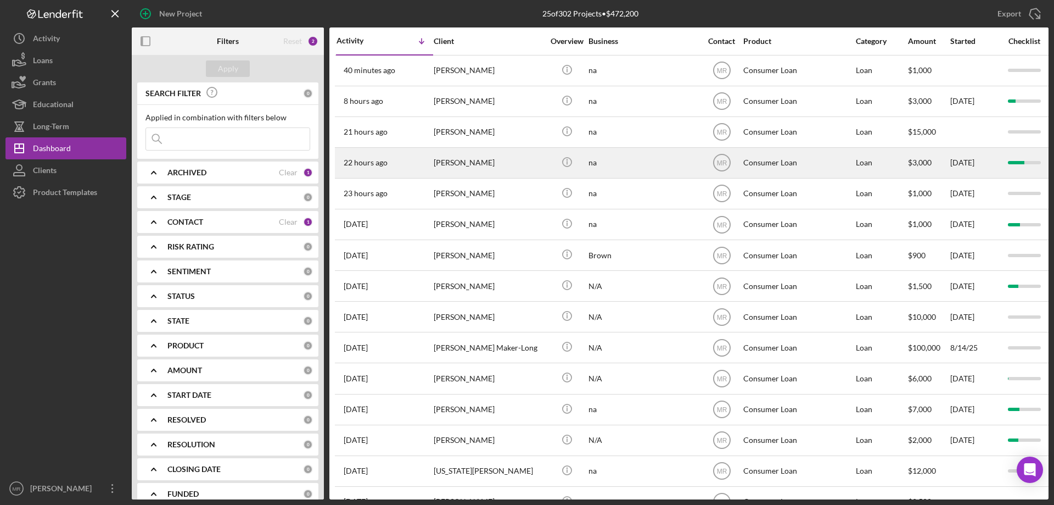
click at [508, 163] on div "[PERSON_NAME]" at bounding box center [489, 162] width 110 height 29
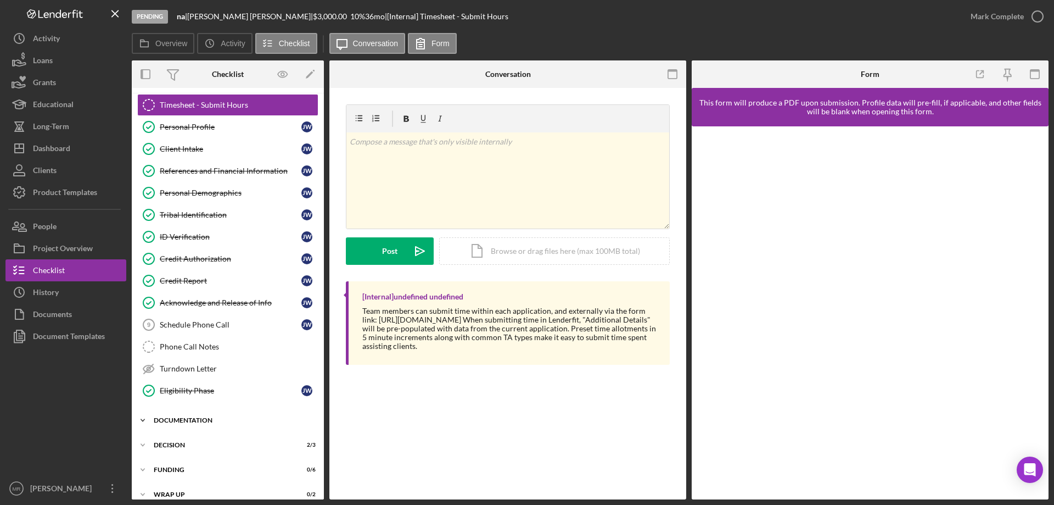
scroll to position [34, 0]
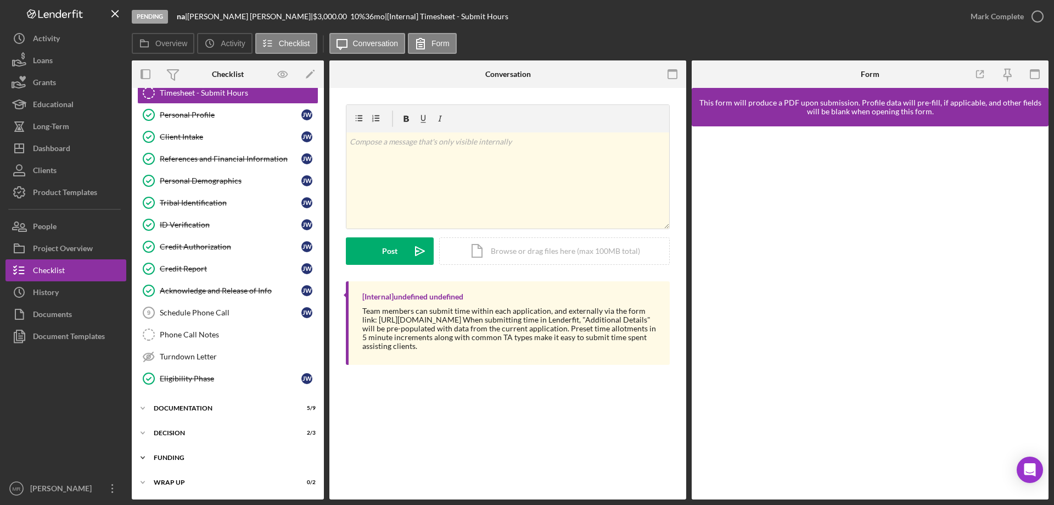
click at [174, 453] on div "Icon/Expander Funding 0 / 6" at bounding box center [228, 457] width 192 height 22
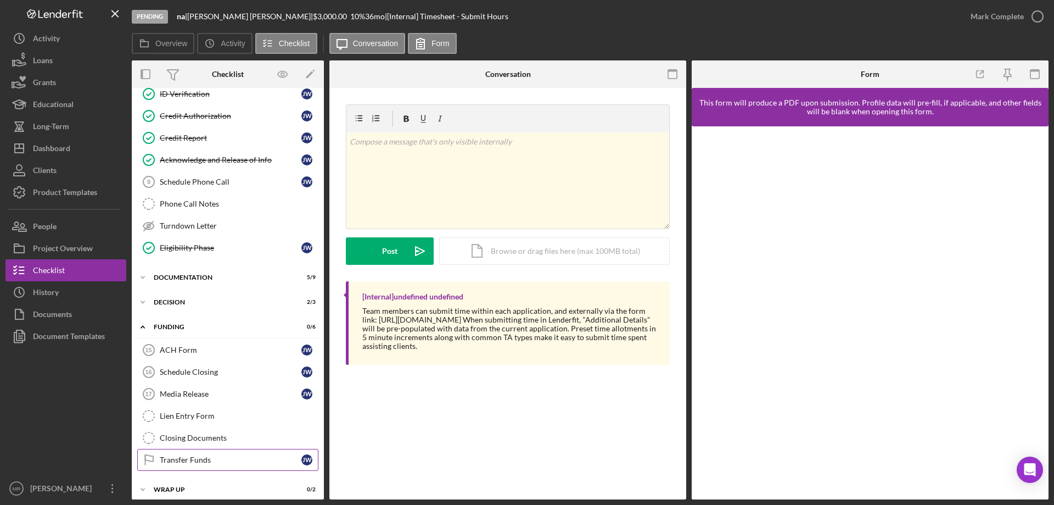
scroll to position [172, 0]
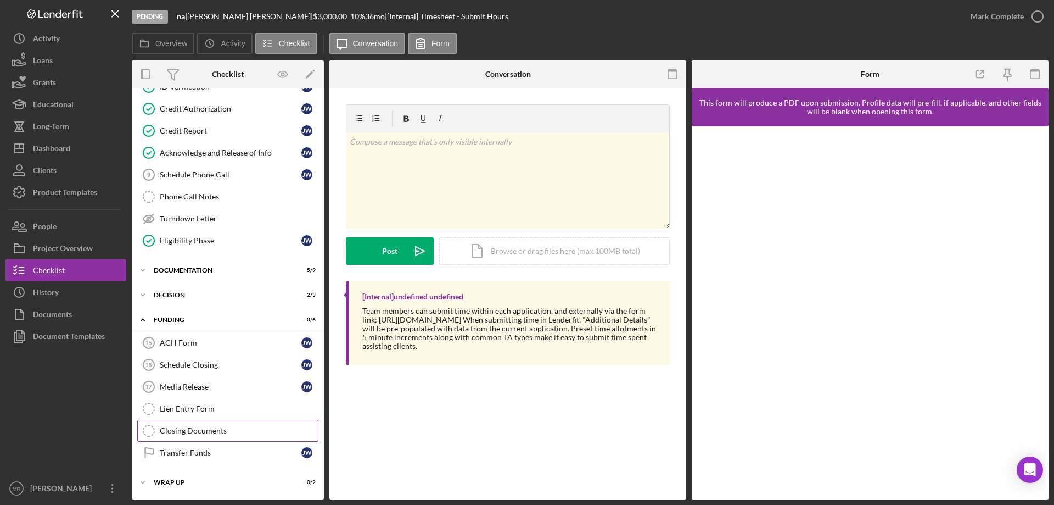
click at [202, 428] on div "Closing Documents" at bounding box center [239, 430] width 158 height 9
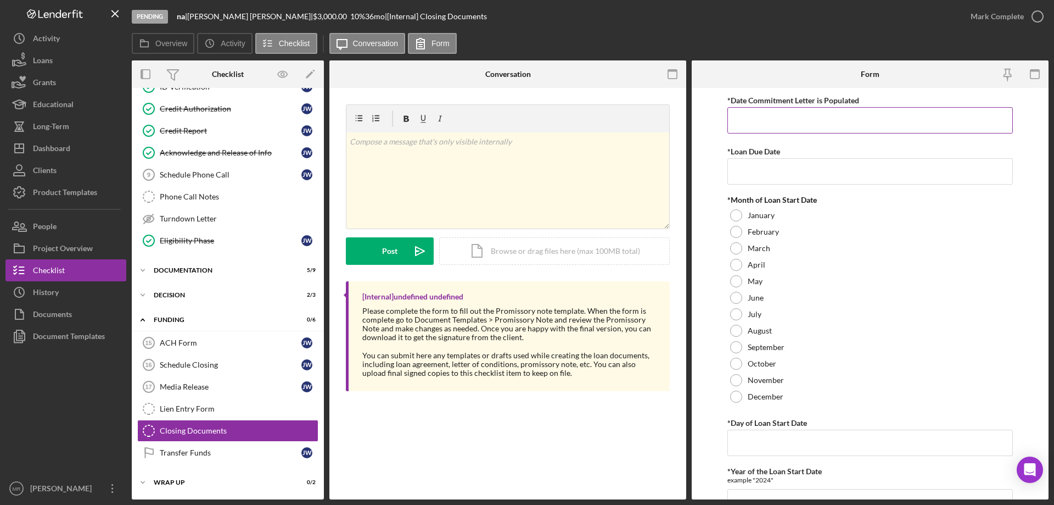
click at [774, 118] on input "*Date Commitment Letter is Populated" at bounding box center [871, 120] width 286 height 26
drag, startPoint x: 783, startPoint y: 115, endPoint x: 674, endPoint y: 116, distance: 109.3
click at [667, 114] on div "Overview Internal Workflow Stage Pending Icon/Dropdown Arrow Archive (can unarc…" at bounding box center [590, 279] width 917 height 439
type input "[DATE]"
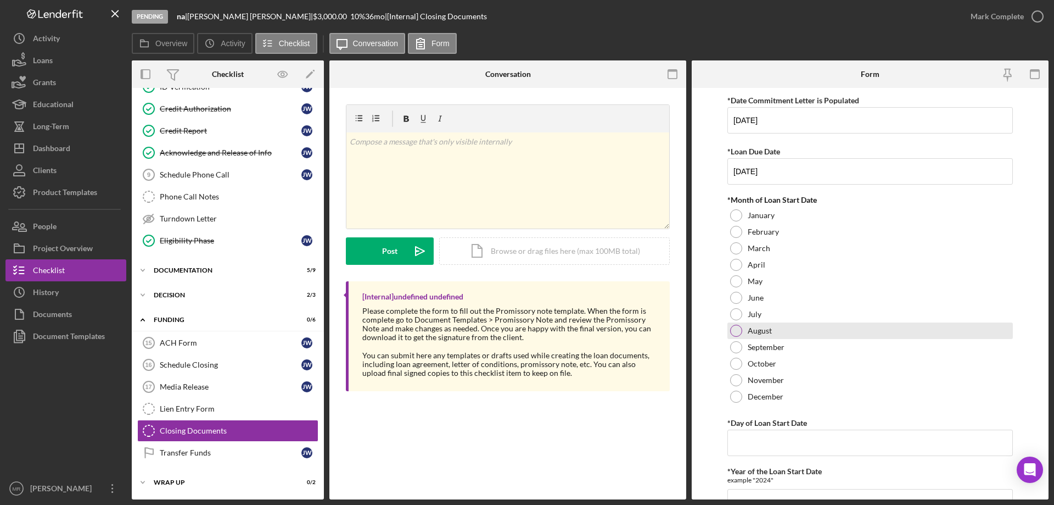
click at [741, 333] on div at bounding box center [736, 331] width 12 height 12
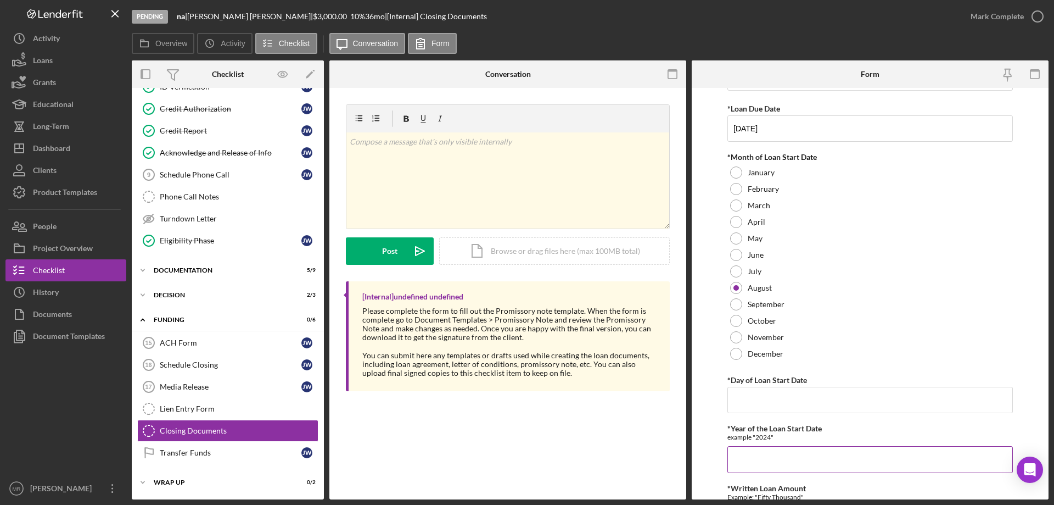
scroll to position [165, 0]
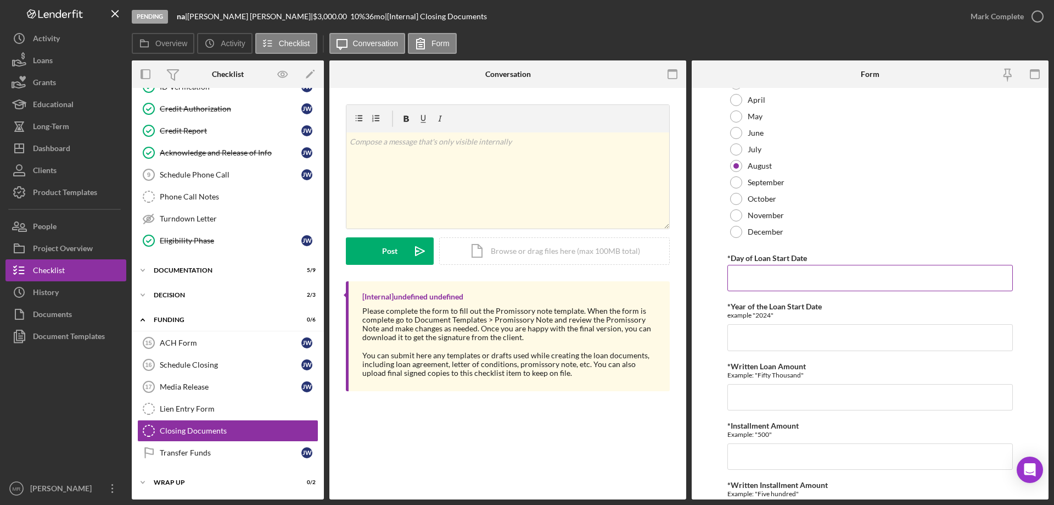
click at [758, 290] on input "*Day of Loan Start Date" at bounding box center [871, 278] width 286 height 26
type input "20"
click at [764, 336] on input "*Year of the Loan Start Date" at bounding box center [871, 337] width 286 height 26
type input "2025"
drag, startPoint x: 774, startPoint y: 397, endPoint x: 774, endPoint y: 385, distance: 12.1
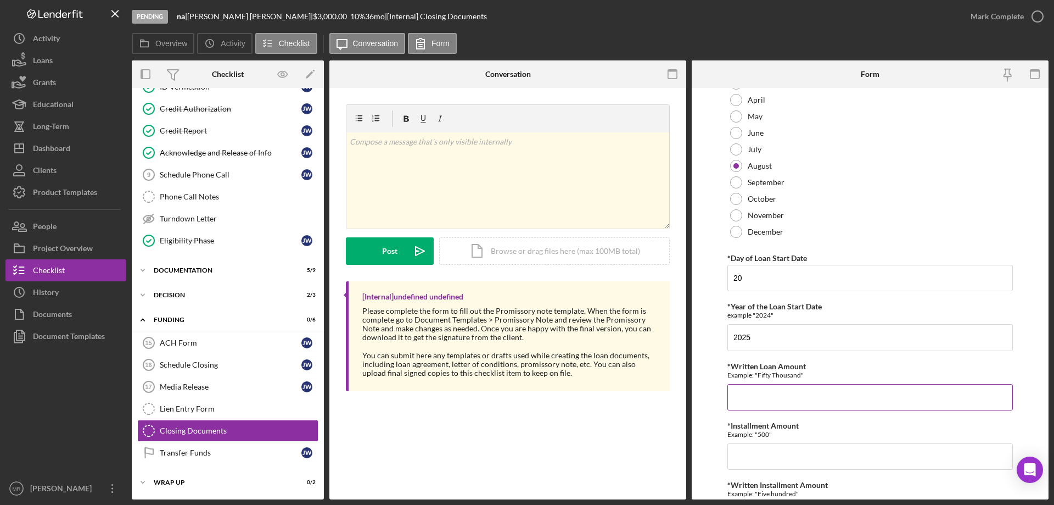
click at [774, 389] on input "*Written Loan Amount" at bounding box center [871, 397] width 286 height 26
type input "three thousand"
click at [748, 455] on input "*Installment Amount" at bounding box center [871, 456] width 286 height 26
type input "91.5"
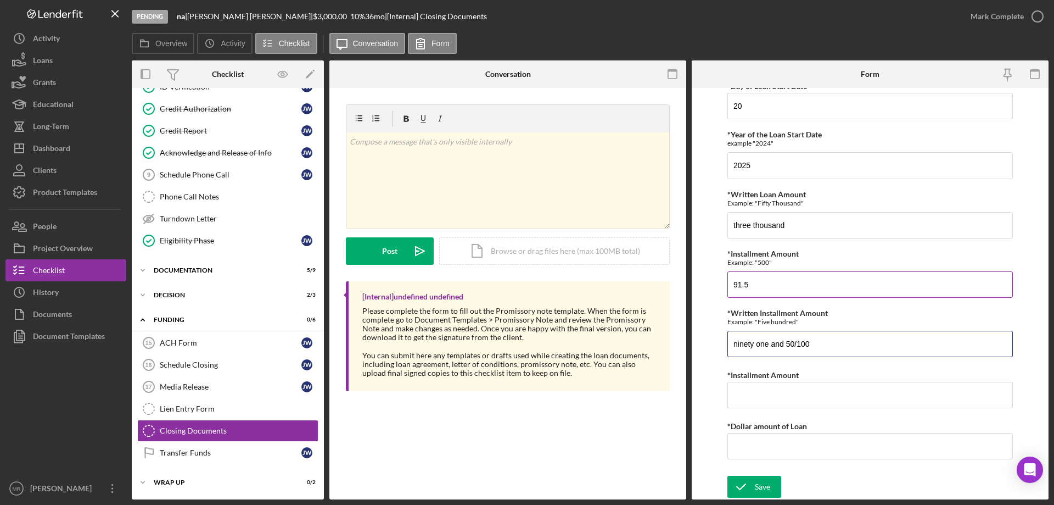
type input "ninety one and 50/100"
type input "$91.50"
type input "$3,000"
drag, startPoint x: 754, startPoint y: 485, endPoint x: 798, endPoint y: 479, distance: 43.9
click at [755, 485] on div "Save" at bounding box center [762, 486] width 15 height 22
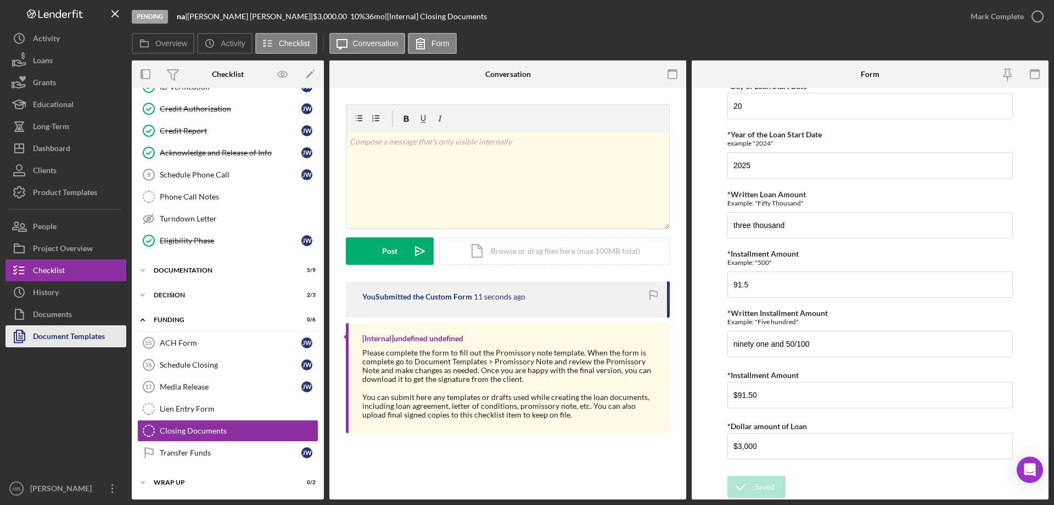
click at [61, 341] on div "Document Templates" at bounding box center [69, 337] width 72 height 25
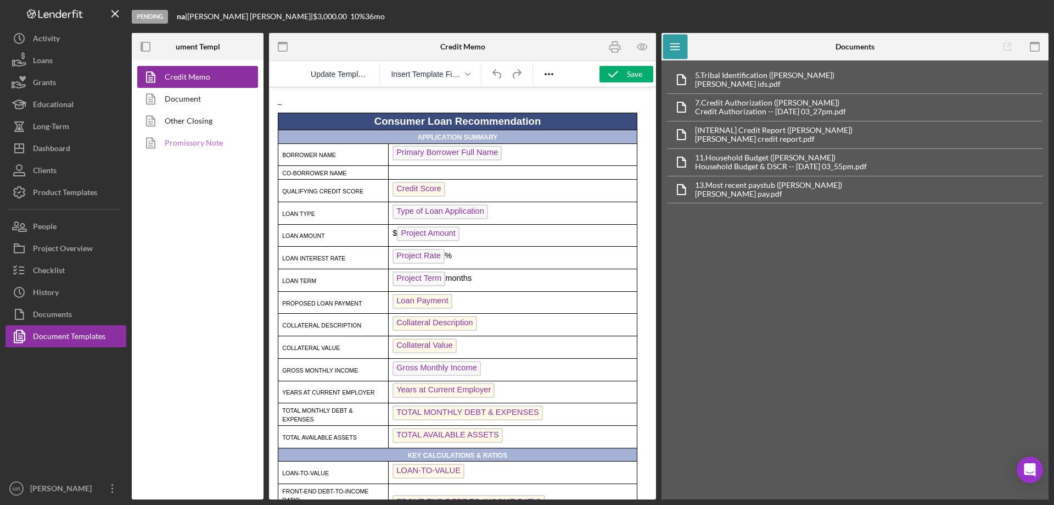
click at [191, 146] on link "Promissory Note" at bounding box center [194, 143] width 115 height 22
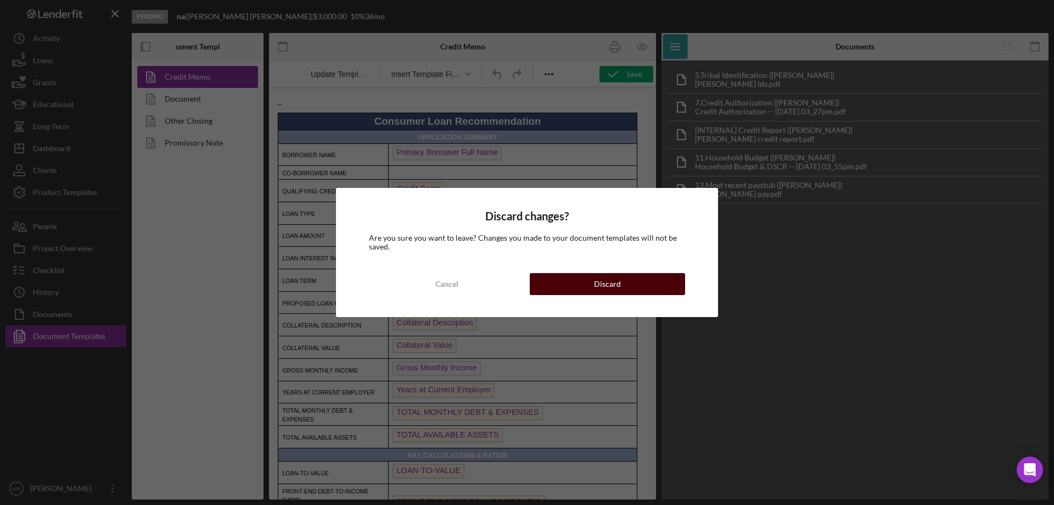
click at [633, 287] on button "Discard" at bounding box center [607, 284] width 155 height 22
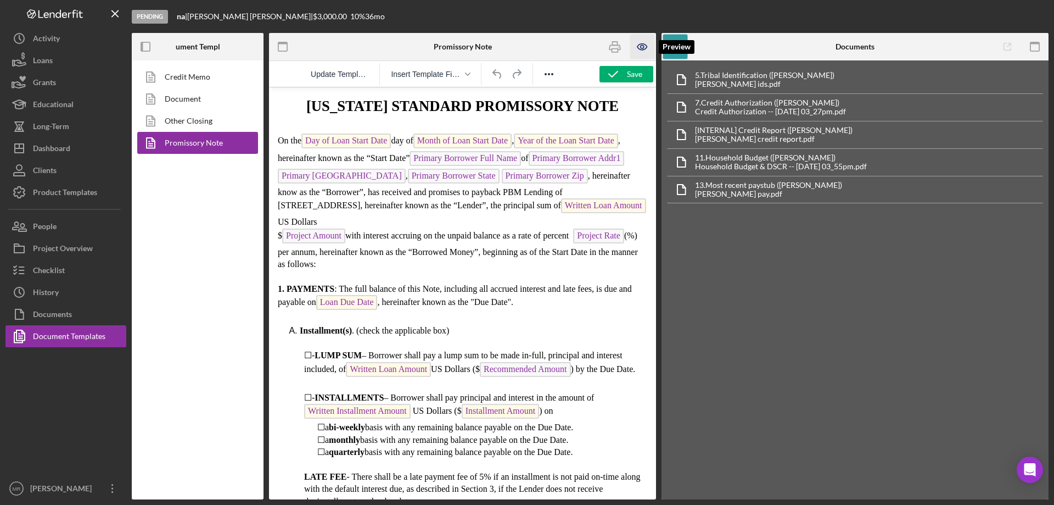
click at [641, 47] on icon "button" at bounding box center [642, 46] width 3 height 3
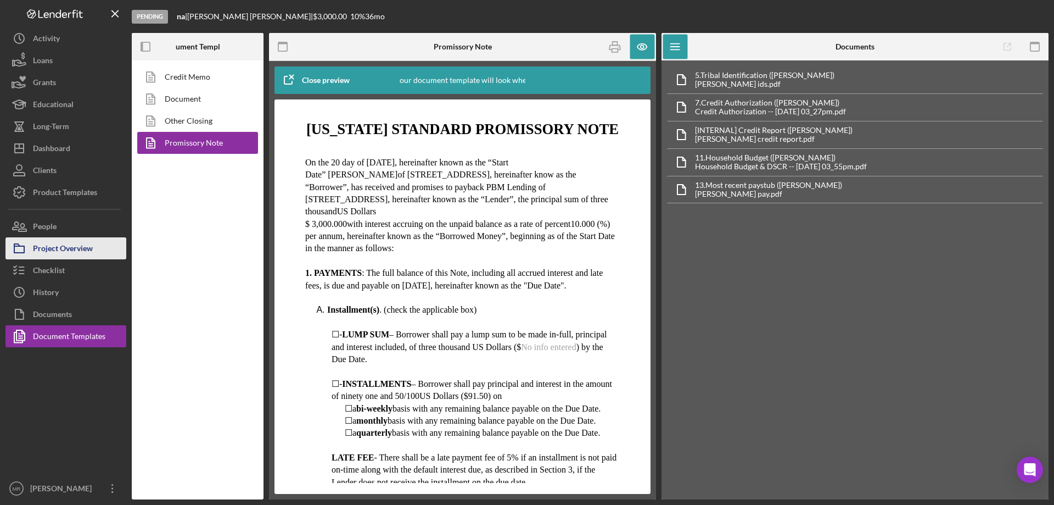
click at [65, 245] on div "Project Overview" at bounding box center [63, 249] width 60 height 25
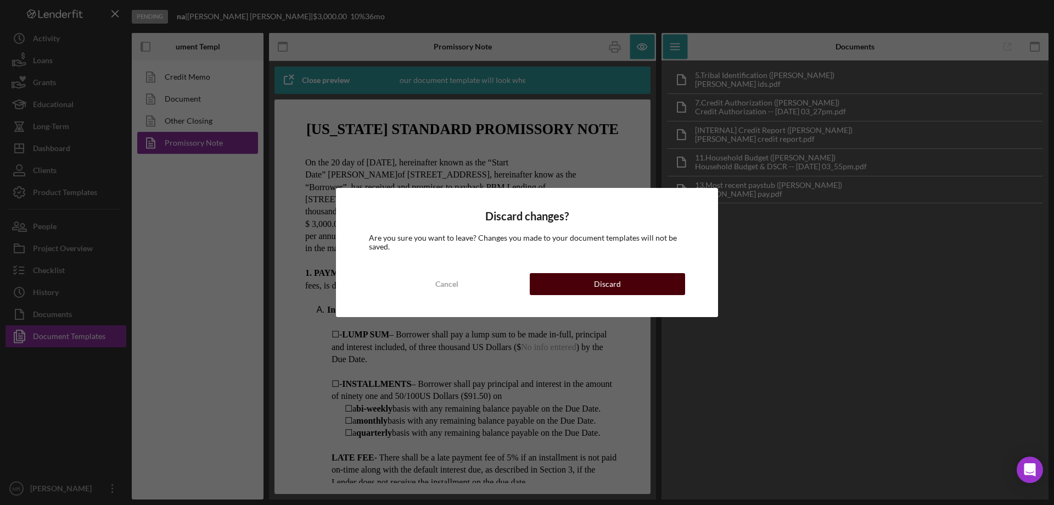
click at [617, 288] on div "Discard" at bounding box center [607, 284] width 27 height 22
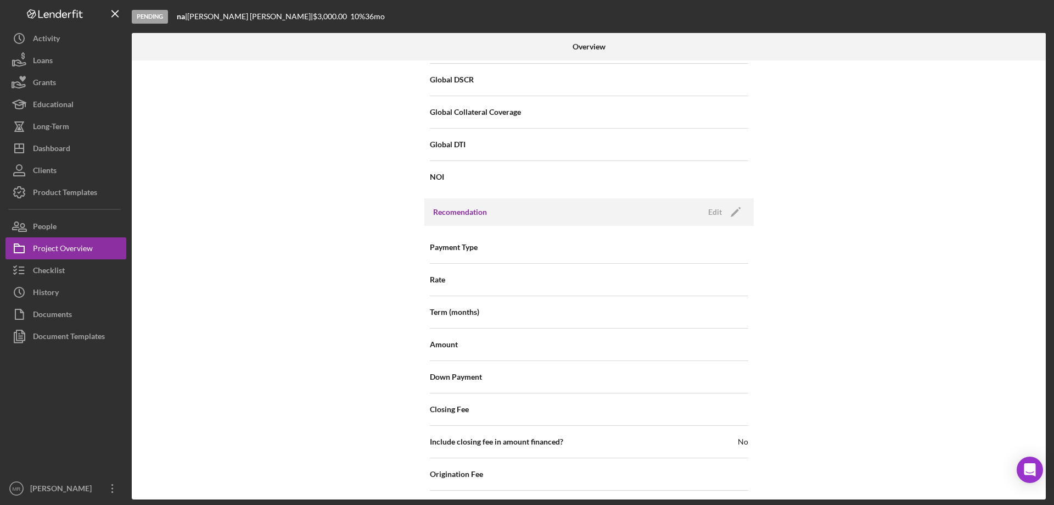
scroll to position [988, 0]
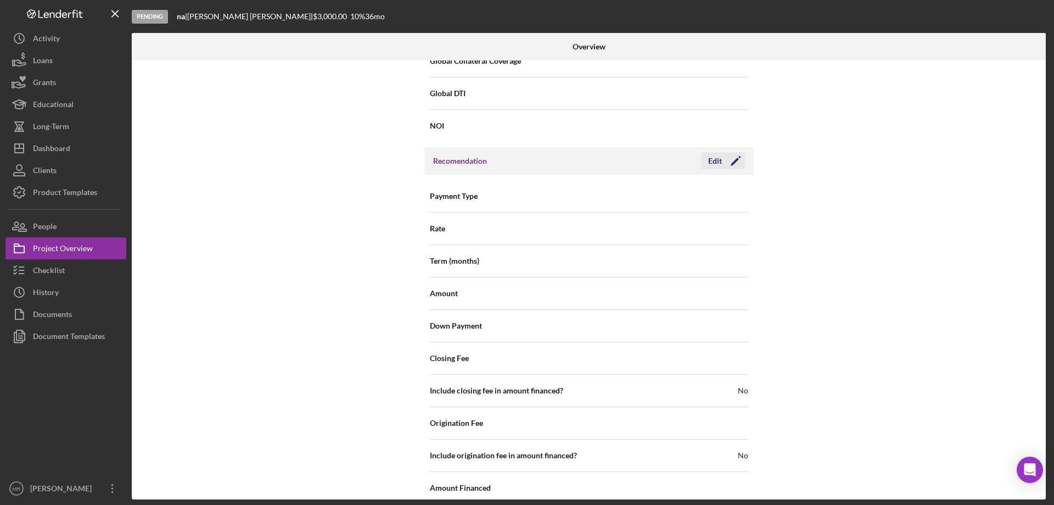
click at [719, 163] on div "Edit" at bounding box center [715, 161] width 14 height 16
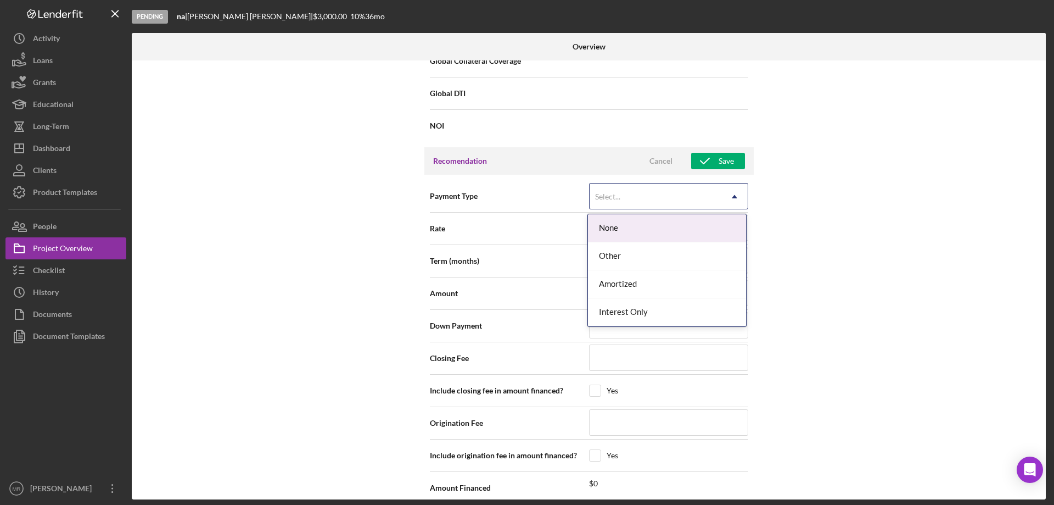
click at [653, 192] on div "Select..." at bounding box center [656, 196] width 132 height 25
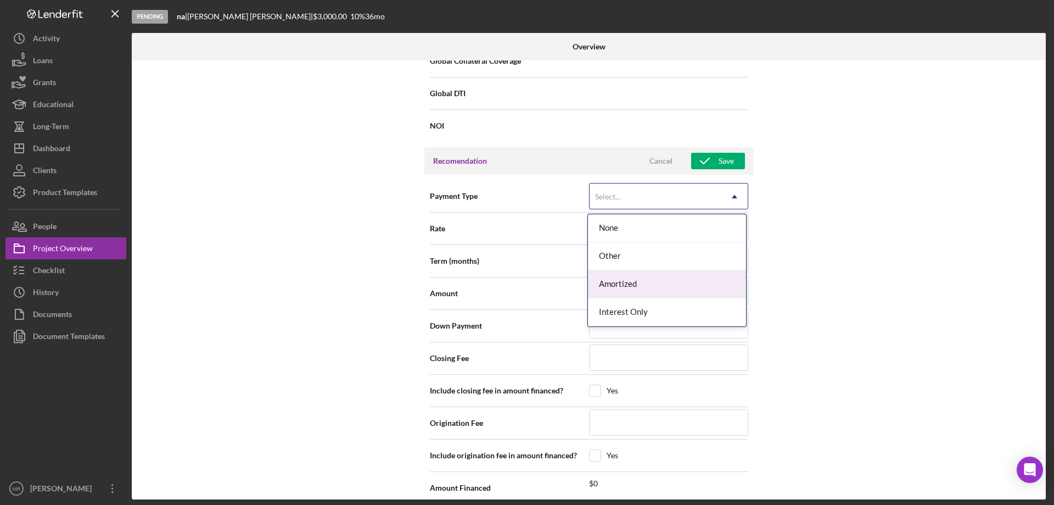
click at [665, 284] on div "Amortized" at bounding box center [667, 284] width 158 height 28
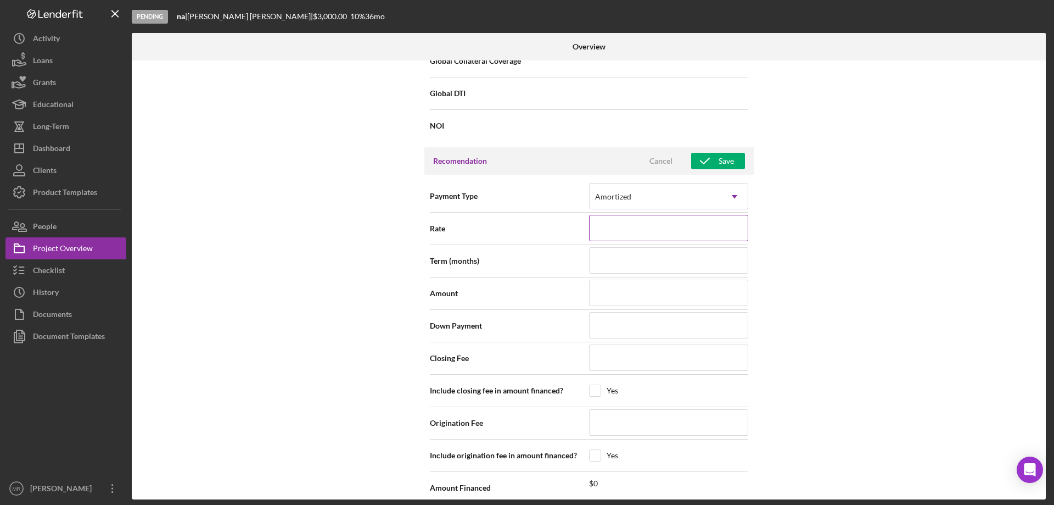
click at [633, 231] on input at bounding box center [668, 228] width 159 height 26
type input "1%"
type input "14%"
type input "14.%"
type input "14.5%"
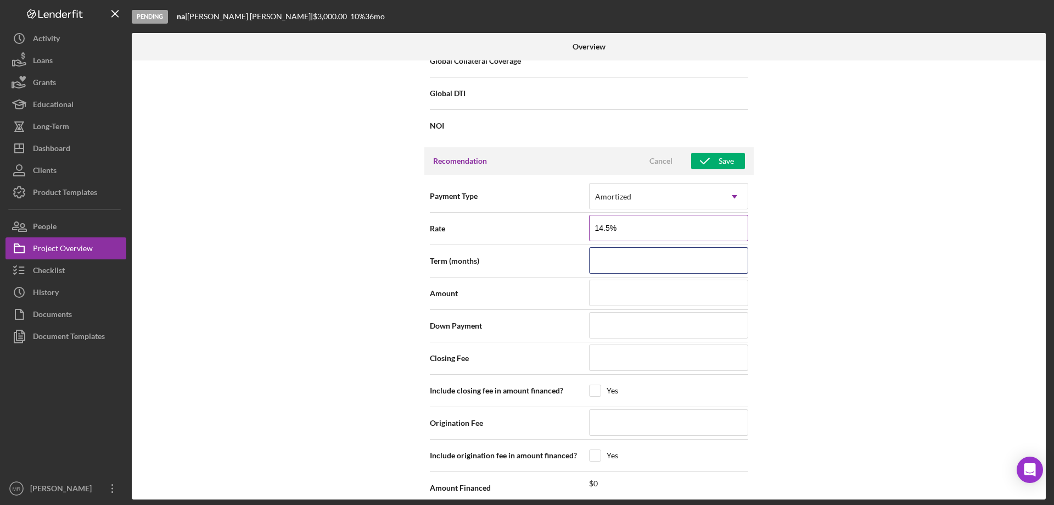
type input "14.500%"
type input "4"
type input "42"
type input "$3"
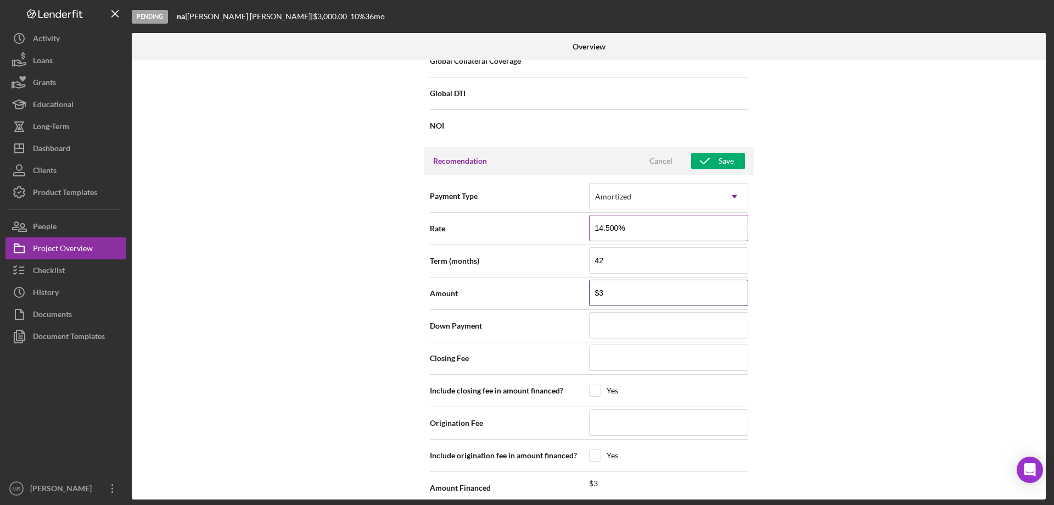
type input "$30"
type input "$300"
type input "$3,000"
type input "$0"
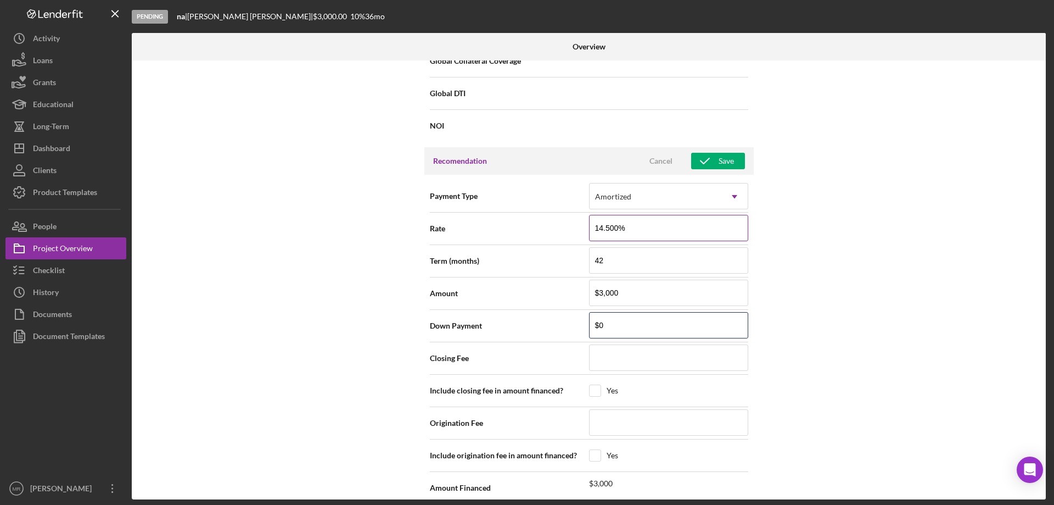
type input "$0"
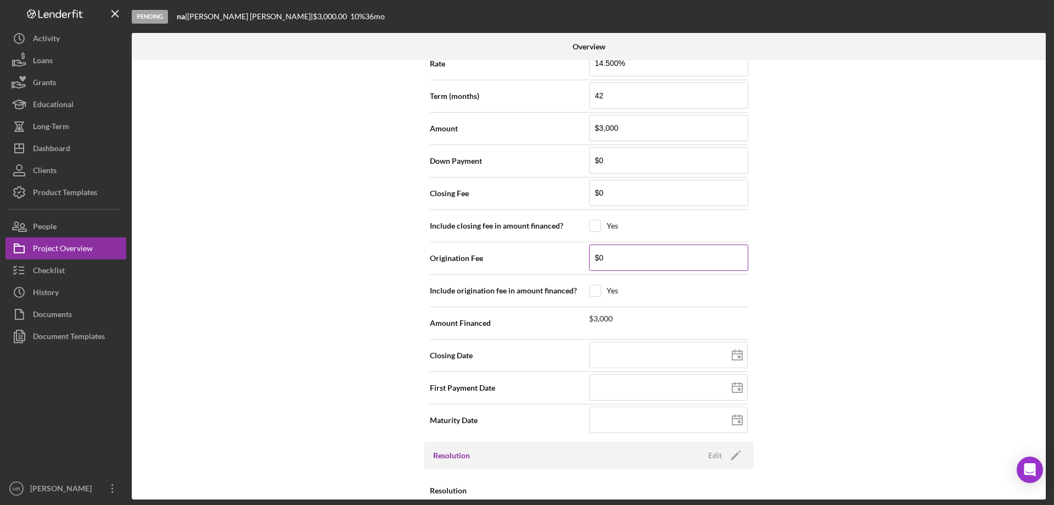
scroll to position [1204, 0]
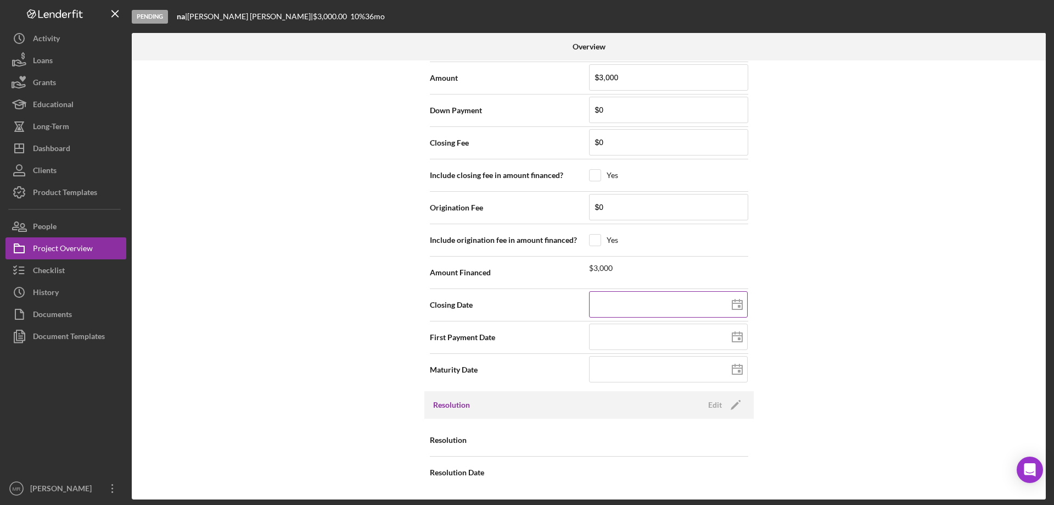
click at [736, 300] on polygon at bounding box center [737, 304] width 10 height 9
type input "[DATE]"
click at [738, 337] on rect at bounding box center [739, 338] width 3 height 3
type input "[DATE]"
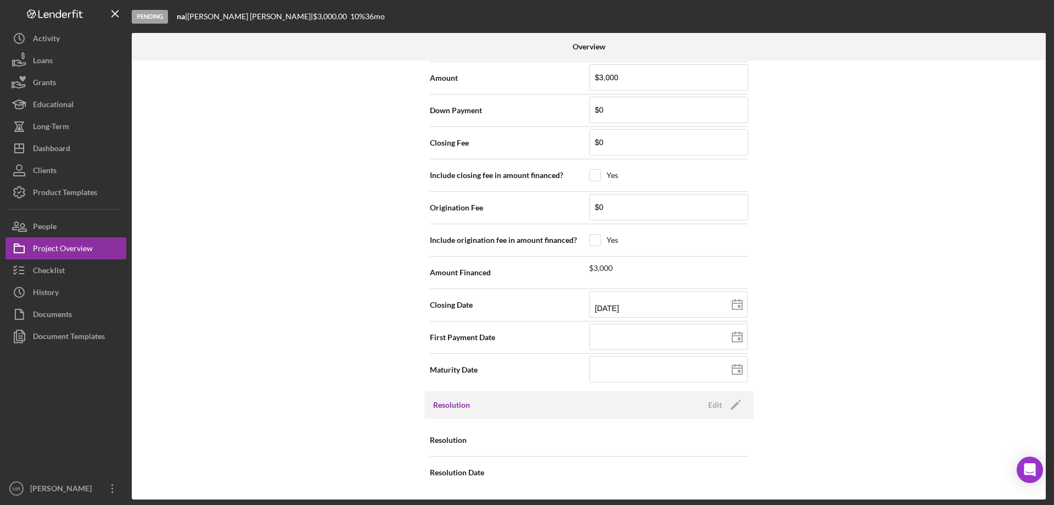
type input "[DATE]"
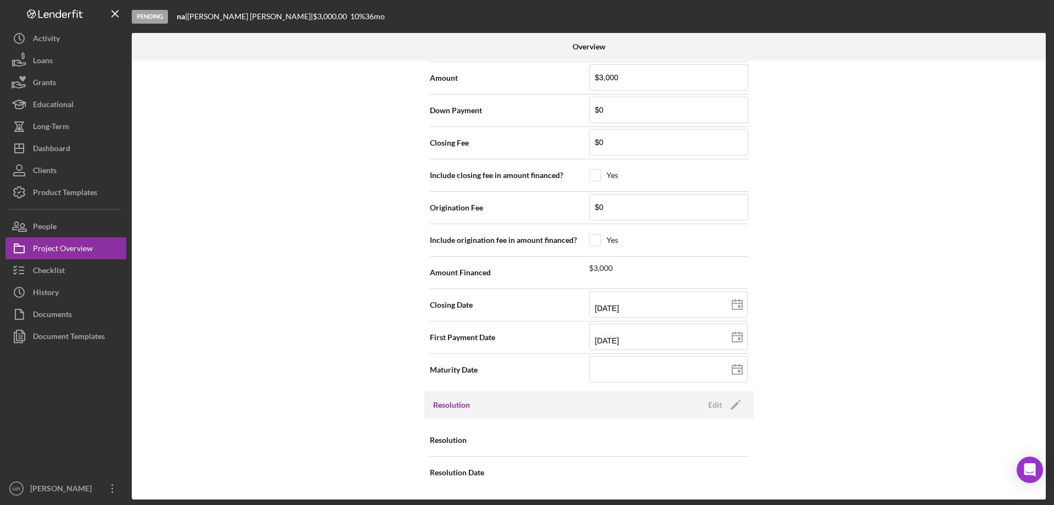
type input "[DATE]"
click at [735, 368] on line at bounding box center [737, 368] width 10 height 0
type input "[DATE]"
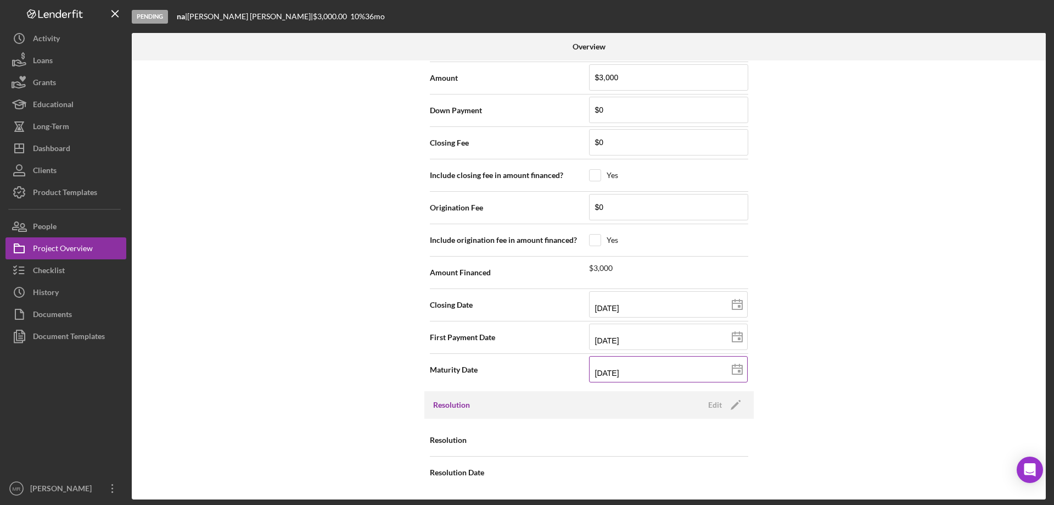
type input "[DATE]"
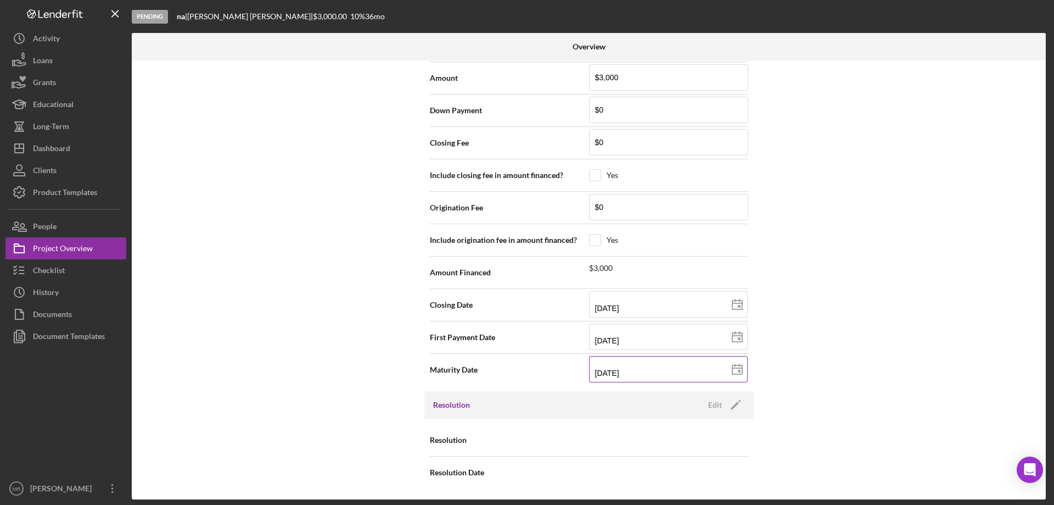
type input "[DATE]"
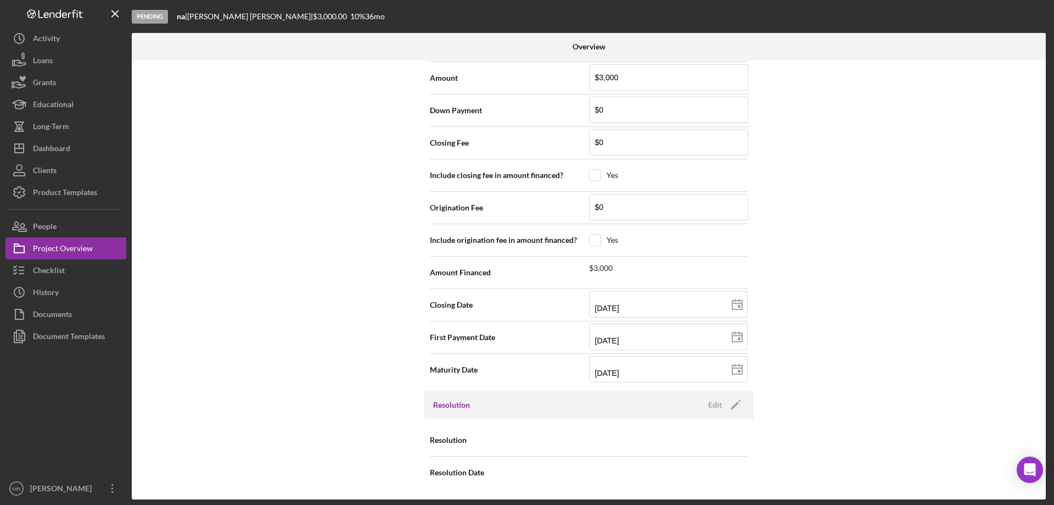
type input "[DATE]"
drag, startPoint x: 658, startPoint y: 373, endPoint x: 553, endPoint y: 367, distance: 105.0
click at [553, 367] on div "Maturity Date [DATE] [DATE]" at bounding box center [589, 369] width 318 height 27
click at [638, 409] on div "Resolution Edit Icon/Edit" at bounding box center [588, 404] width 329 height 27
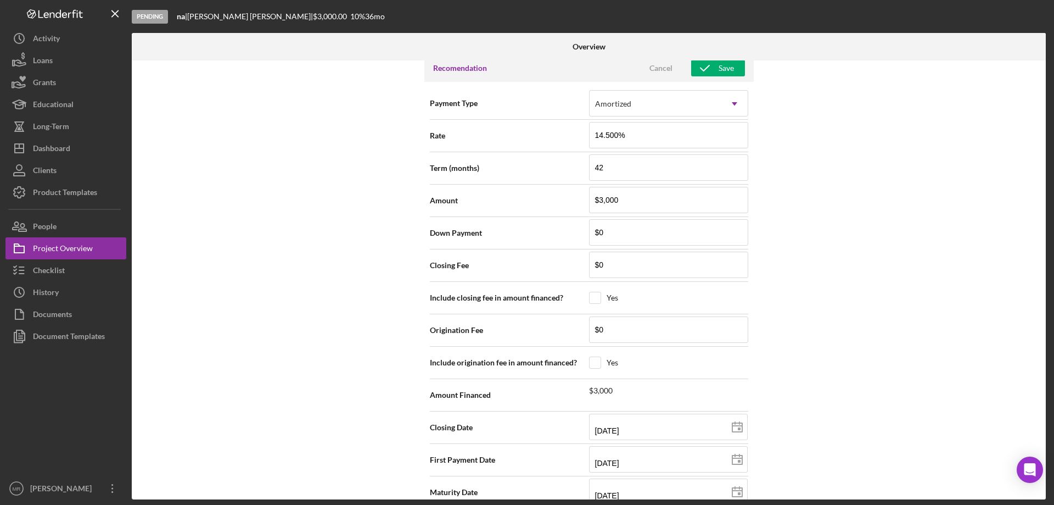
scroll to position [764, 0]
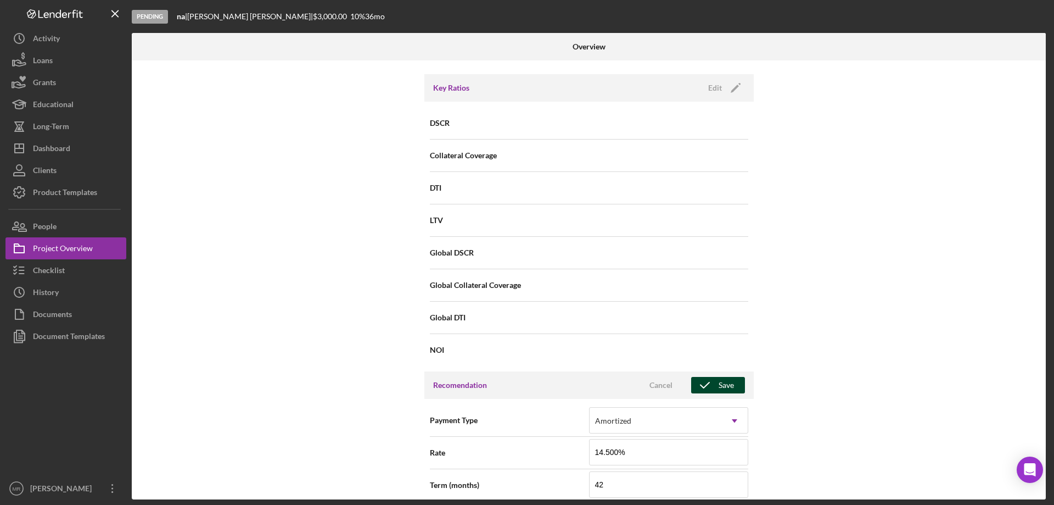
click at [730, 383] on div "Save" at bounding box center [726, 385] width 15 height 16
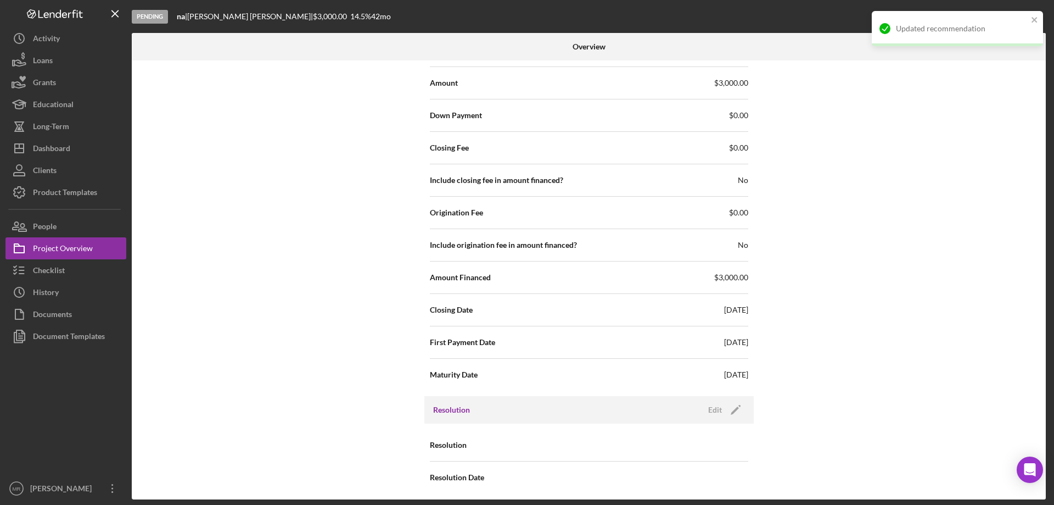
scroll to position [1204, 0]
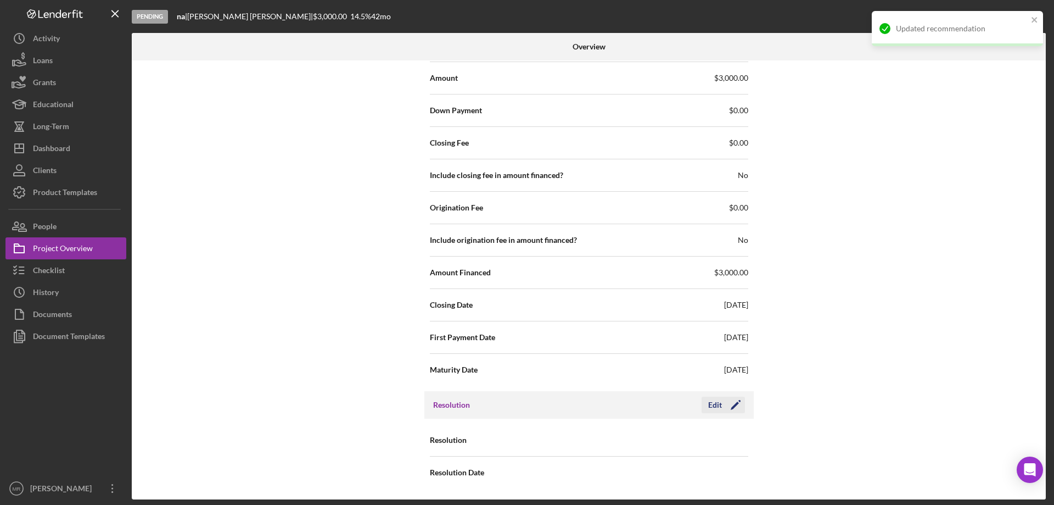
click at [715, 400] on div "Edit" at bounding box center [715, 404] width 14 height 16
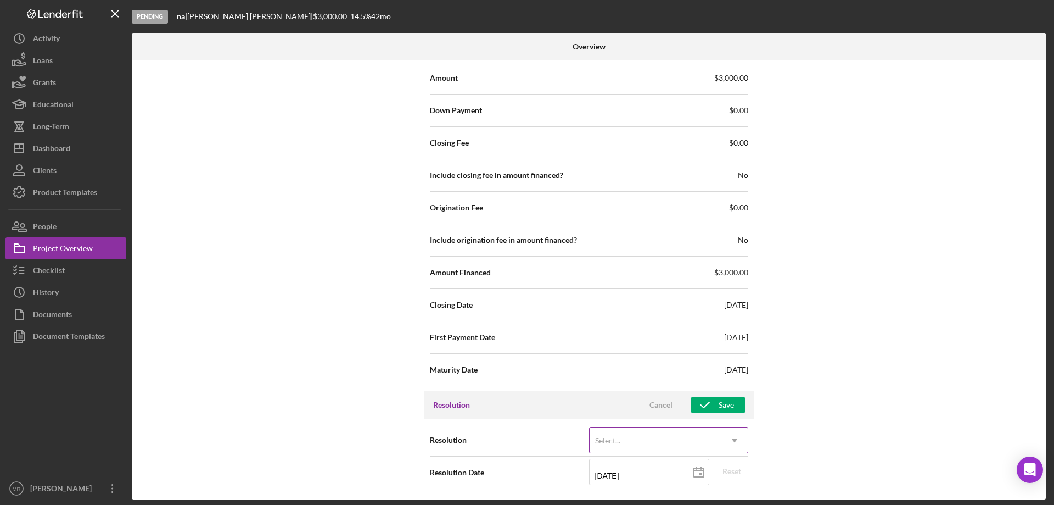
drag, startPoint x: 721, startPoint y: 435, endPoint x: 728, endPoint y: 437, distance: 7.2
click at [722, 435] on icon "Icon/Dropdown Arrow" at bounding box center [734, 440] width 26 height 26
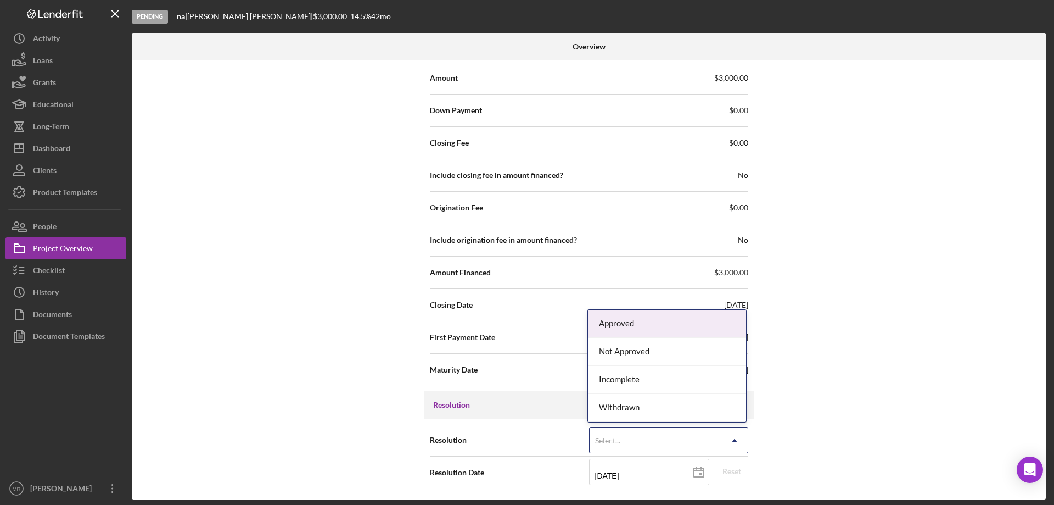
click at [658, 326] on div "Approved" at bounding box center [667, 324] width 158 height 28
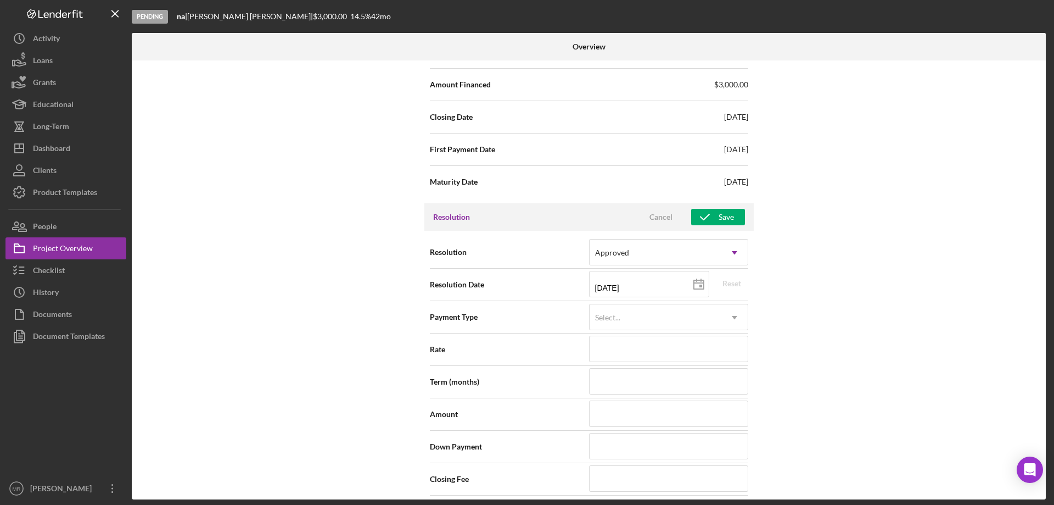
scroll to position [1478, 0]
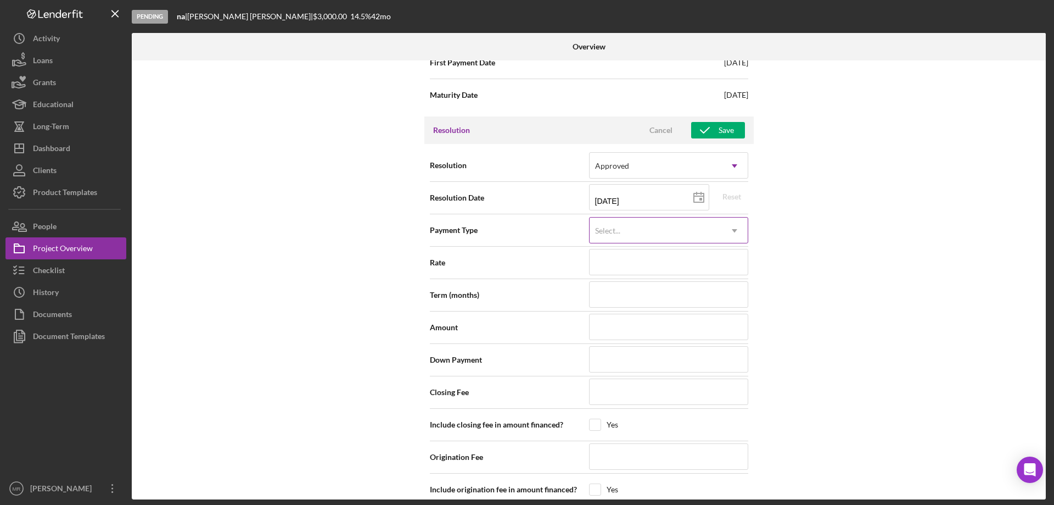
click at [712, 229] on div "Select..." at bounding box center [656, 230] width 132 height 25
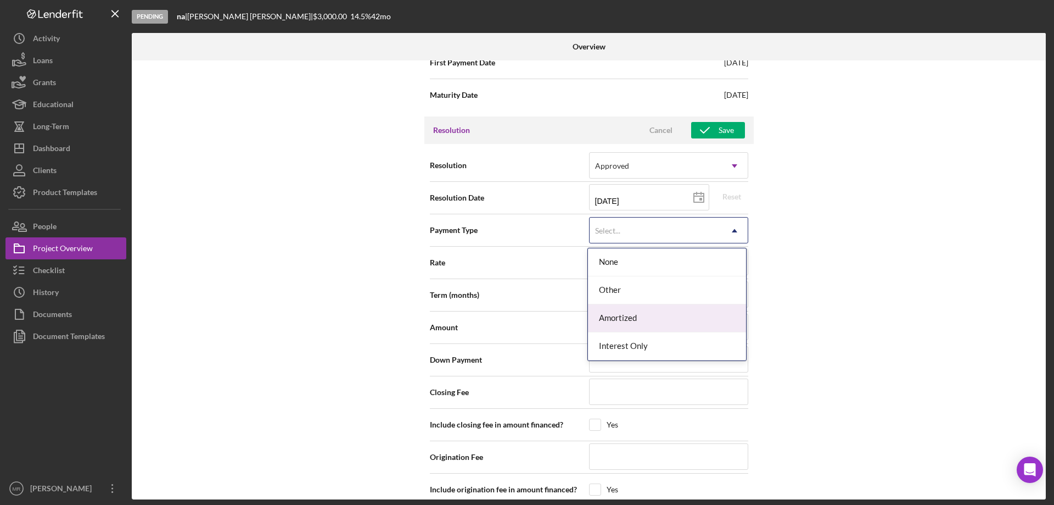
click at [691, 315] on div "Amortized" at bounding box center [667, 318] width 158 height 28
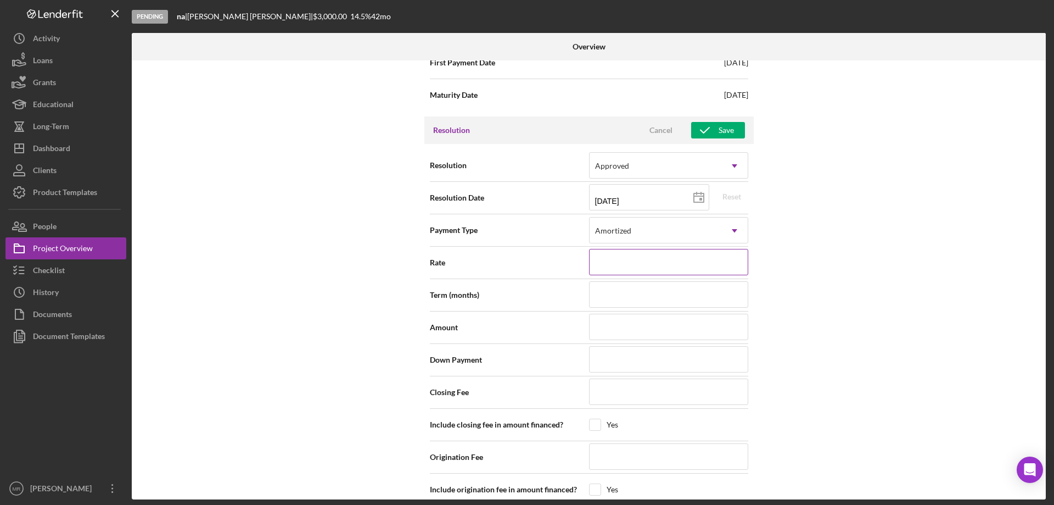
click at [650, 262] on input at bounding box center [668, 262] width 159 height 26
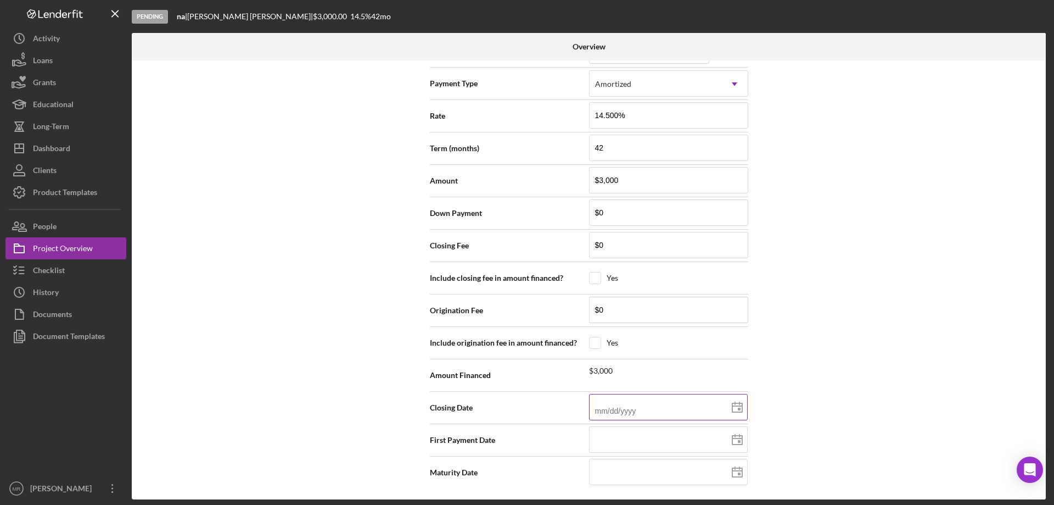
click at [735, 404] on icon at bounding box center [737, 407] width 27 height 27
click at [737, 438] on line at bounding box center [737, 438] width 10 height 0
click at [737, 469] on icon at bounding box center [737, 471] width 27 height 27
click at [607, 471] on input at bounding box center [668, 471] width 159 height 26
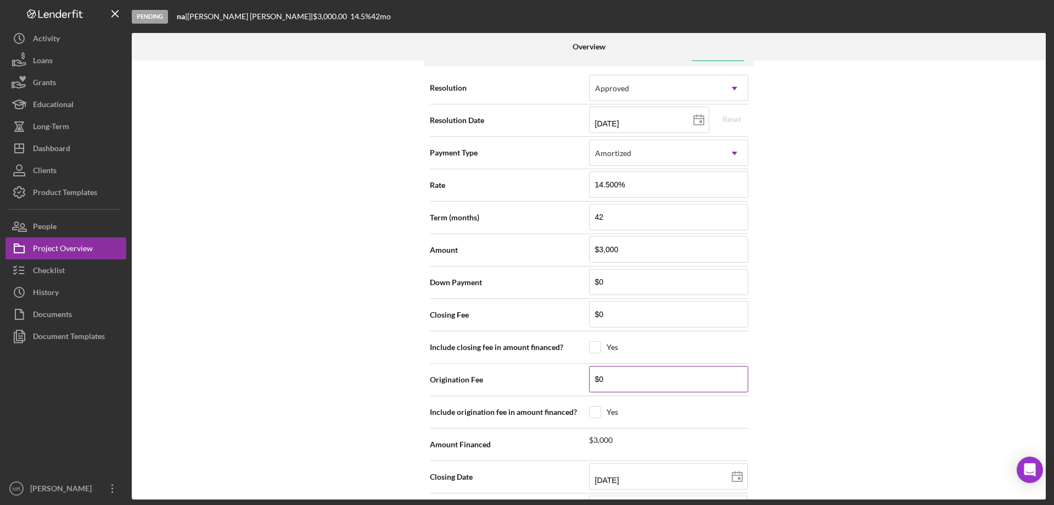
scroll to position [1515, 0]
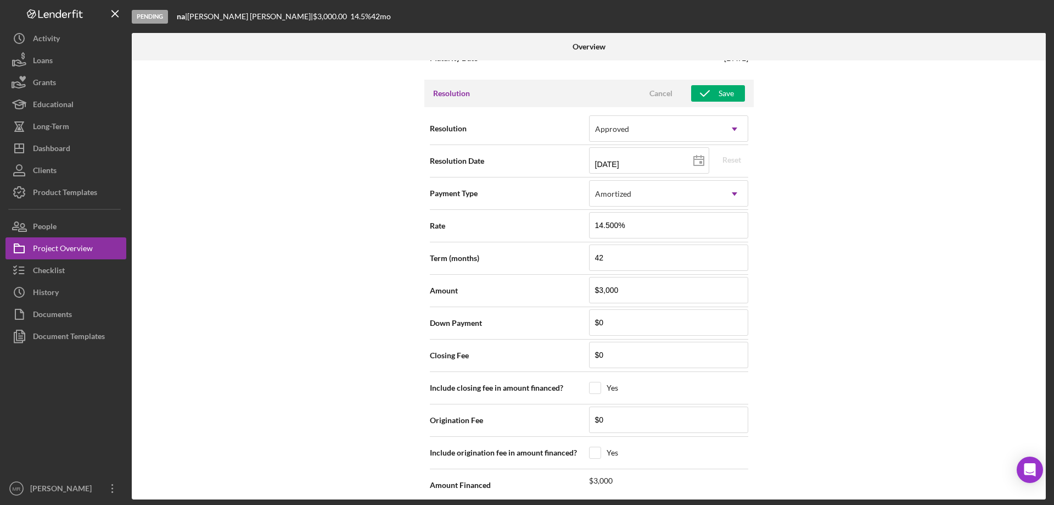
click at [718, 84] on div "Resolution Cancel Save" at bounding box center [588, 93] width 329 height 27
click at [722, 92] on div "Save" at bounding box center [726, 93] width 15 height 16
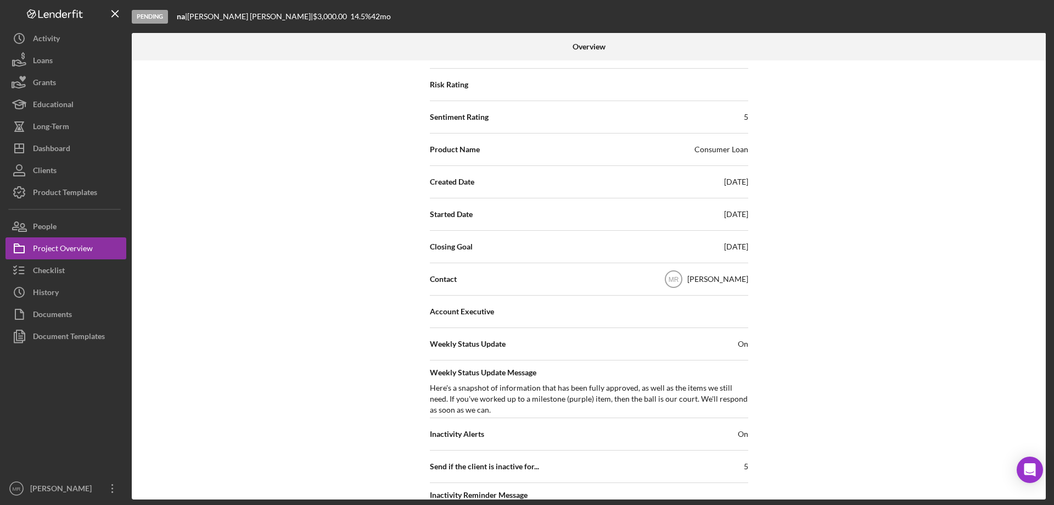
scroll to position [142, 0]
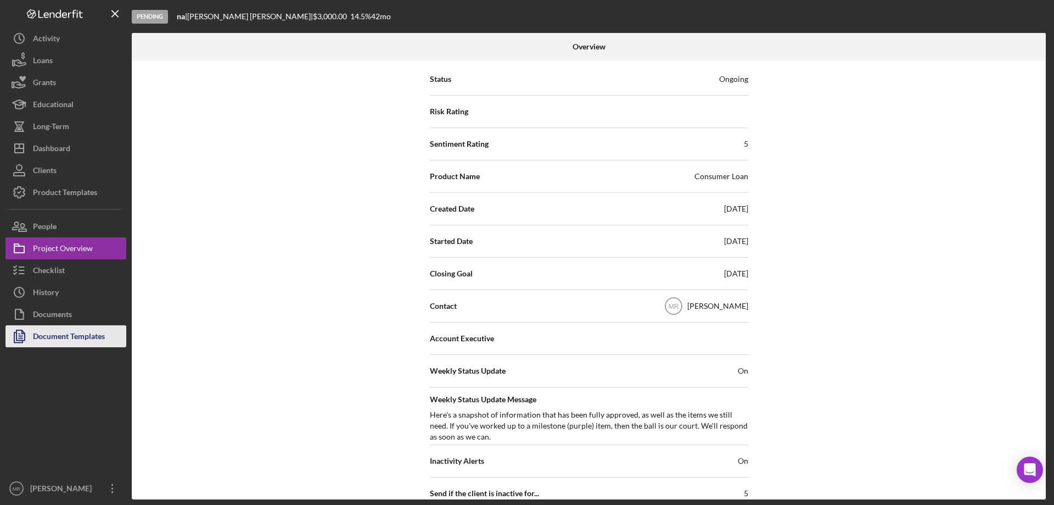
click at [55, 333] on div "Document Templates" at bounding box center [69, 337] width 72 height 25
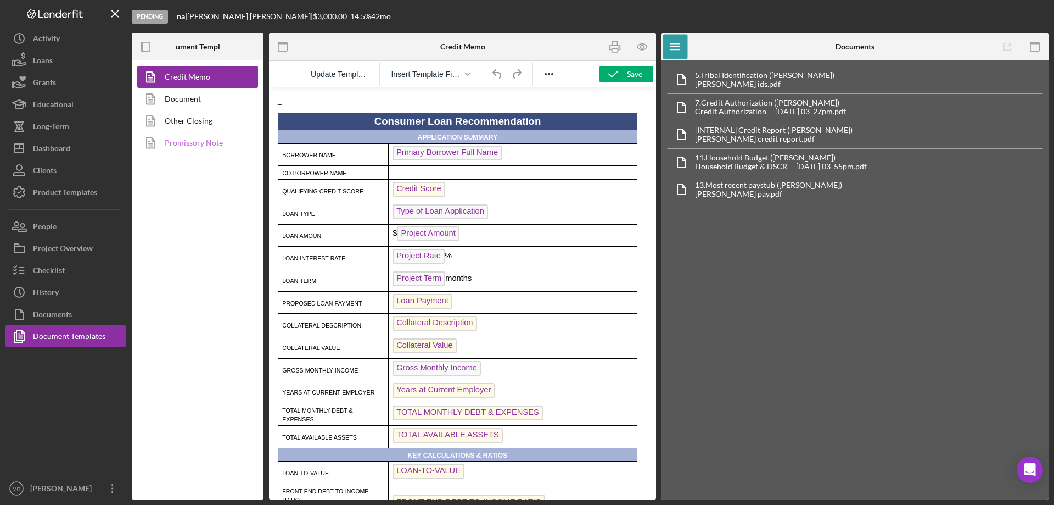
click at [190, 143] on link "Promissory Note" at bounding box center [194, 143] width 115 height 22
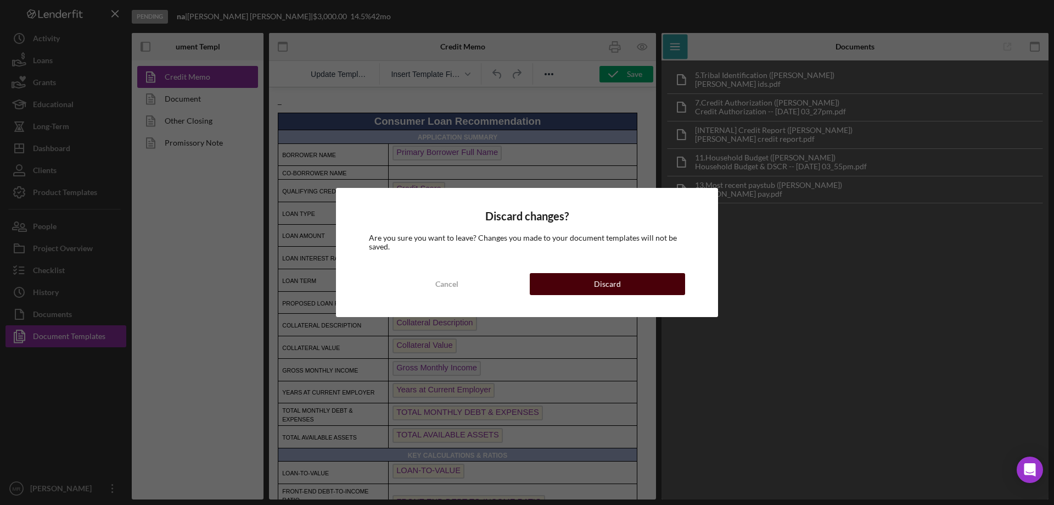
click at [614, 288] on div "Discard" at bounding box center [607, 284] width 27 height 22
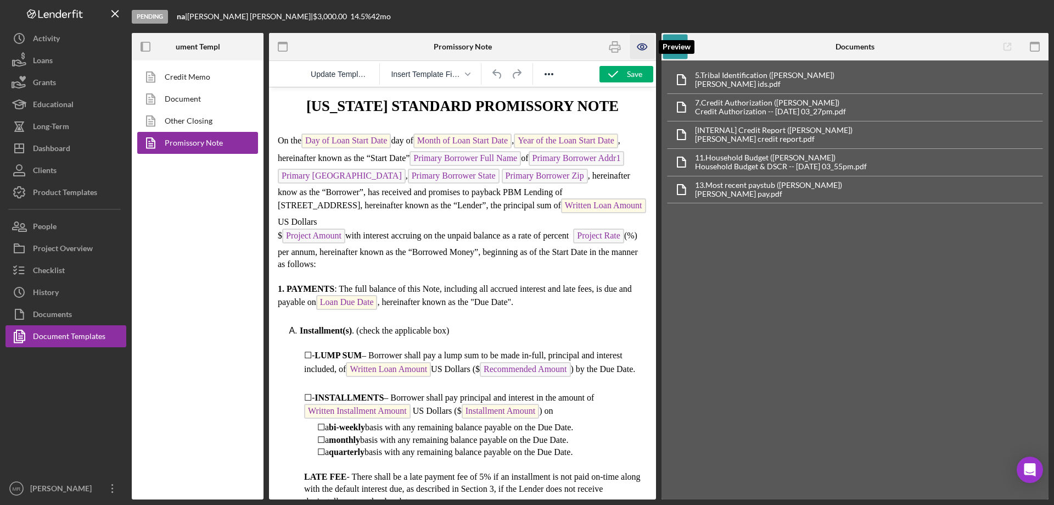
click at [640, 41] on icon "button" at bounding box center [642, 47] width 25 height 25
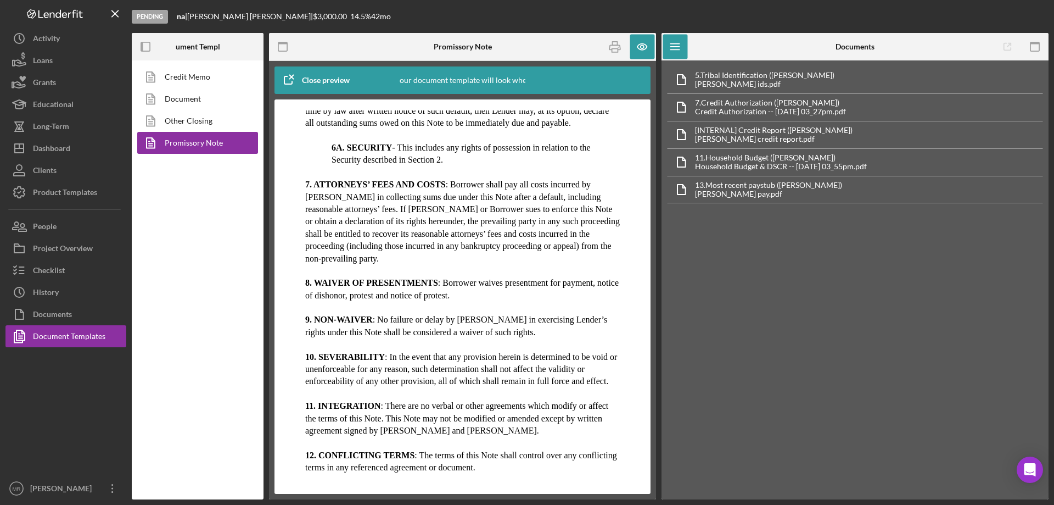
scroll to position [494, 0]
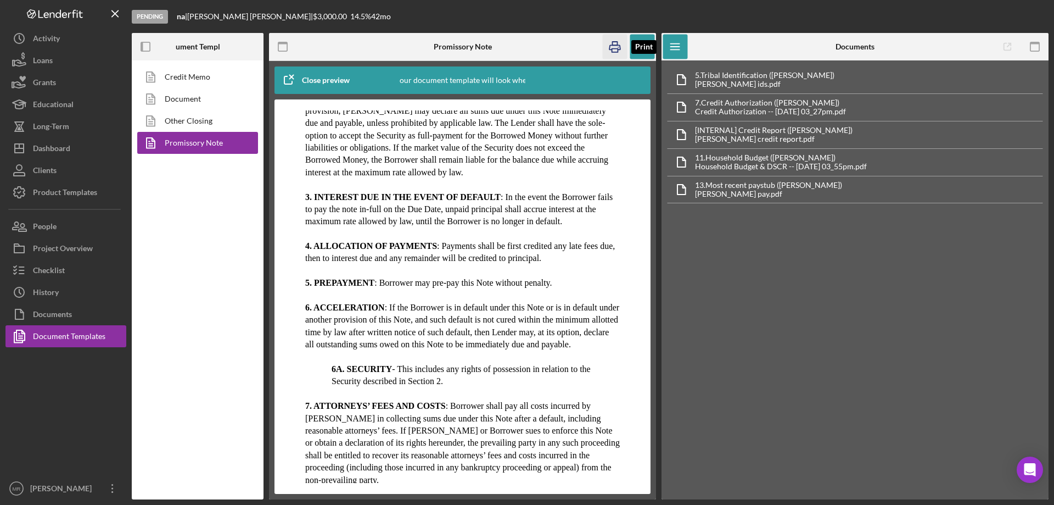
click at [614, 44] on icon "button" at bounding box center [615, 47] width 25 height 25
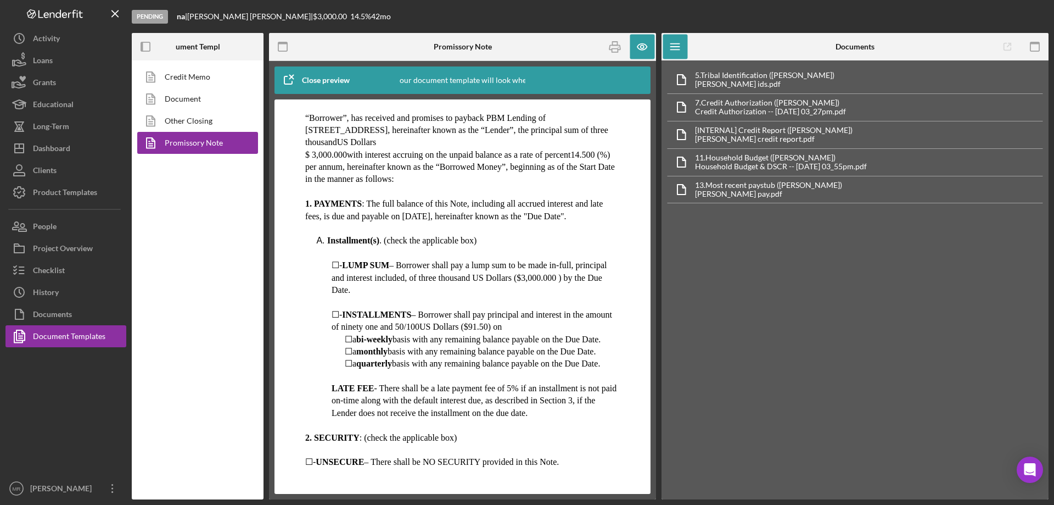
scroll to position [0, 0]
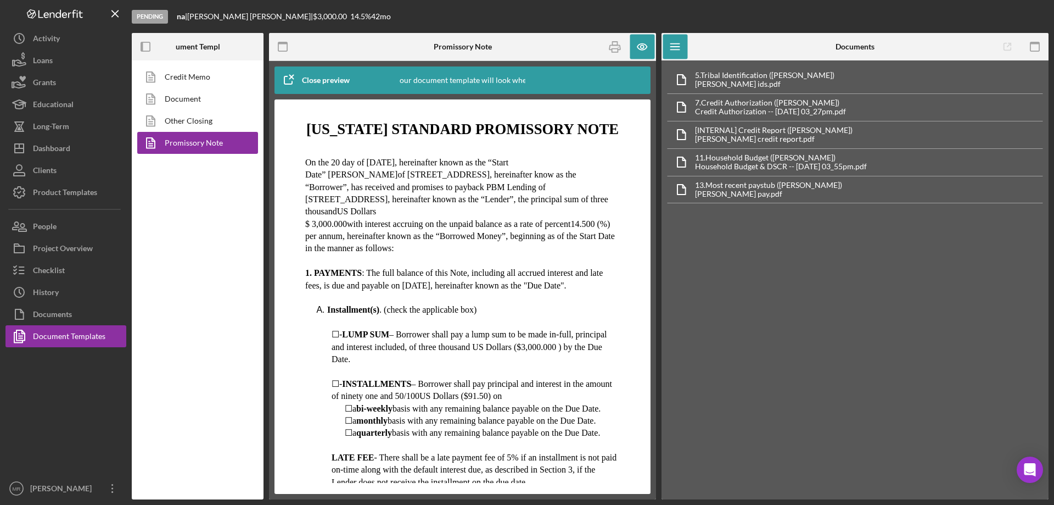
click at [38, 368] on div at bounding box center [65, 412] width 121 height 130
click at [56, 147] on div "Dashboard" at bounding box center [51, 149] width 37 height 25
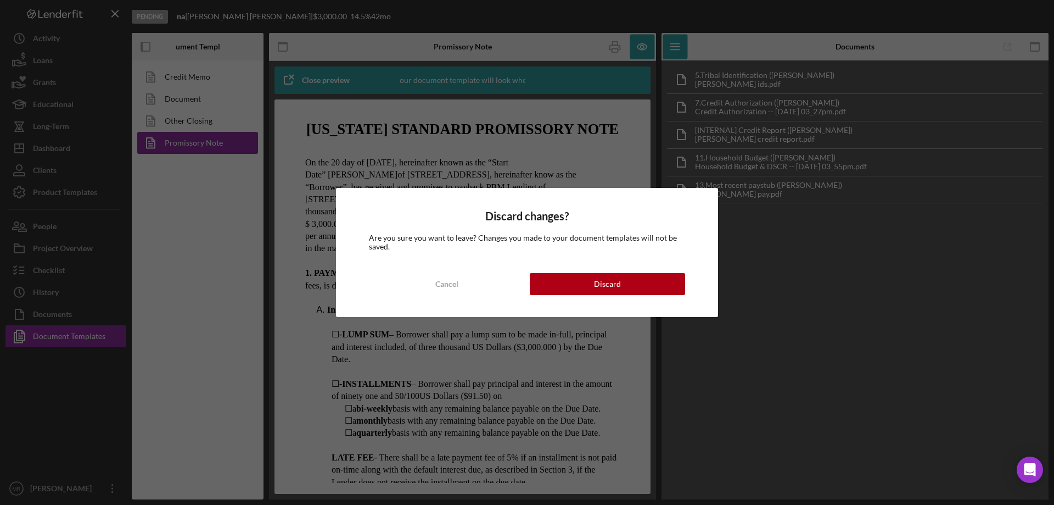
click at [619, 272] on div "Discard changes? Are you sure you want to leave? Changes you made to your docum…" at bounding box center [527, 252] width 382 height 129
click at [681, 282] on button "Discard" at bounding box center [607, 284] width 155 height 22
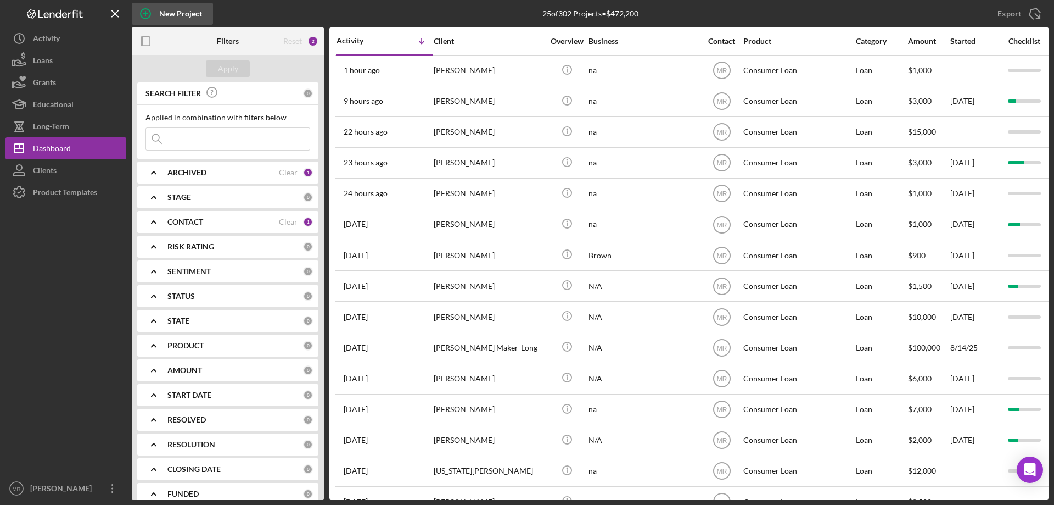
click at [173, 10] on div "New Project" at bounding box center [180, 14] width 43 height 22
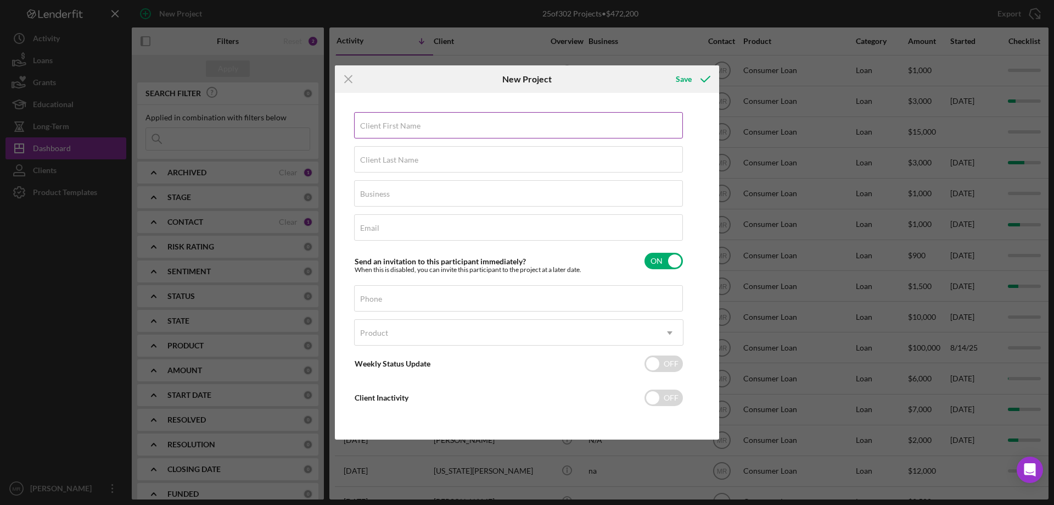
drag, startPoint x: 393, startPoint y: 121, endPoint x: 404, endPoint y: 126, distance: 11.3
click at [394, 121] on label "Client First Name" at bounding box center [390, 125] width 60 height 9
click at [394, 121] on input "Client First Name" at bounding box center [518, 125] width 329 height 26
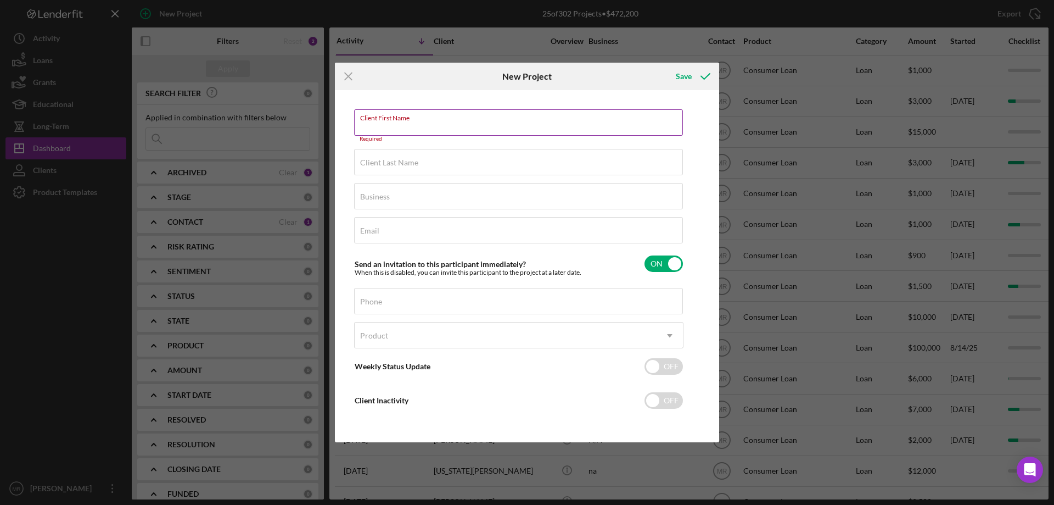
click at [378, 125] on input "Client First Name" at bounding box center [518, 122] width 329 height 26
click at [383, 126] on input "Client First Name" at bounding box center [518, 122] width 329 height 26
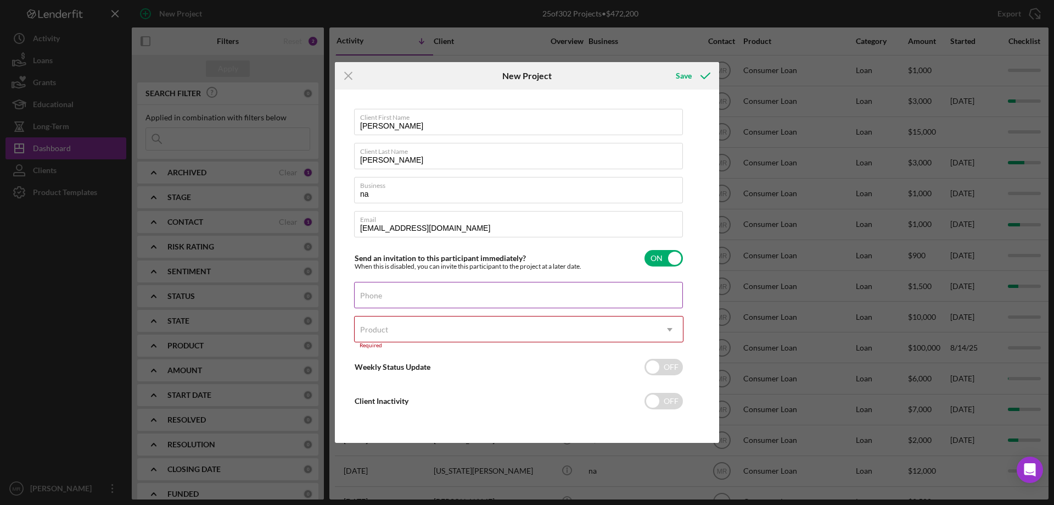
drag, startPoint x: 394, startPoint y: 293, endPoint x: 403, endPoint y: 292, distance: 8.8
click at [400, 292] on div "Phone" at bounding box center [518, 295] width 329 height 27
click at [439, 327] on div "Product" at bounding box center [506, 329] width 302 height 25
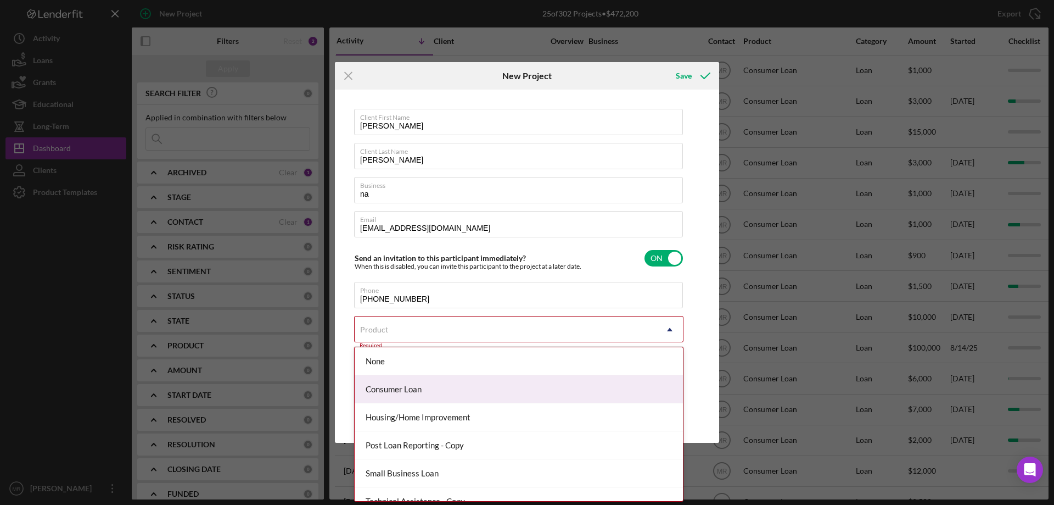
click at [434, 387] on div "Consumer Loan" at bounding box center [519, 389] width 328 height 28
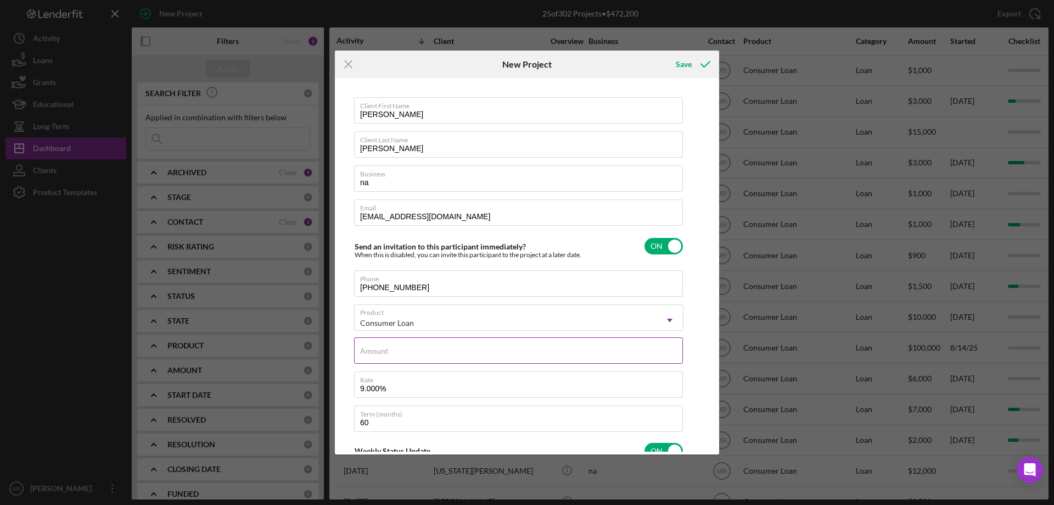
drag, startPoint x: 409, startPoint y: 360, endPoint x: 430, endPoint y: 354, distance: 22.8
click at [418, 356] on input "Amount" at bounding box center [518, 350] width 329 height 26
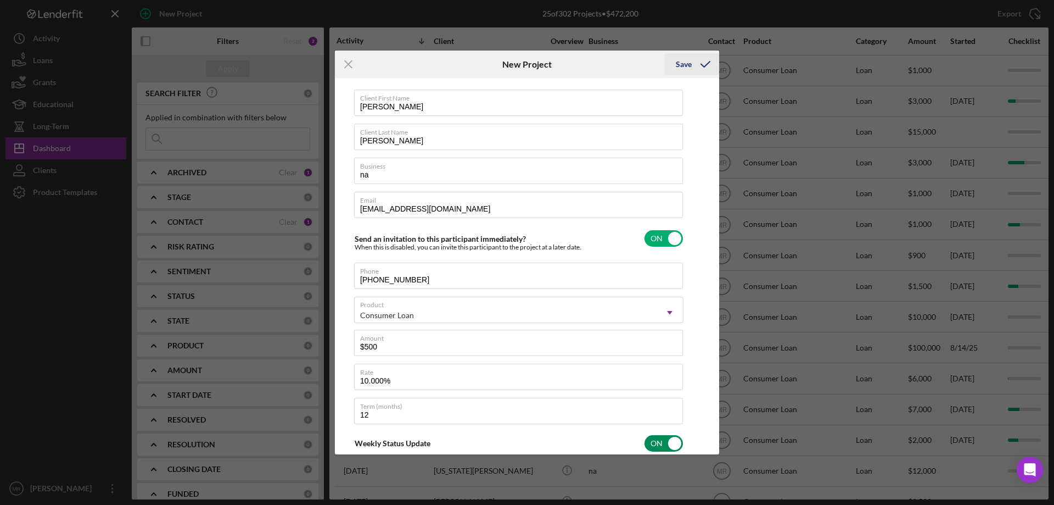
click at [686, 63] on div "Save" at bounding box center [684, 64] width 16 height 22
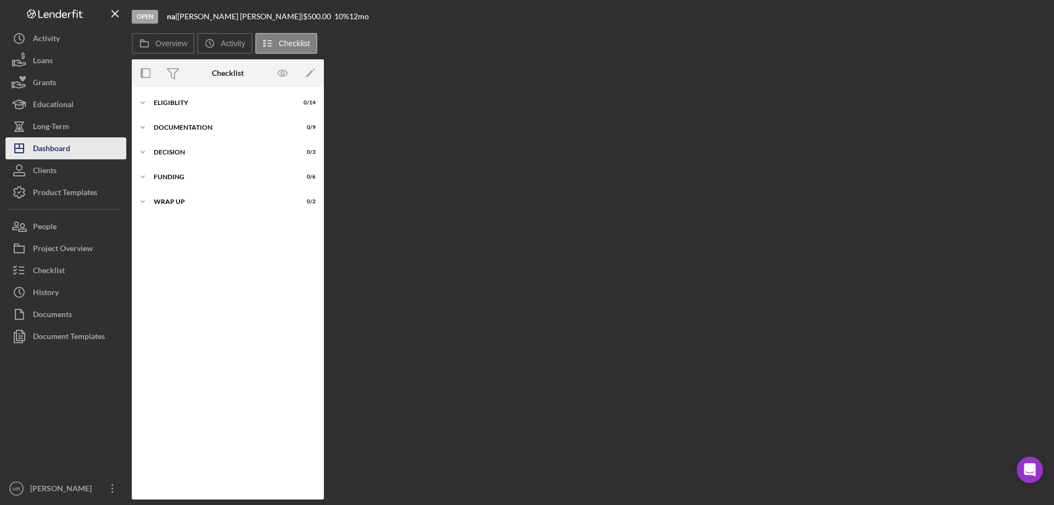
click at [49, 148] on div "Dashboard" at bounding box center [51, 149] width 37 height 25
